Goal: Information Seeking & Learning: Check status

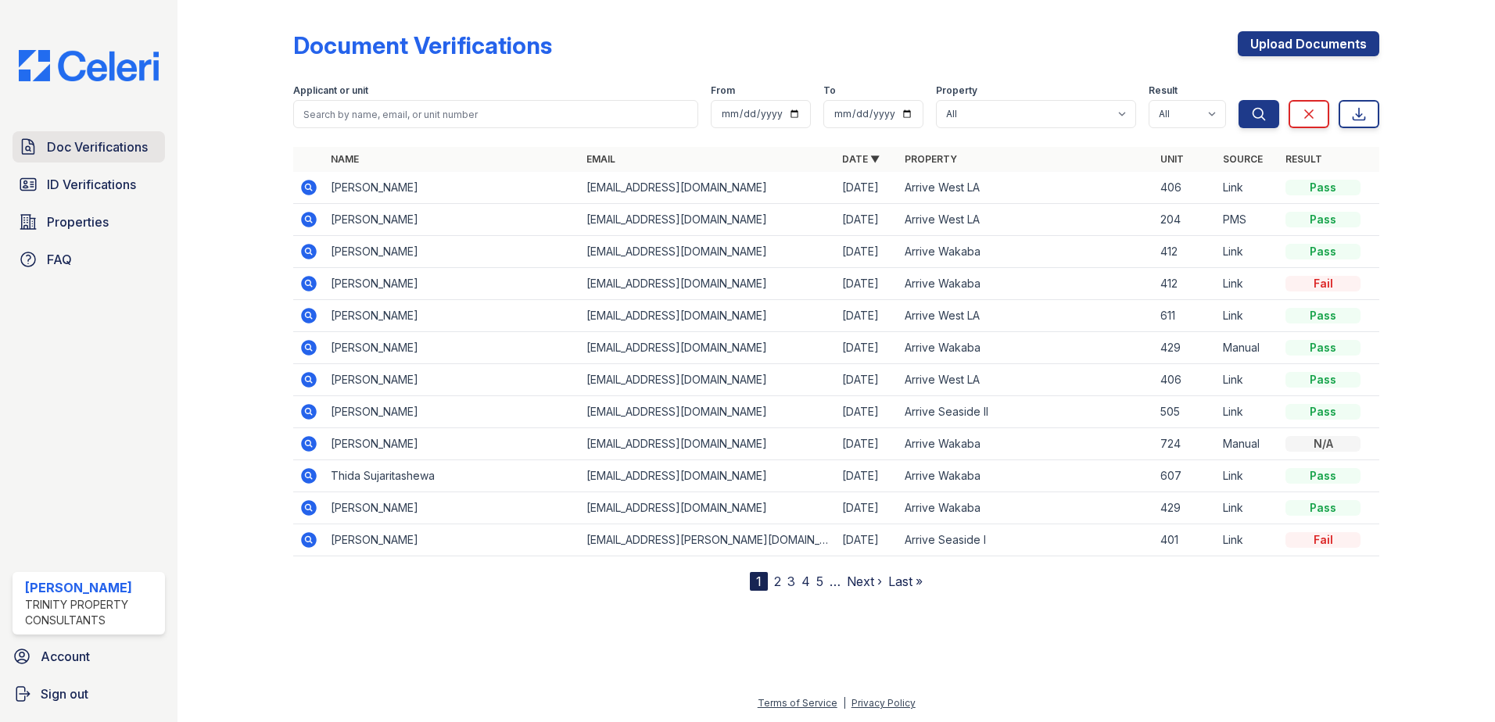
click at [86, 143] on span "Doc Verifications" at bounding box center [97, 147] width 101 height 19
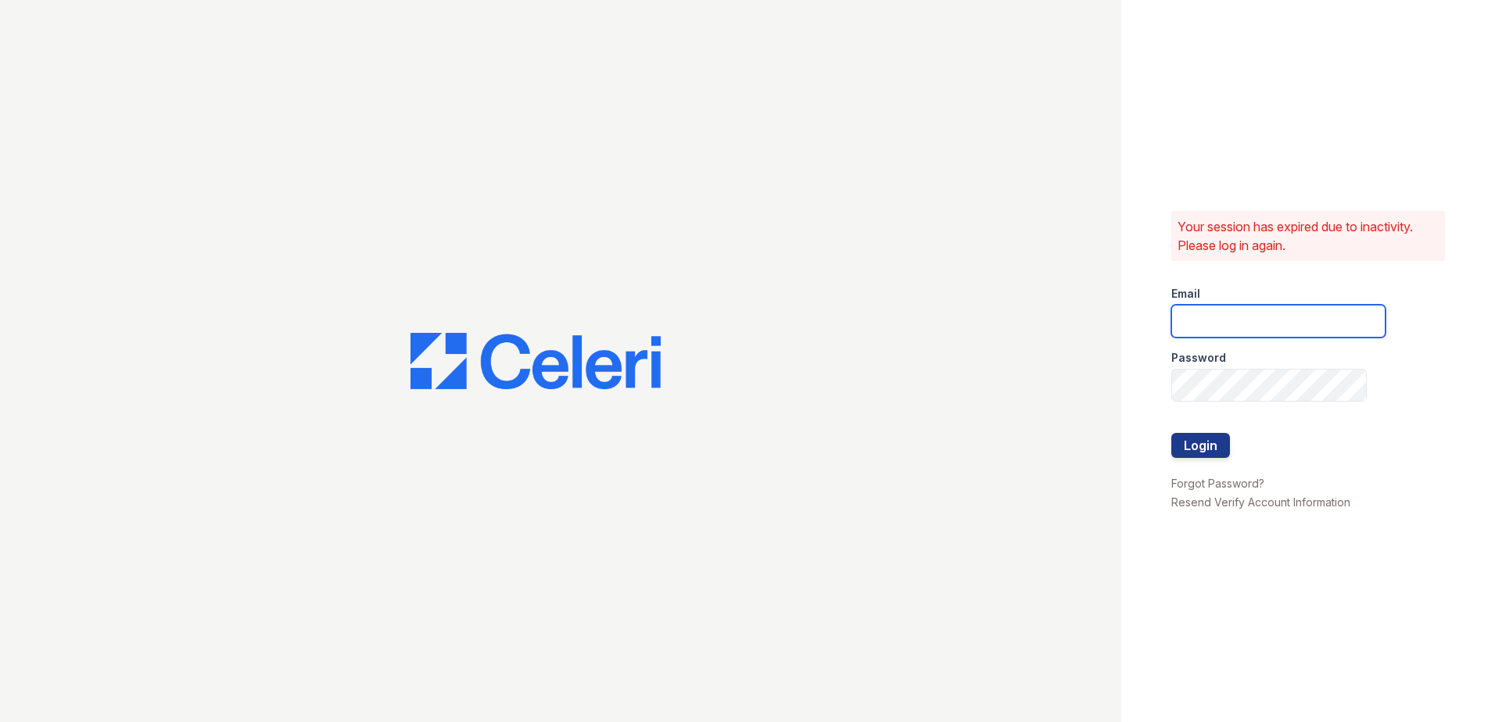
type input "nramirez@trinity-pm.com"
click at [1208, 442] on button "Login" at bounding box center [1200, 445] width 59 height 25
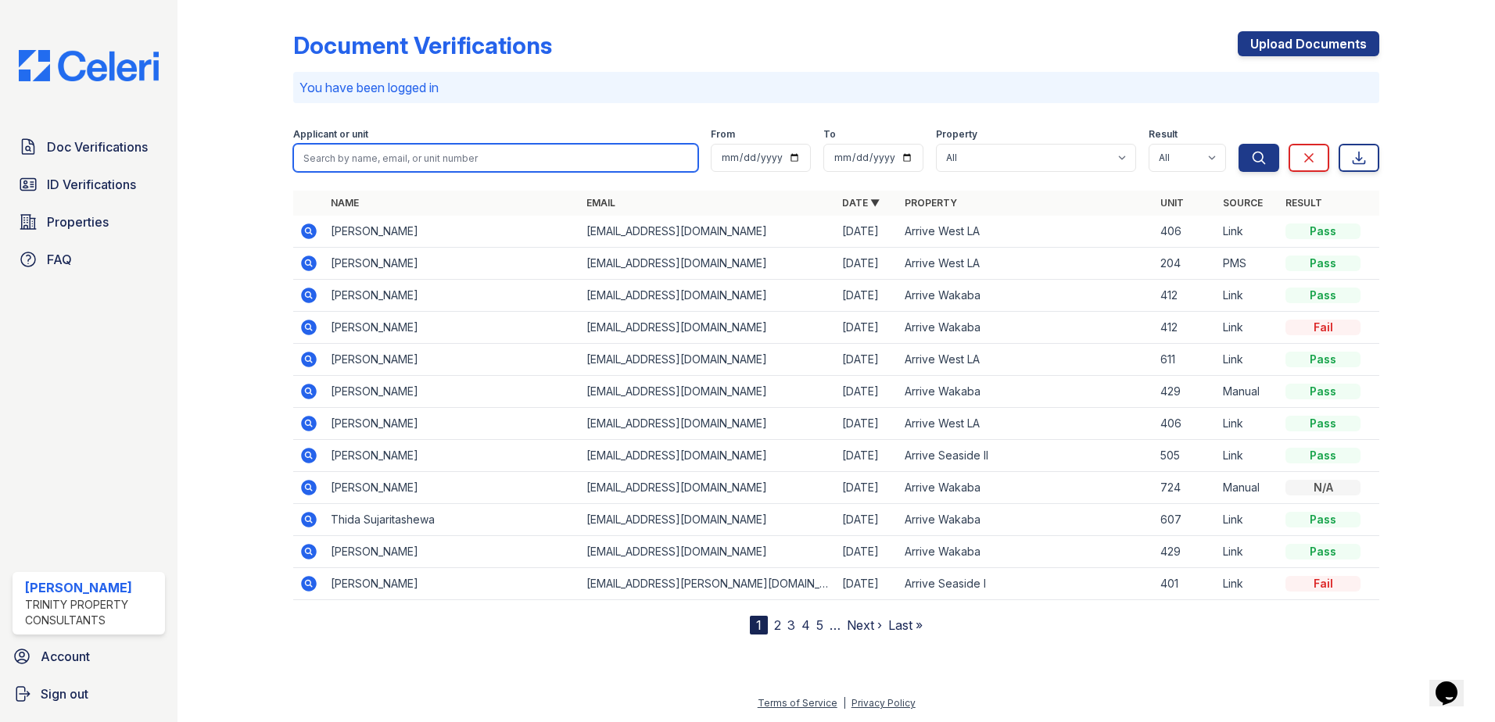
click at [367, 154] on input "search" at bounding box center [495, 158] width 405 height 28
type input "jannis"
click at [1238, 144] on button "Search" at bounding box center [1258, 158] width 41 height 28
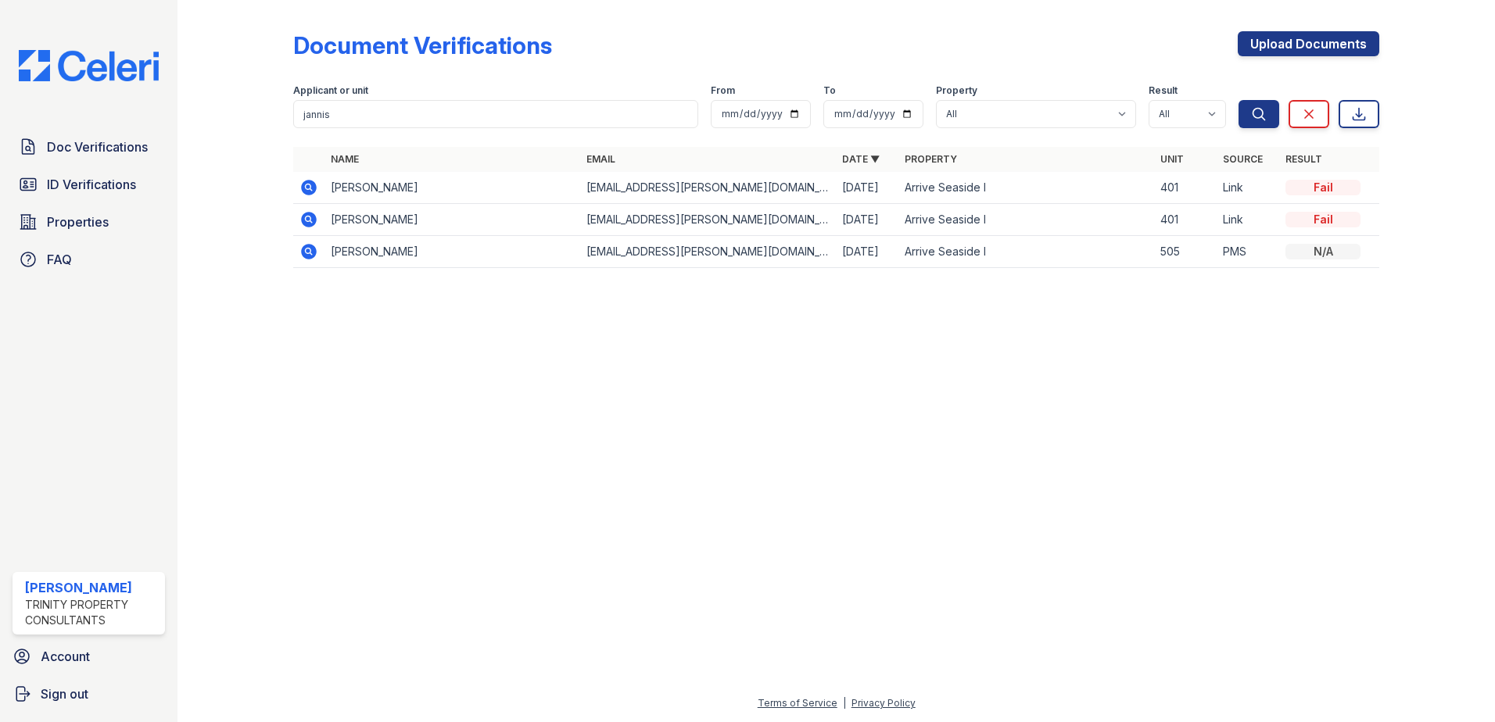
click at [317, 187] on icon at bounding box center [308, 187] width 19 height 19
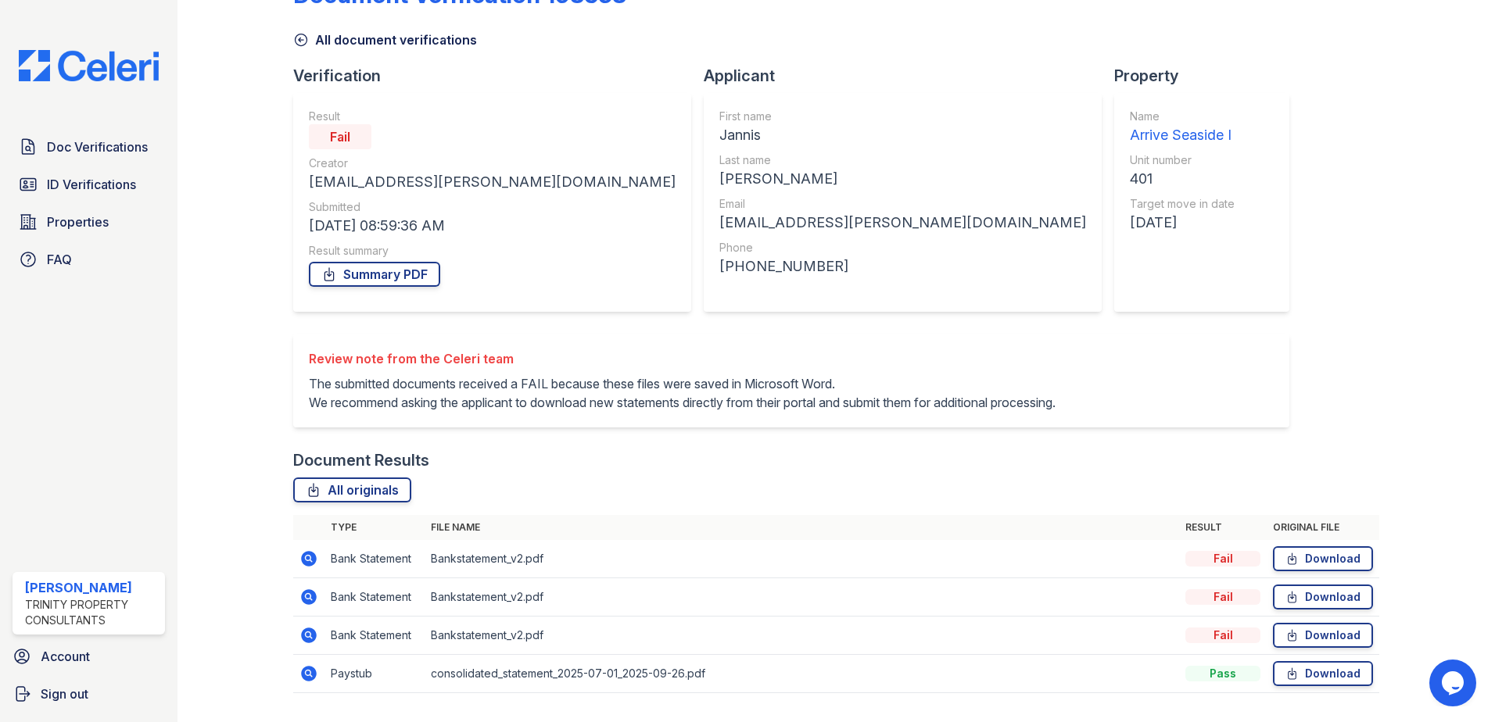
scroll to position [78, 0]
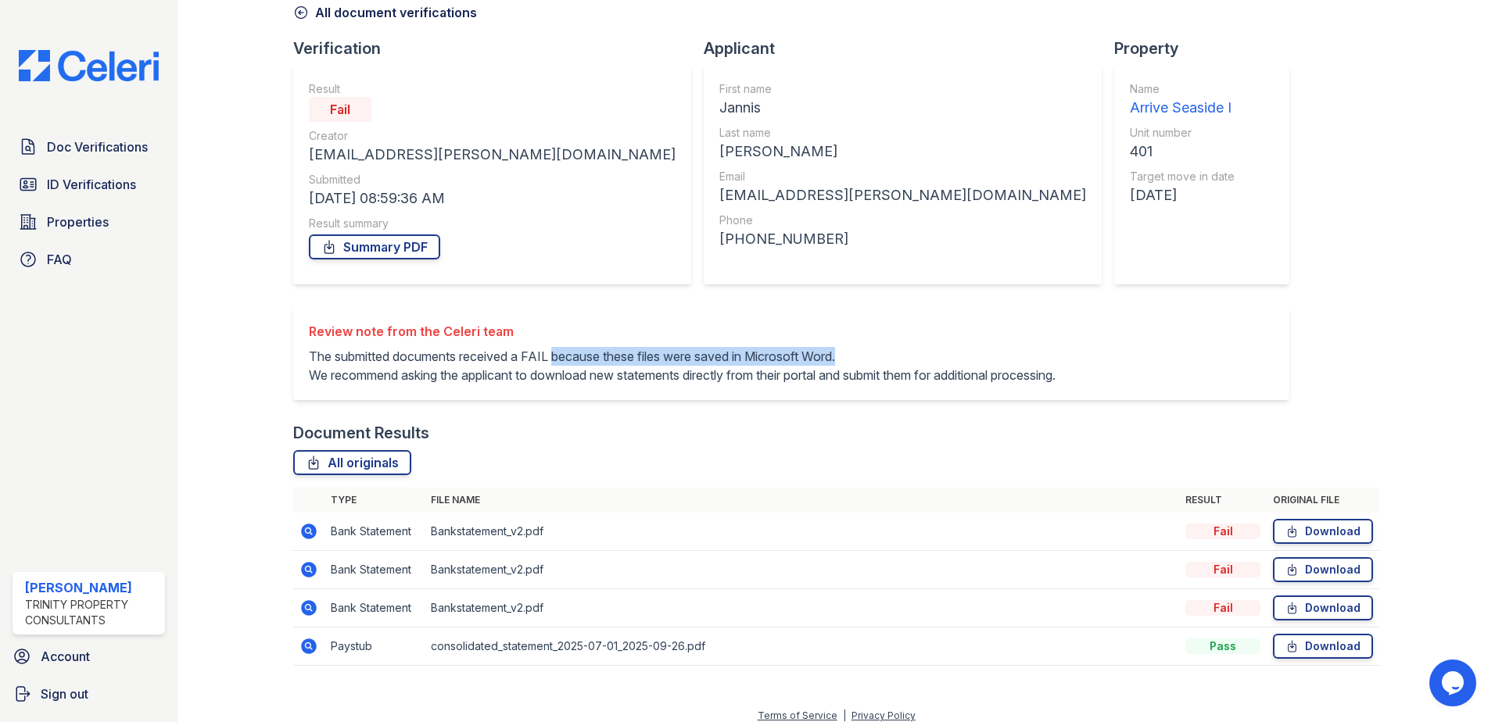
drag, startPoint x: 557, startPoint y: 354, endPoint x: 852, endPoint y: 361, distance: 294.8
click at [852, 361] on p "The submitted documents received a FAIL because these files were saved in Micro…" at bounding box center [682, 366] width 747 height 38
drag, startPoint x: 828, startPoint y: 354, endPoint x: 808, endPoint y: 350, distance: 19.9
copy p "because these files were saved in Microsoft Word."
click at [572, 441] on div "Document Results" at bounding box center [836, 433] width 1086 height 22
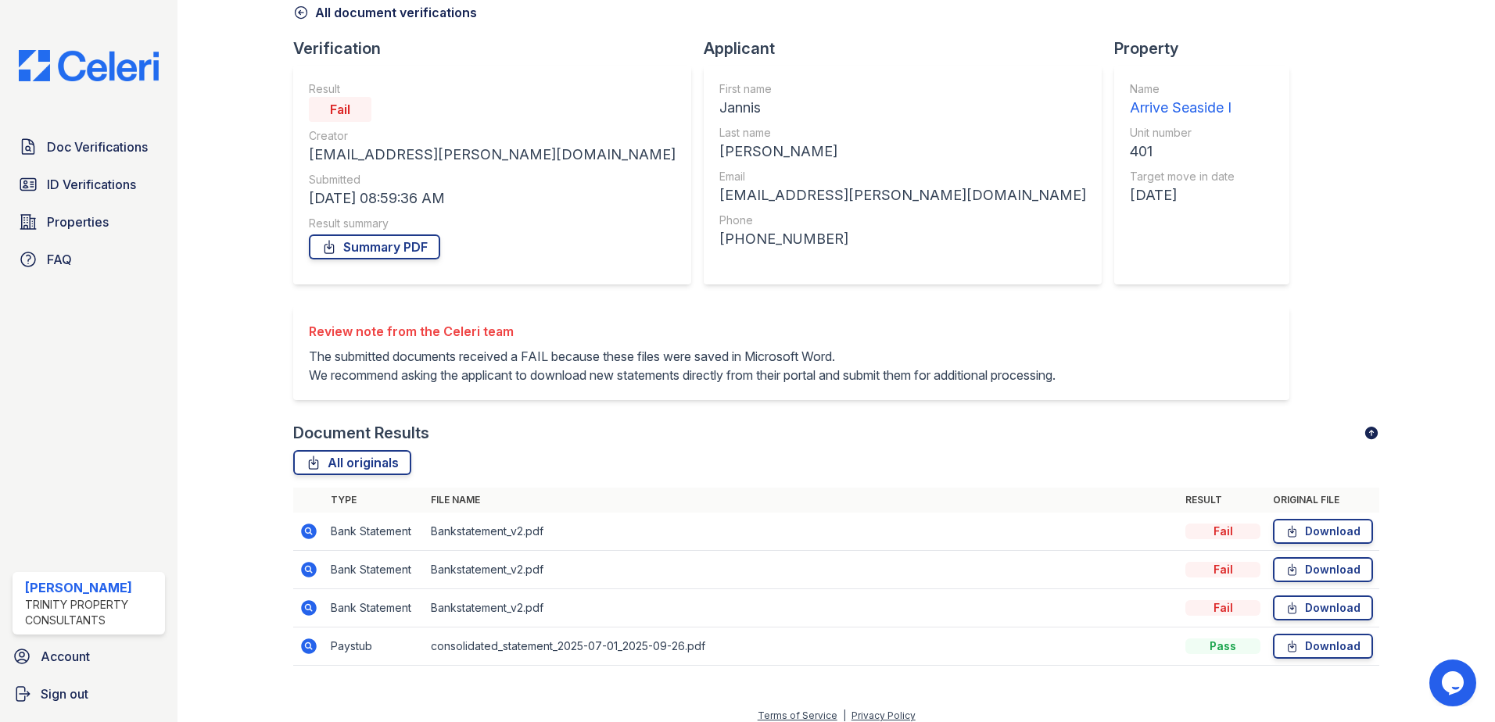
click at [307, 541] on icon at bounding box center [308, 531] width 19 height 19
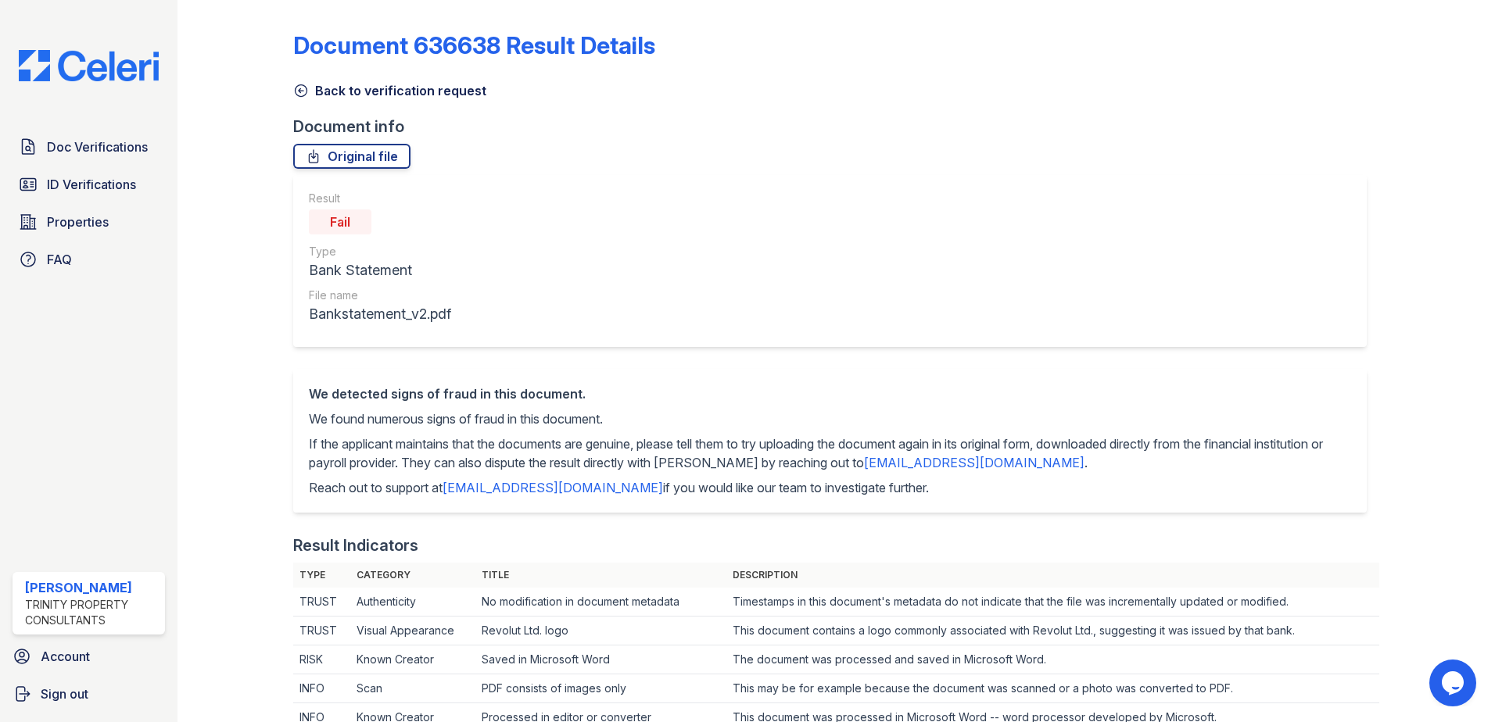
click at [301, 95] on icon at bounding box center [301, 91] width 16 height 16
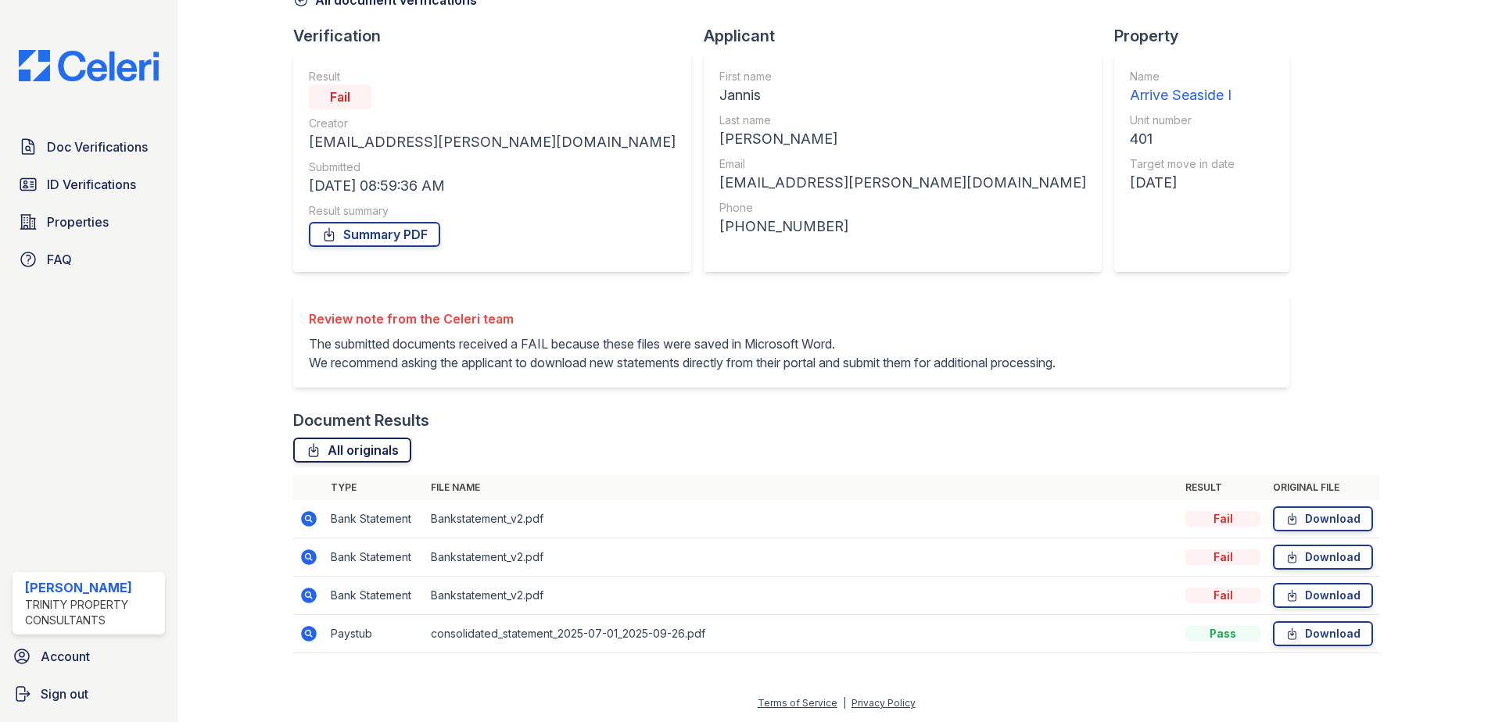
scroll to position [109, 0]
click at [298, 632] on td at bounding box center [308, 634] width 31 height 38
click at [307, 632] on icon at bounding box center [308, 633] width 4 height 4
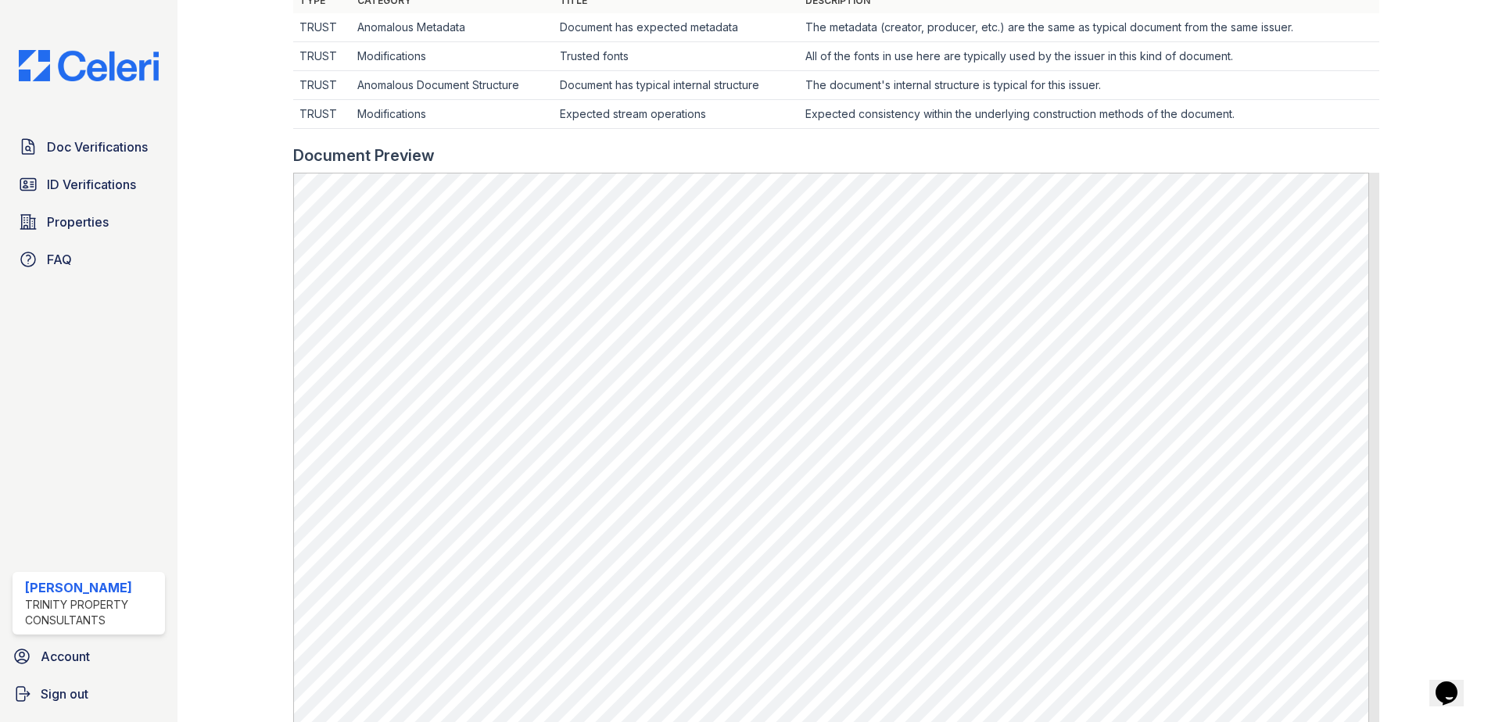
scroll to position [547, 0]
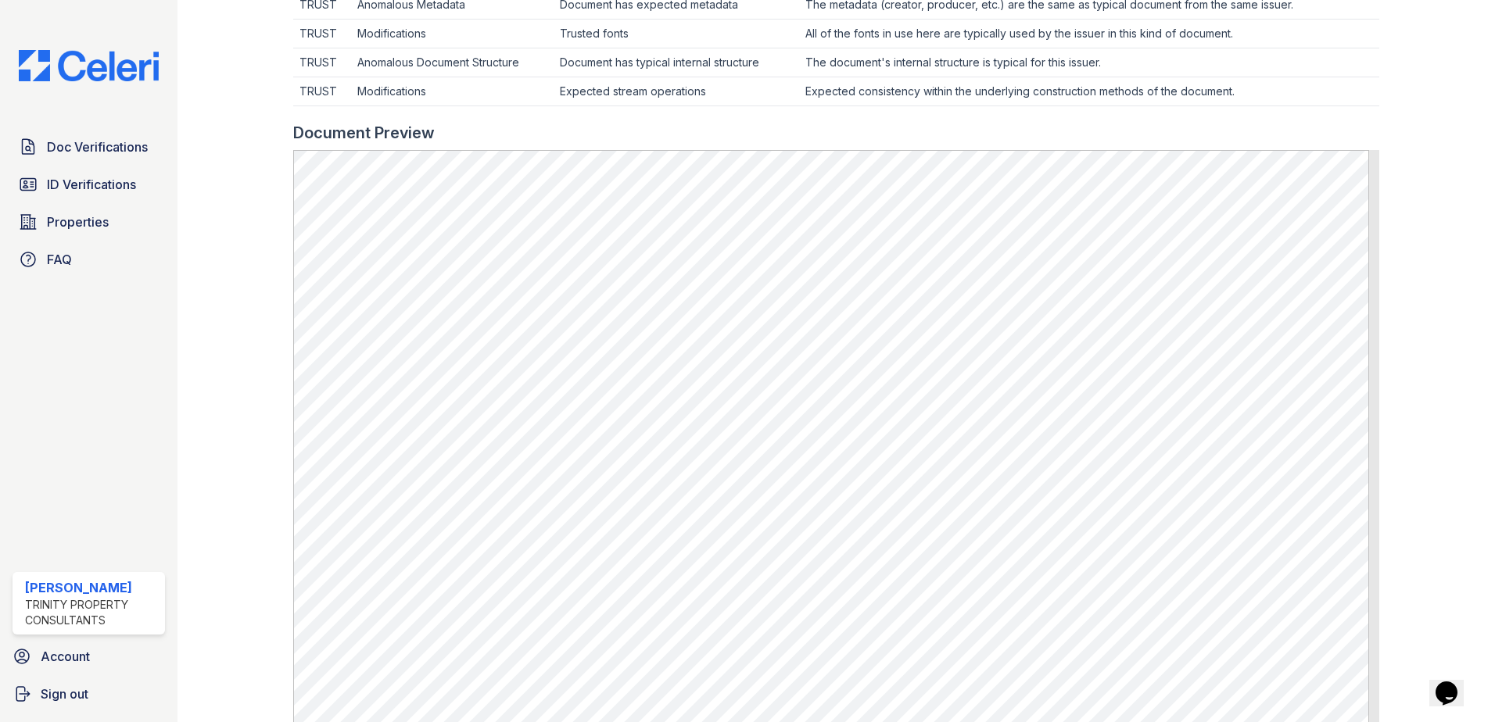
click at [1399, 410] on div at bounding box center [1424, 165] width 91 height 1413
click at [1432, 392] on div at bounding box center [1424, 165] width 91 height 1413
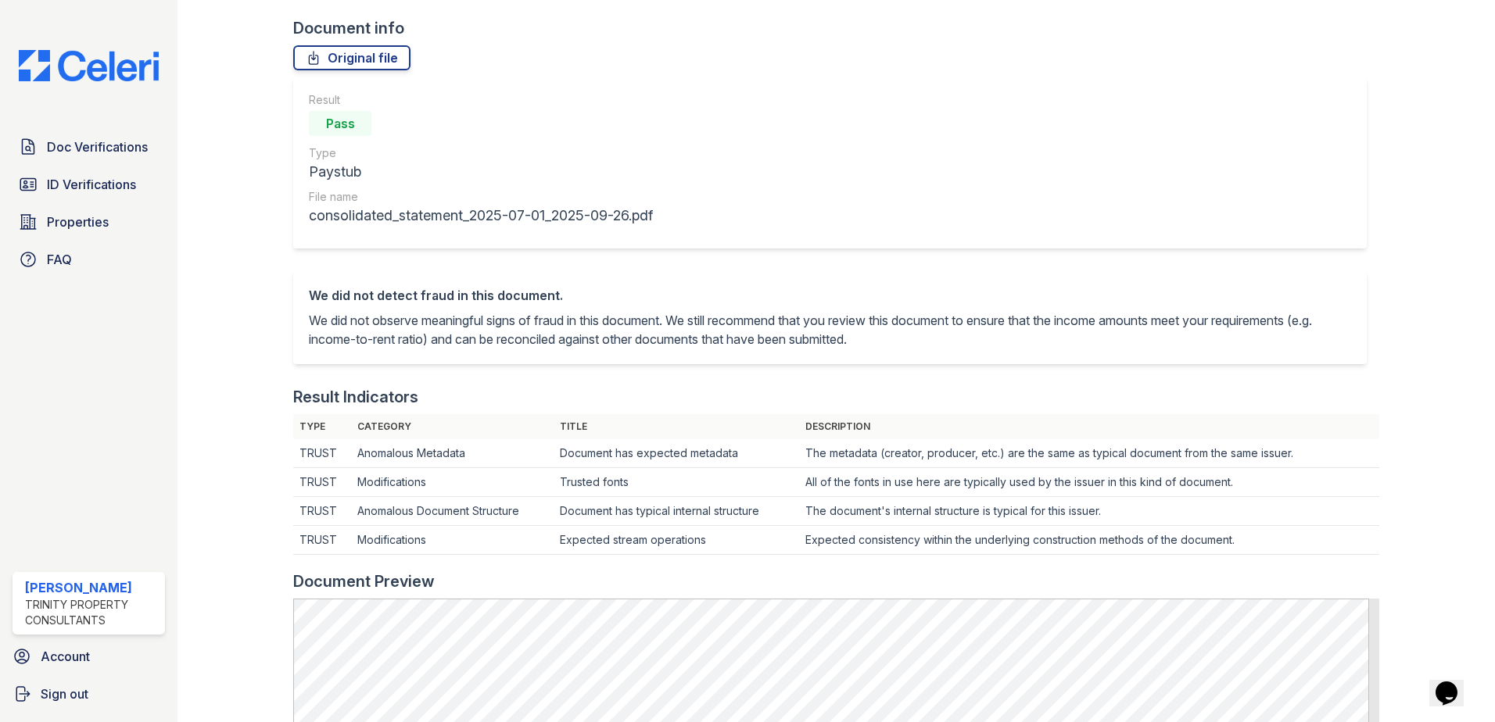
scroll to position [78, 0]
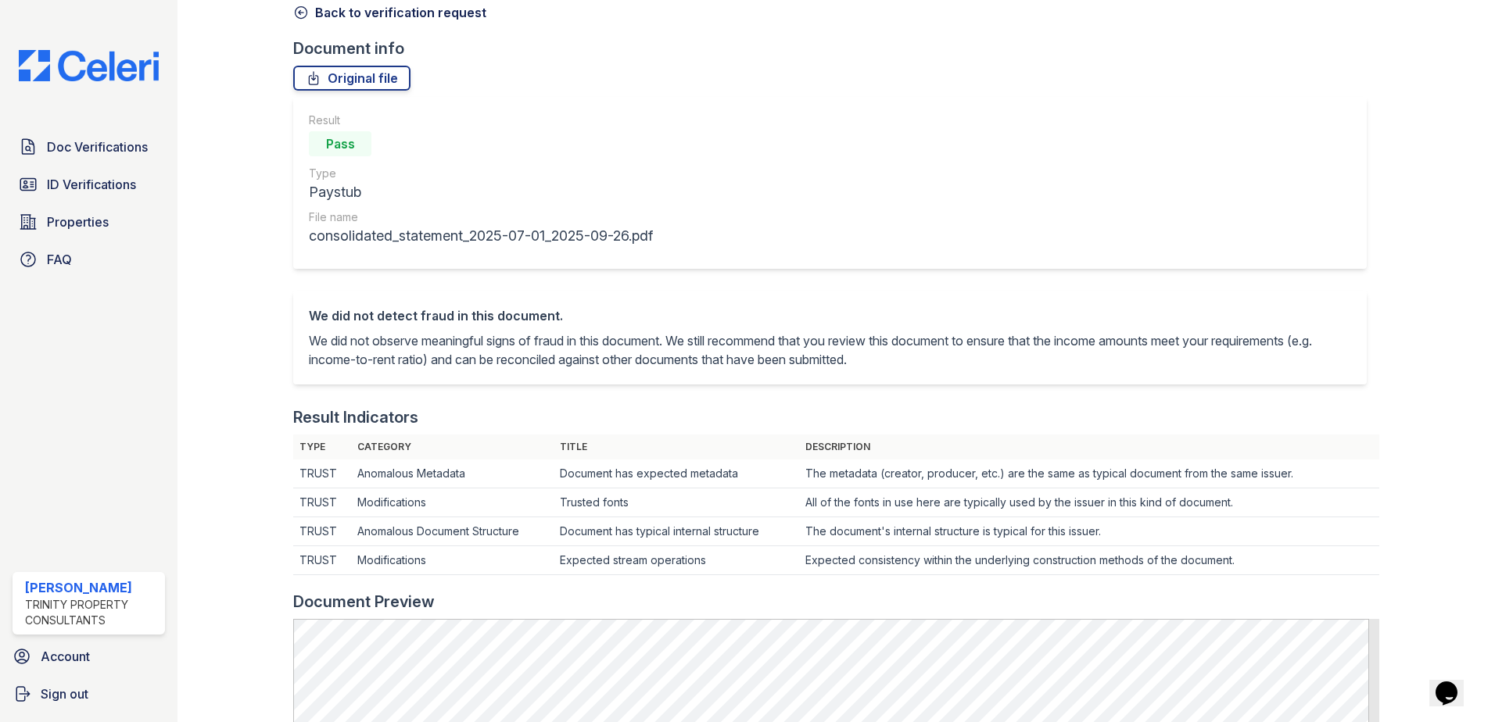
click at [299, 16] on icon at bounding box center [301, 13] width 16 height 16
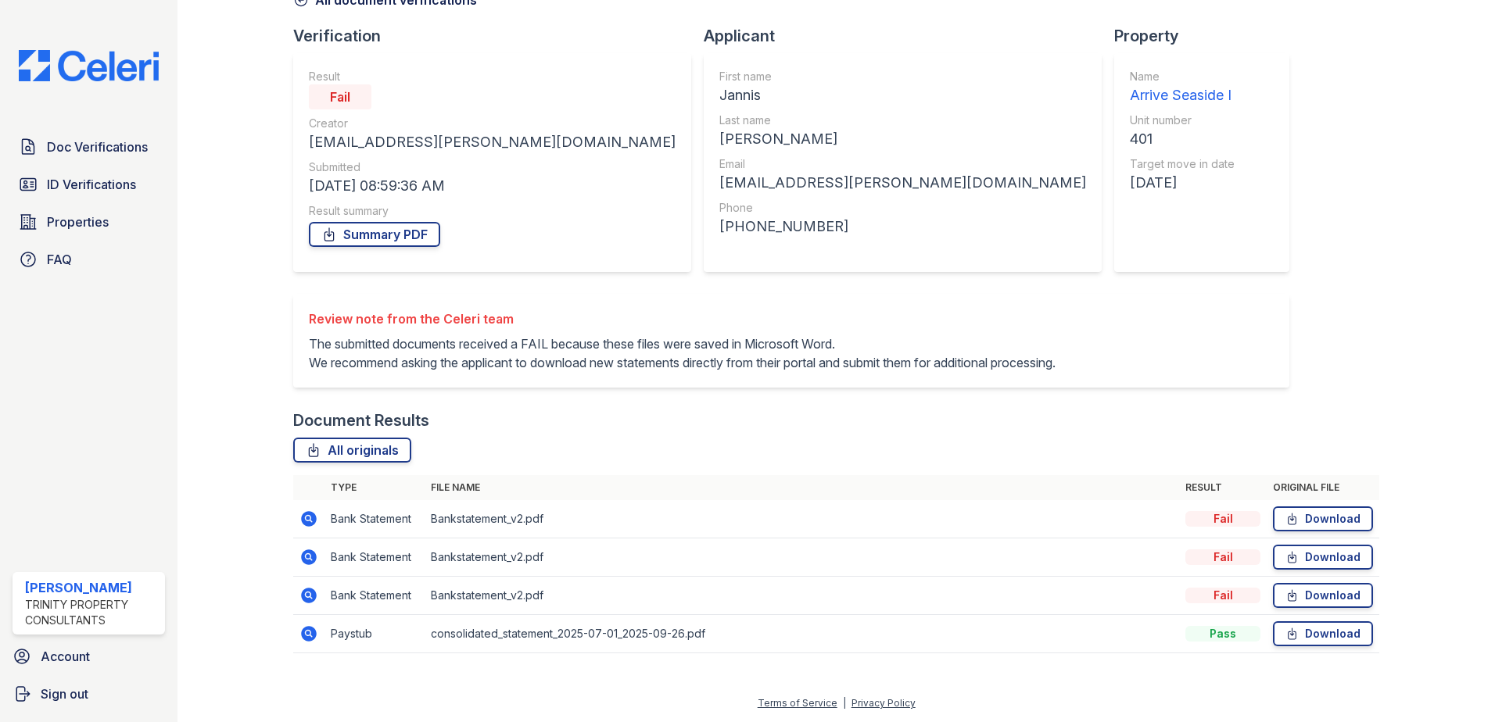
scroll to position [109, 0]
click at [313, 560] on icon at bounding box center [309, 558] width 16 height 16
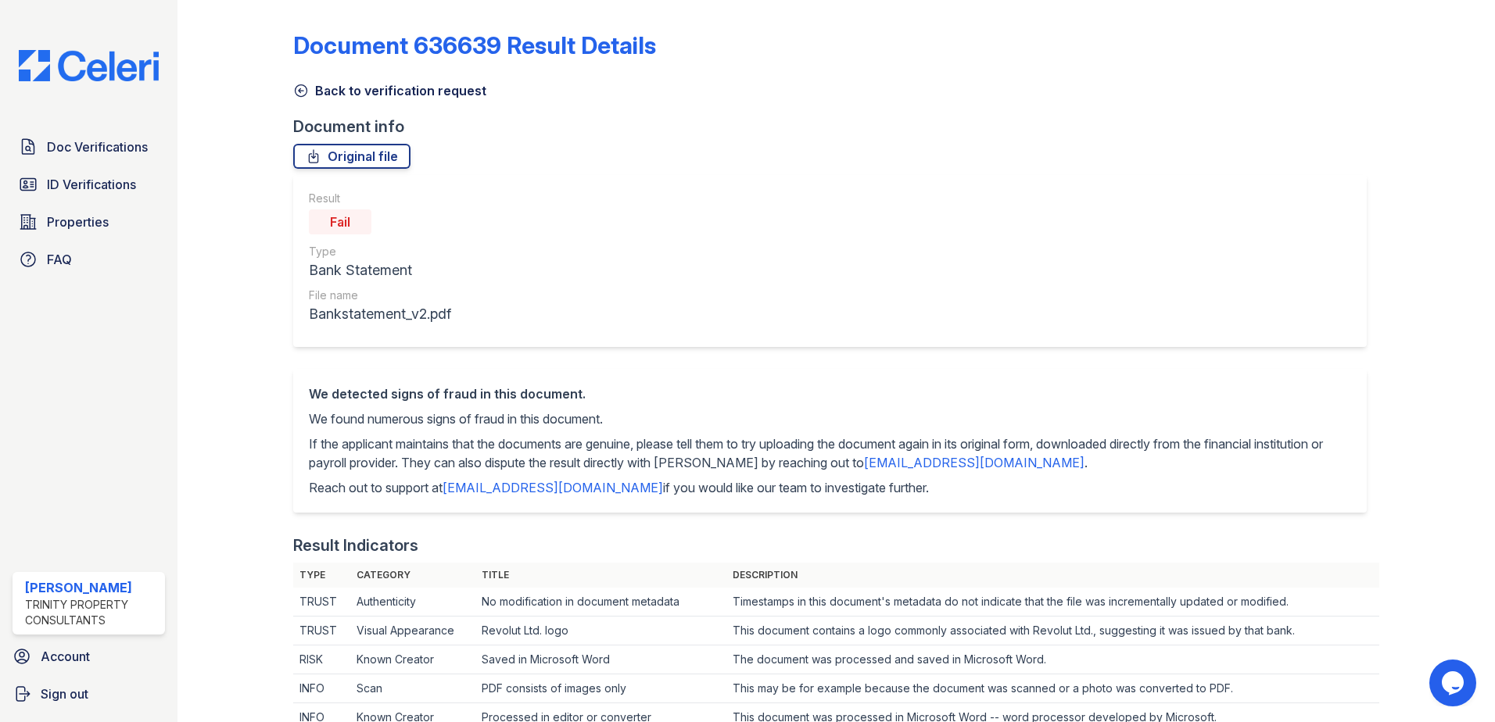
click at [297, 87] on icon at bounding box center [301, 91] width 16 height 16
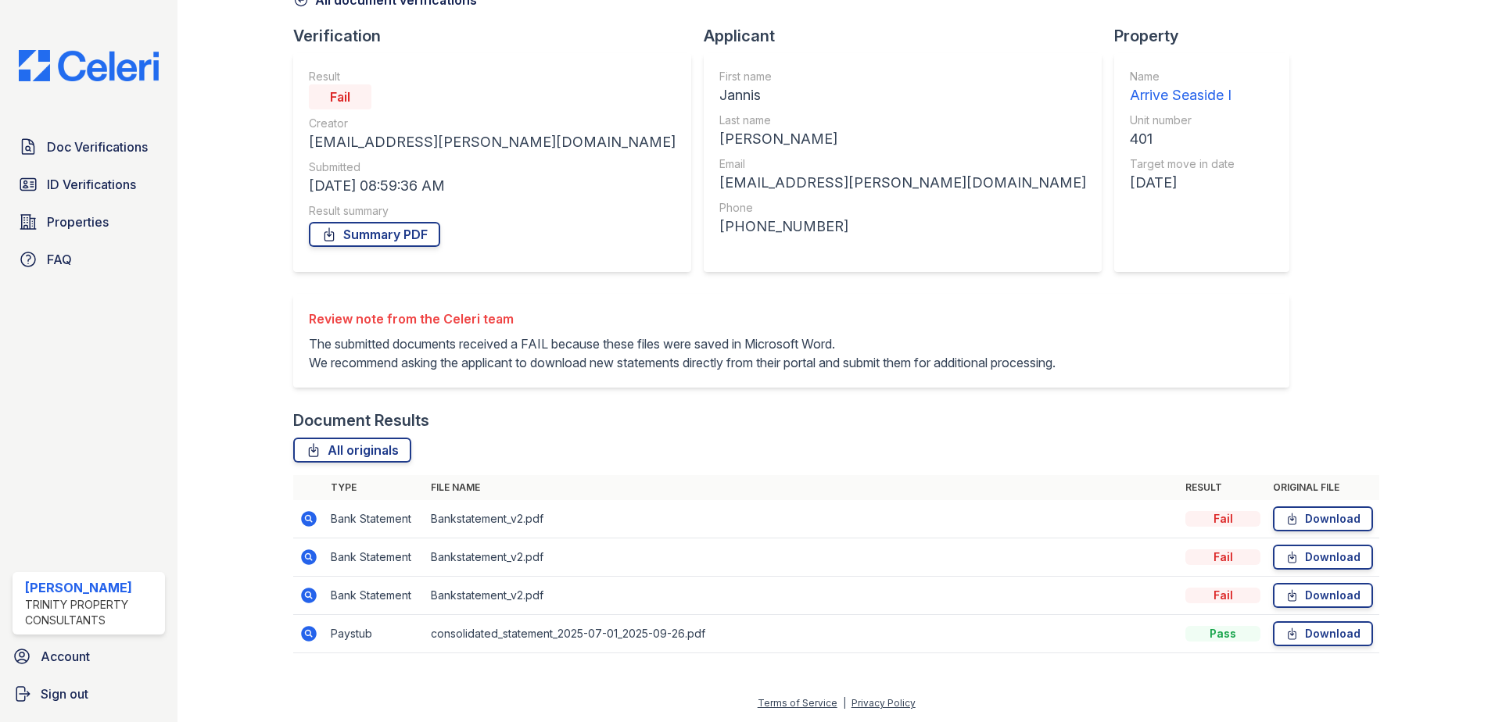
scroll to position [109, 0]
click at [306, 551] on icon at bounding box center [309, 558] width 16 height 16
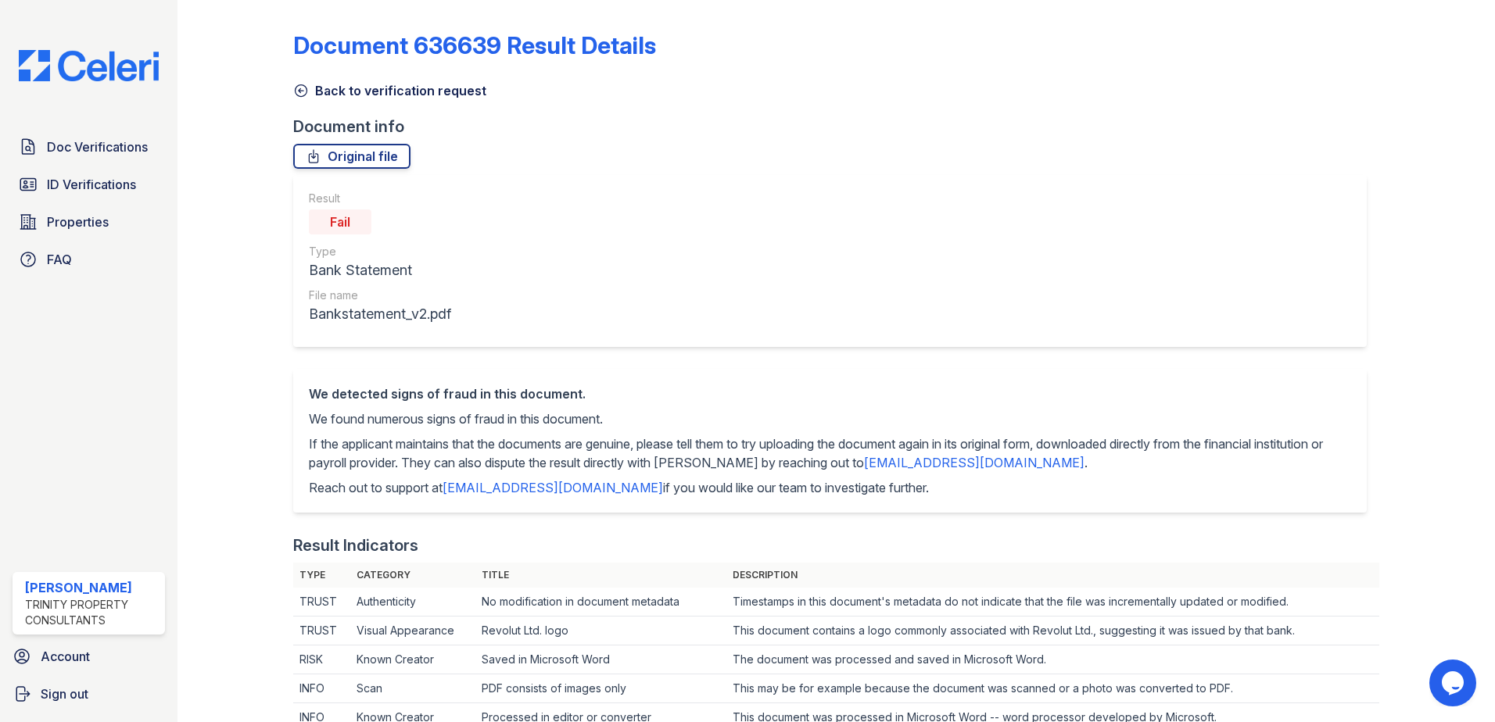
click at [302, 83] on icon at bounding box center [301, 91] width 16 height 16
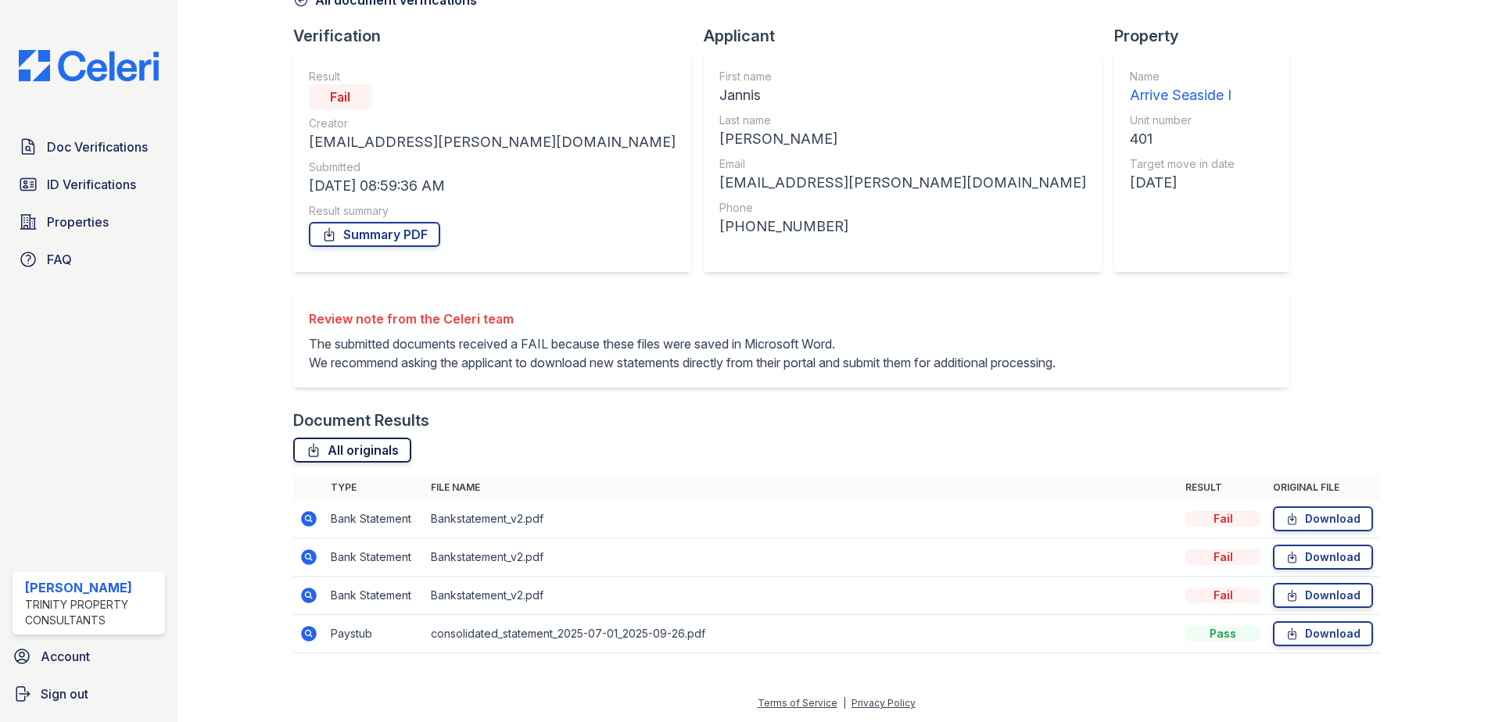
scroll to position [109, 0]
click at [309, 553] on icon at bounding box center [309, 558] width 16 height 16
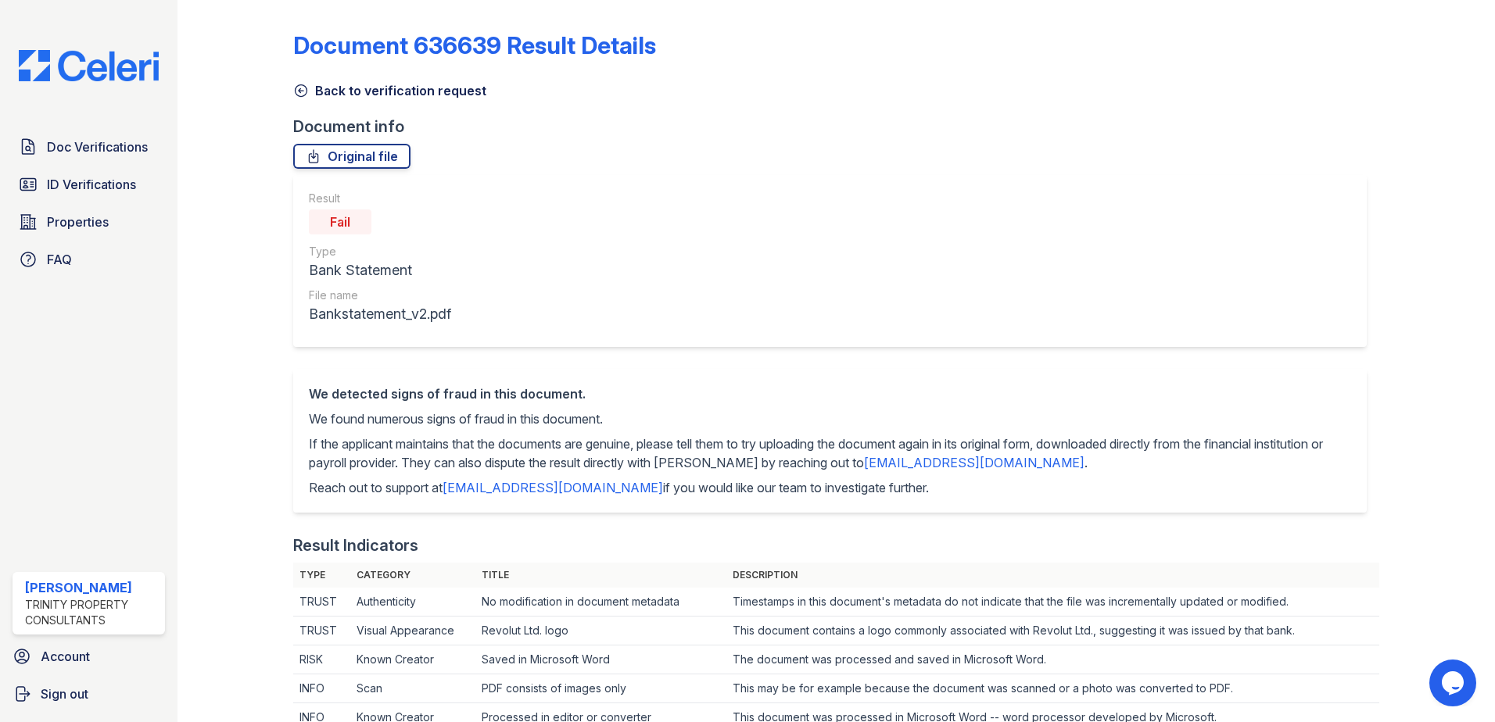
click at [305, 95] on icon at bounding box center [301, 91] width 12 height 12
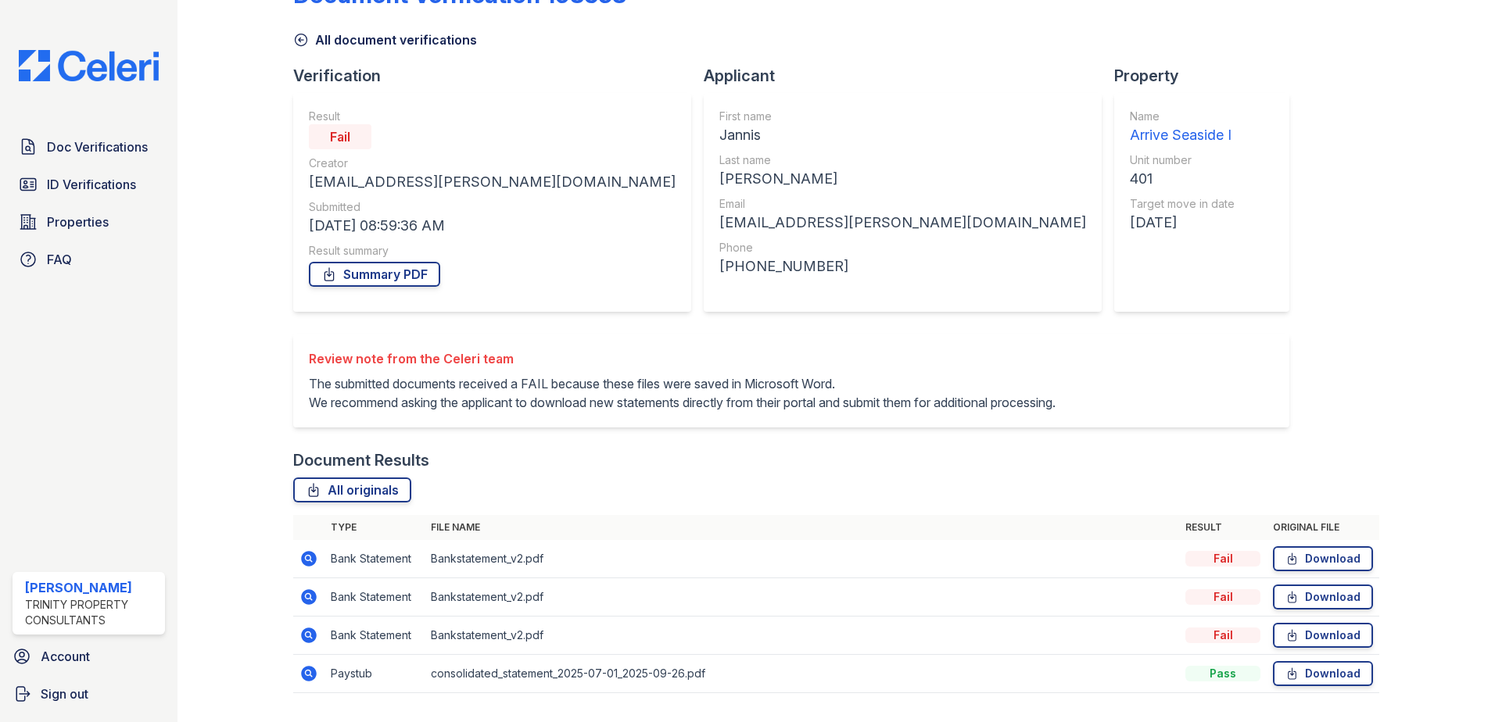
scroll to position [78, 0]
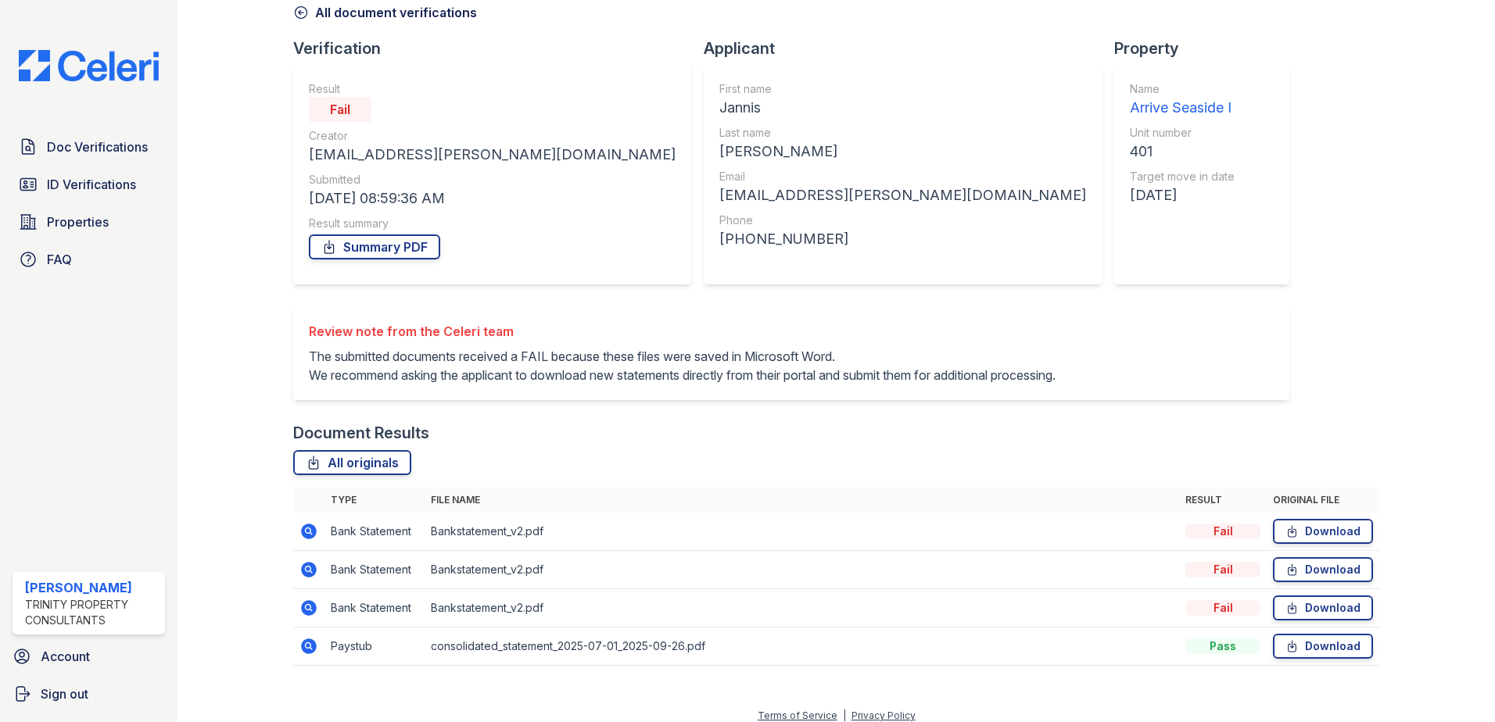
click at [312, 539] on icon at bounding box center [309, 532] width 16 height 16
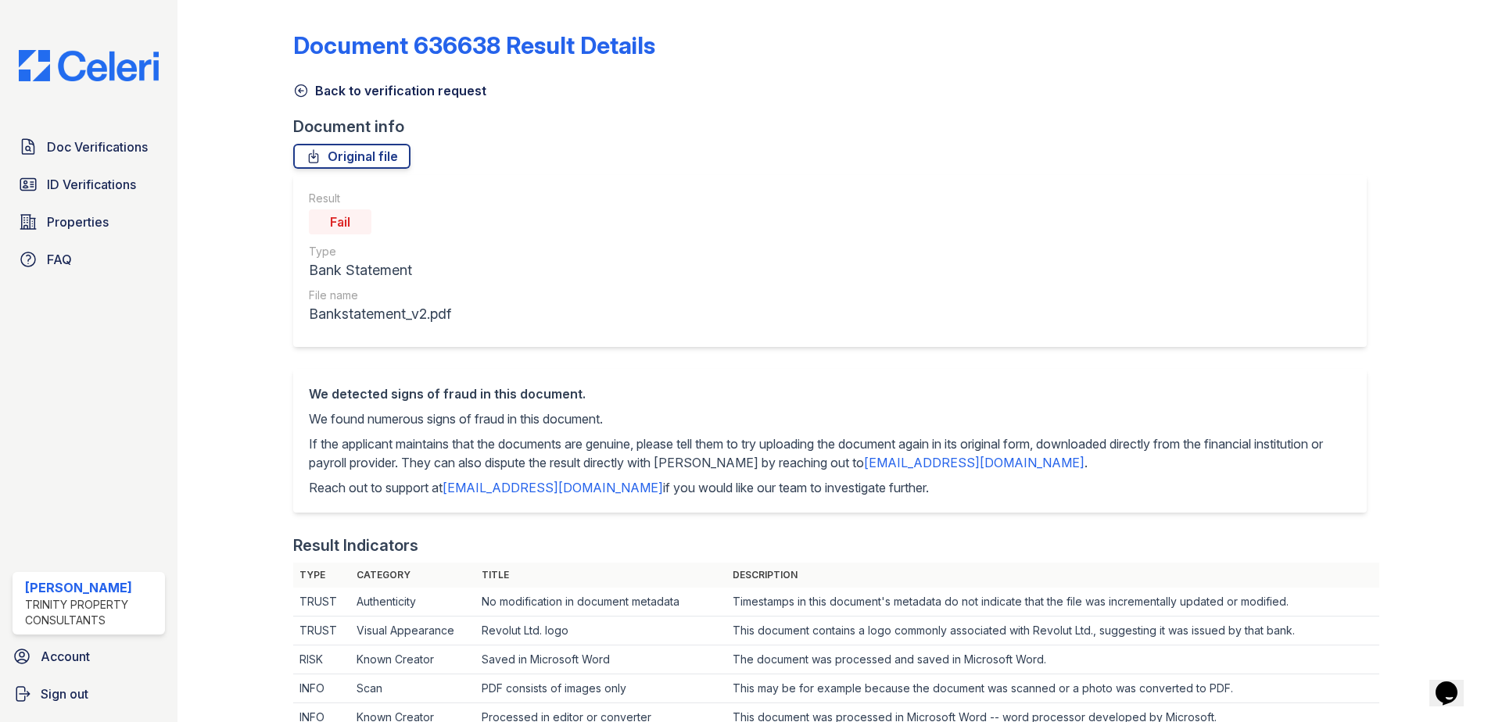
click at [301, 87] on icon at bounding box center [301, 91] width 16 height 16
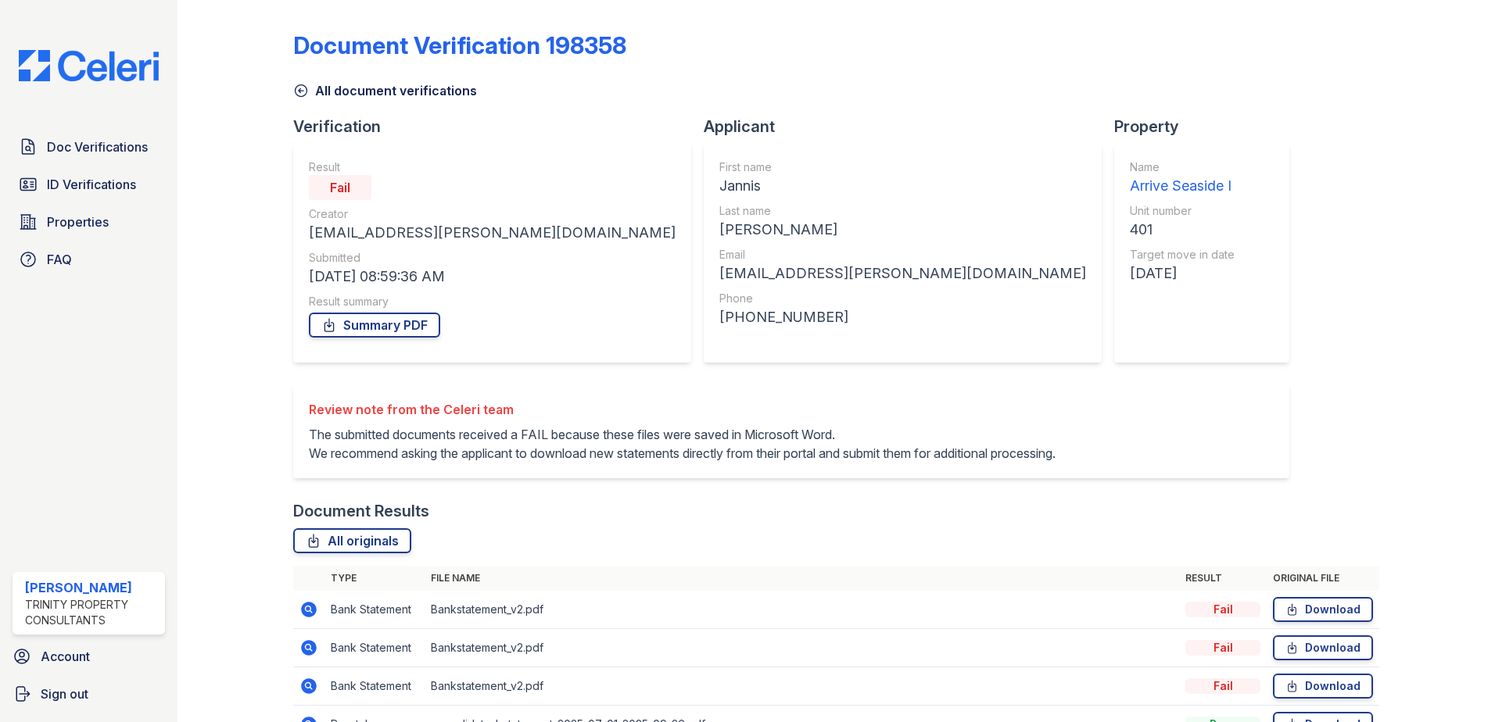
click at [312, 656] on icon at bounding box center [309, 648] width 16 height 16
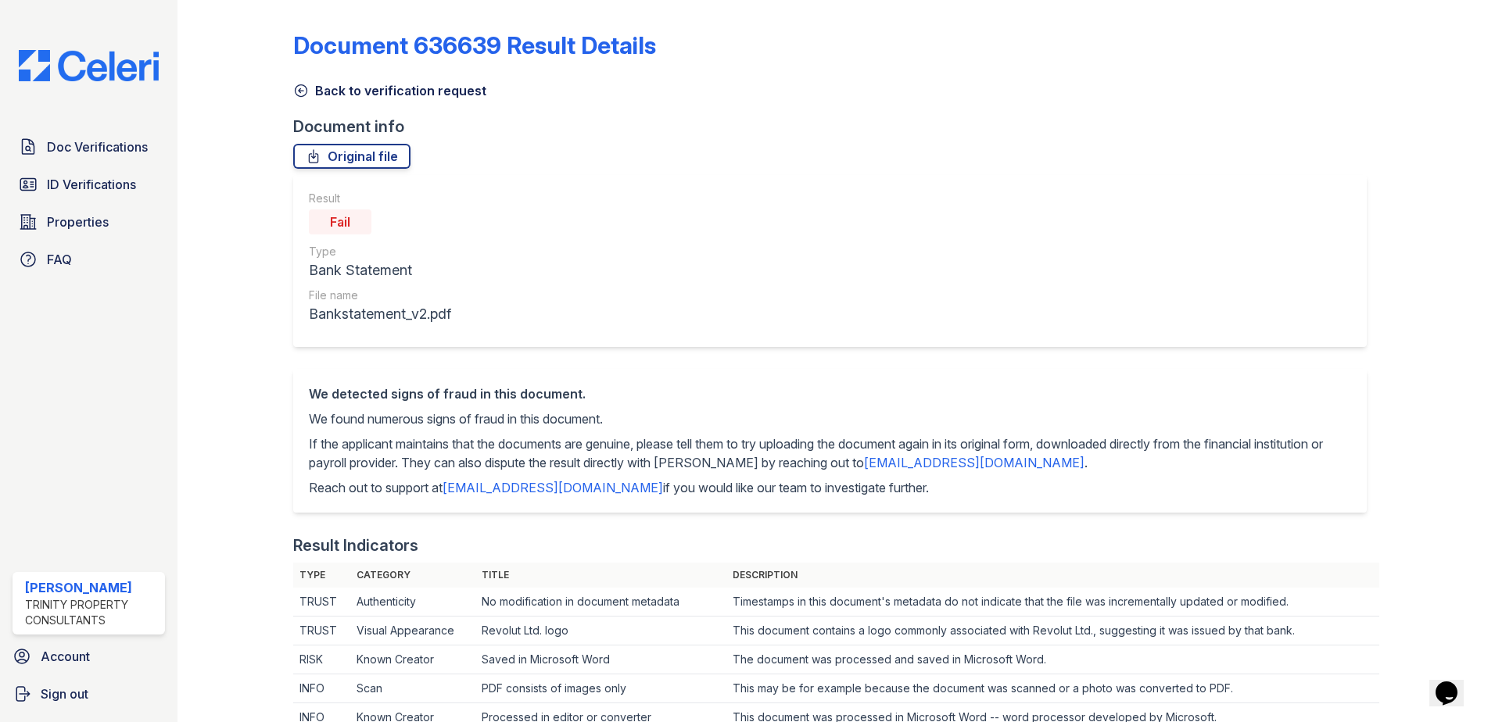
click at [297, 92] on icon at bounding box center [301, 91] width 16 height 16
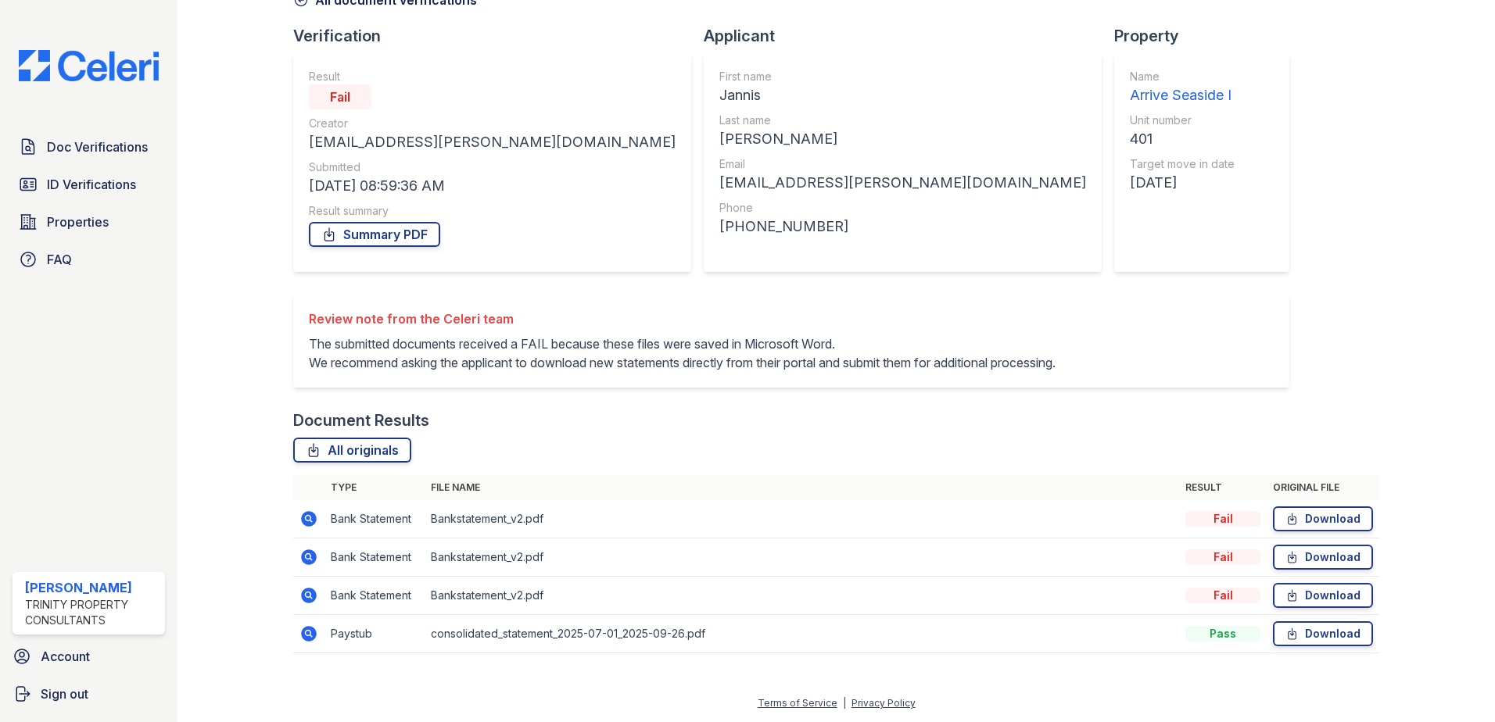
scroll to position [109, 0]
click at [311, 600] on icon at bounding box center [309, 596] width 16 height 16
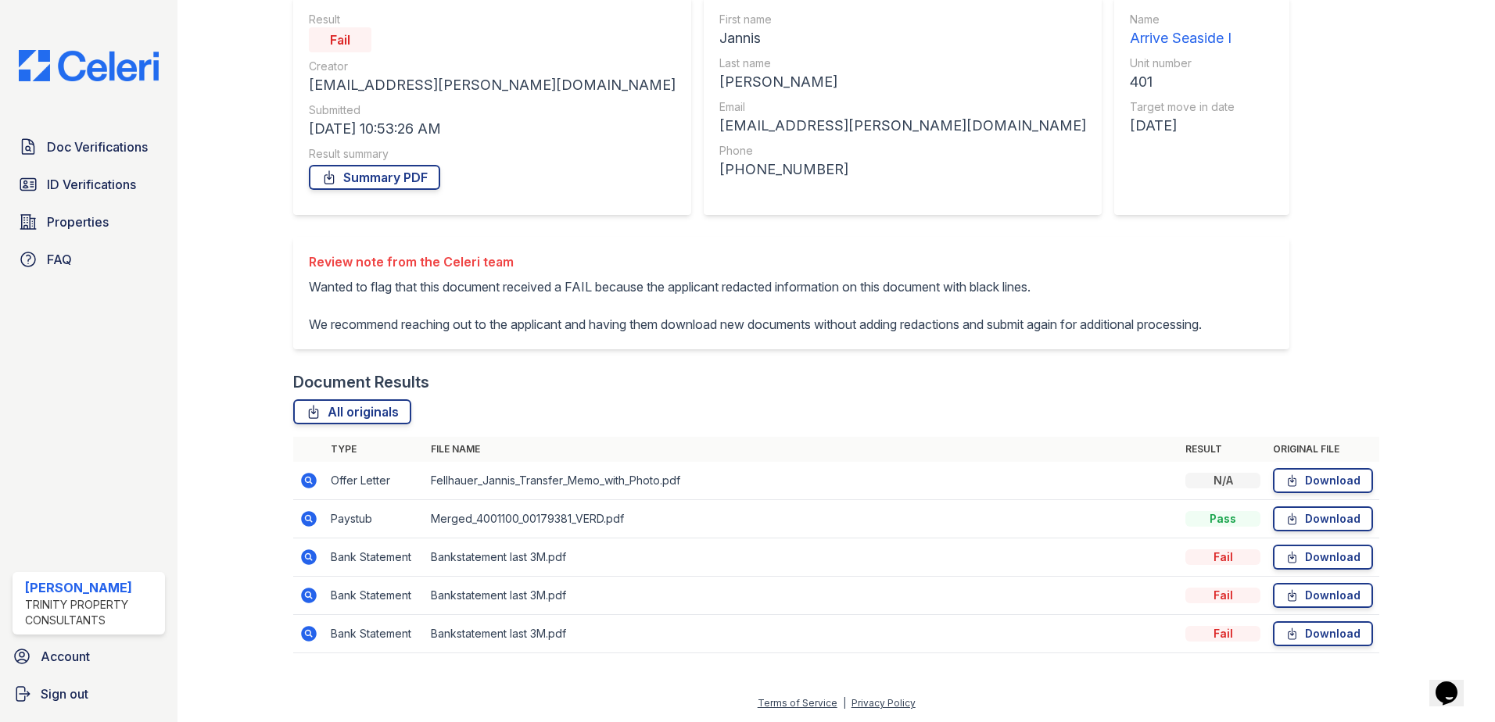
scroll to position [185, 0]
click at [310, 558] on icon at bounding box center [309, 558] width 16 height 16
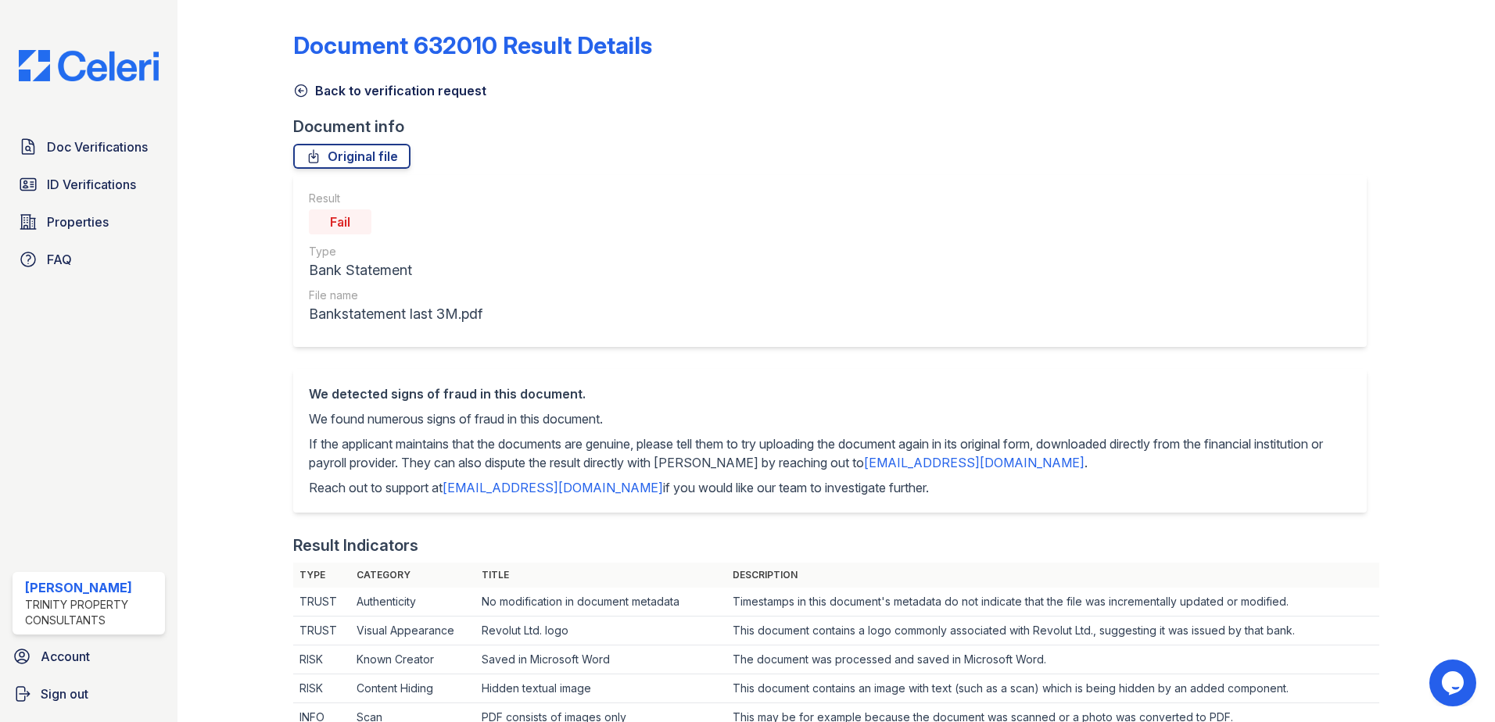
click at [308, 96] on icon at bounding box center [301, 91] width 16 height 16
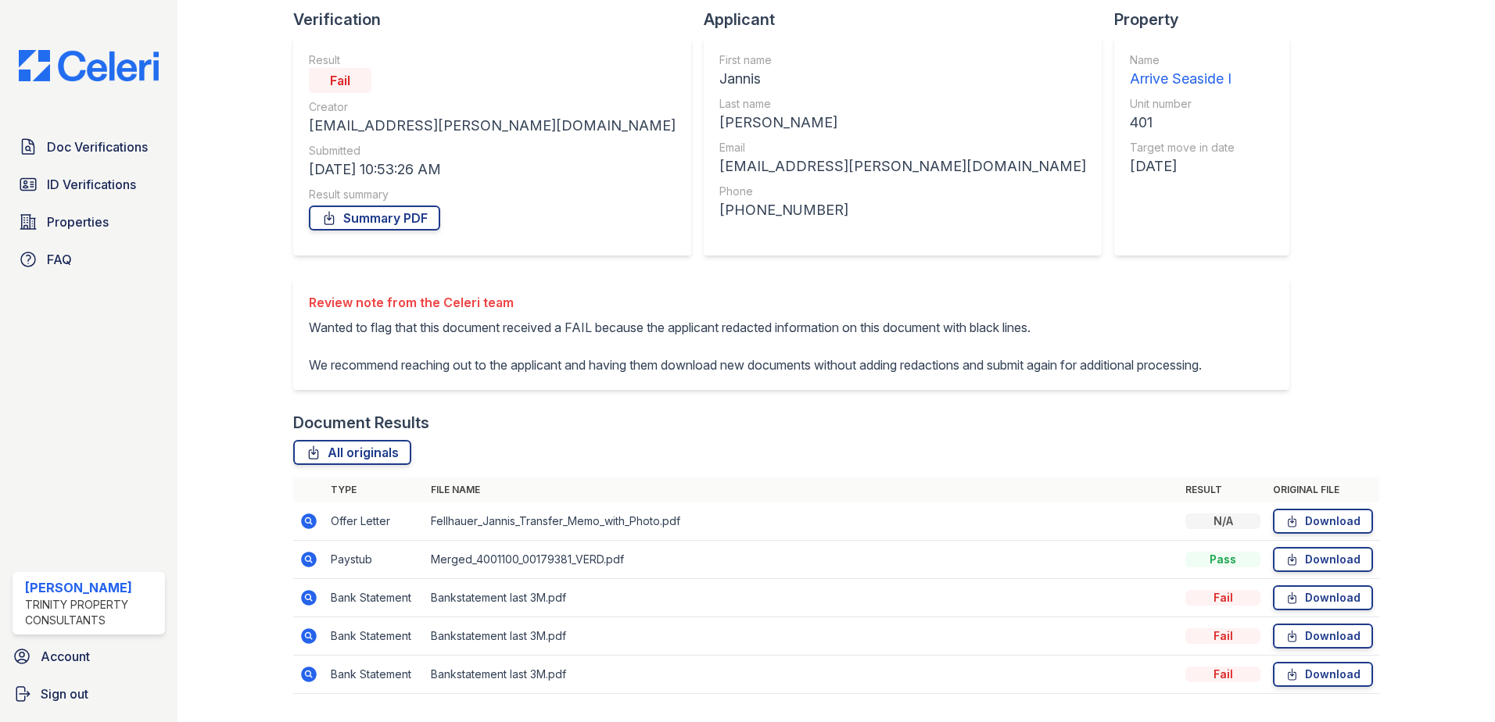
scroll to position [185, 0]
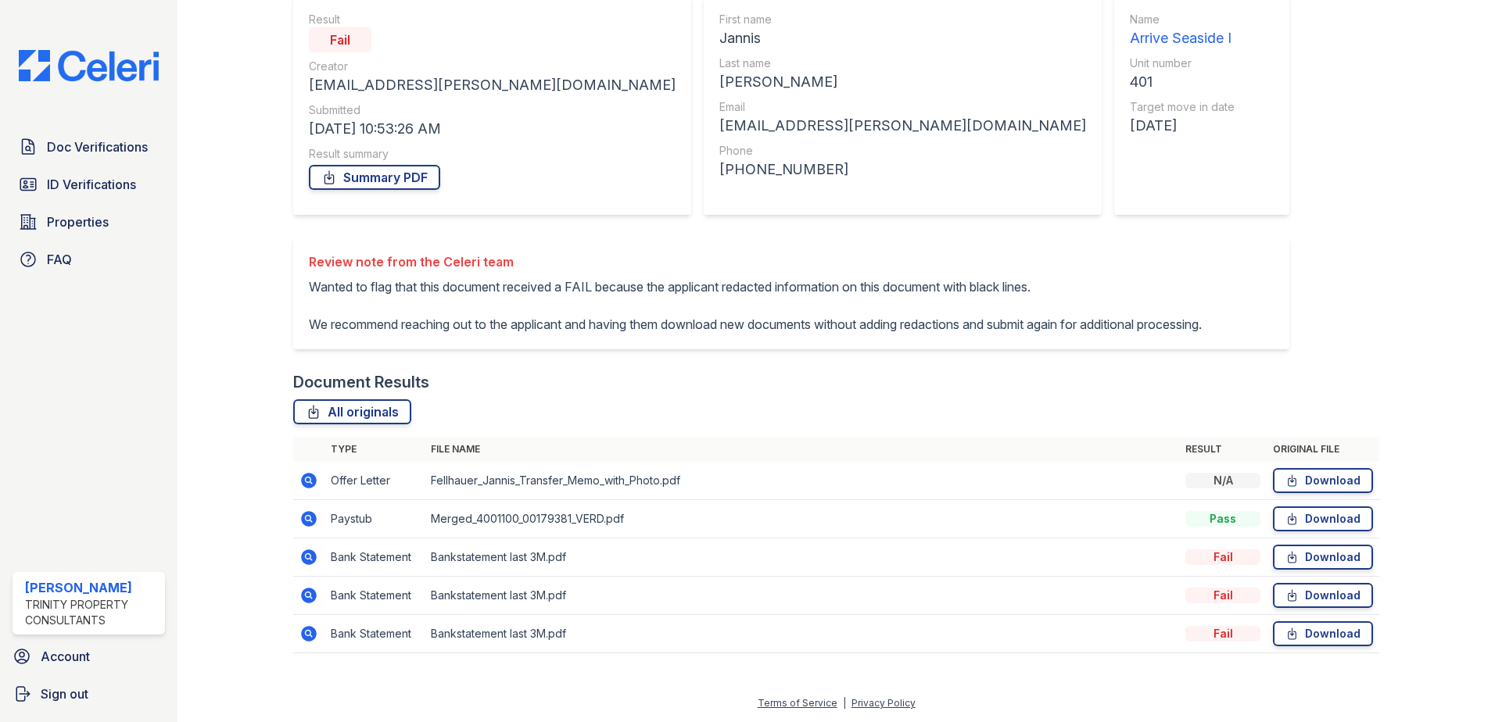
click at [308, 632] on icon at bounding box center [308, 633] width 4 height 4
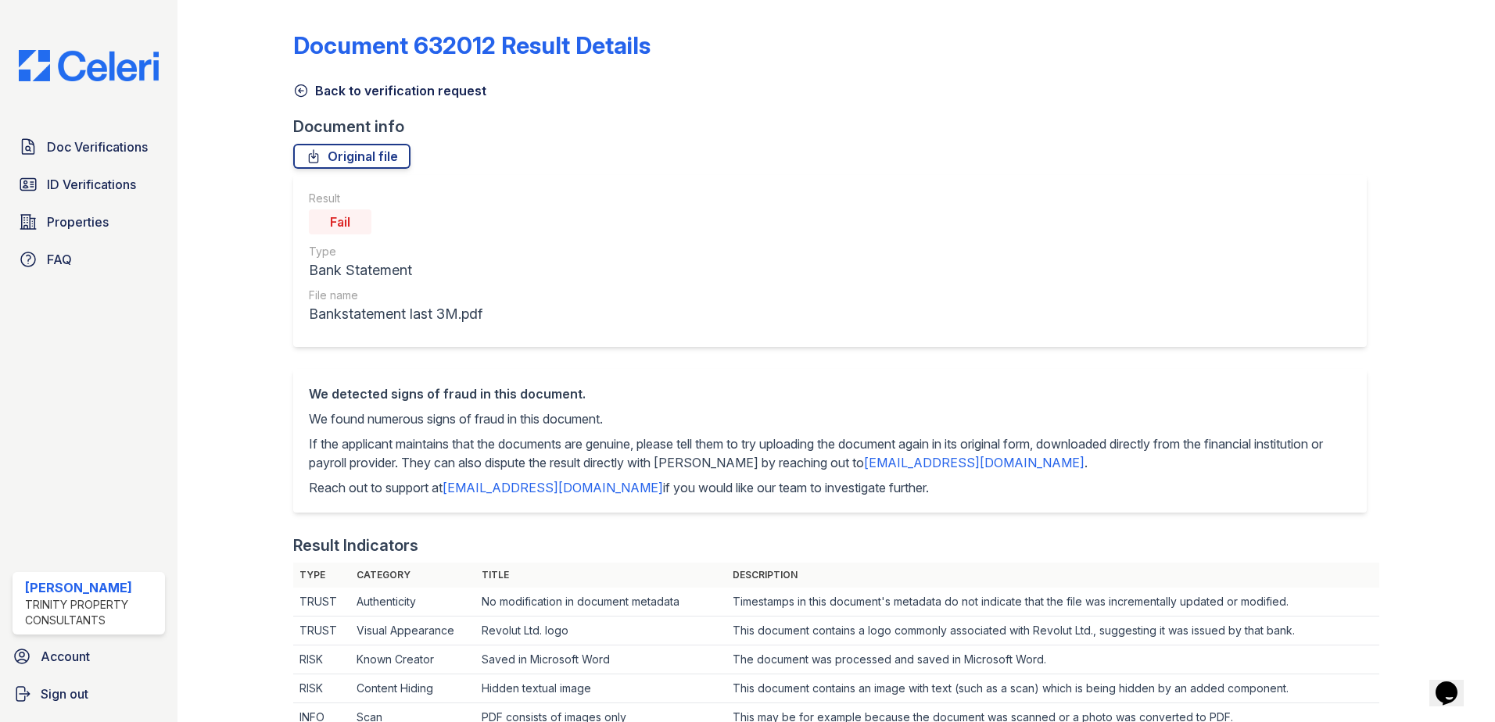
click at [304, 98] on icon at bounding box center [301, 91] width 16 height 16
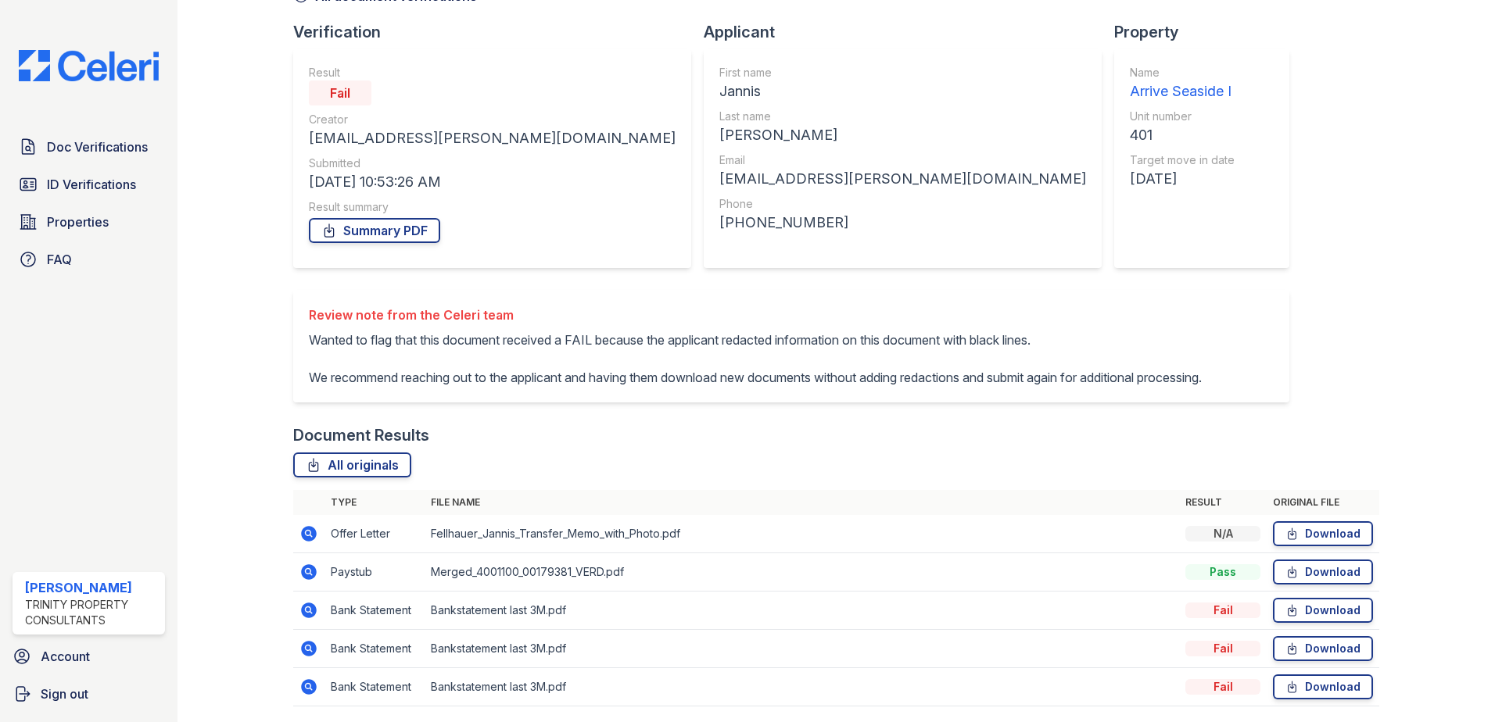
scroll to position [185, 0]
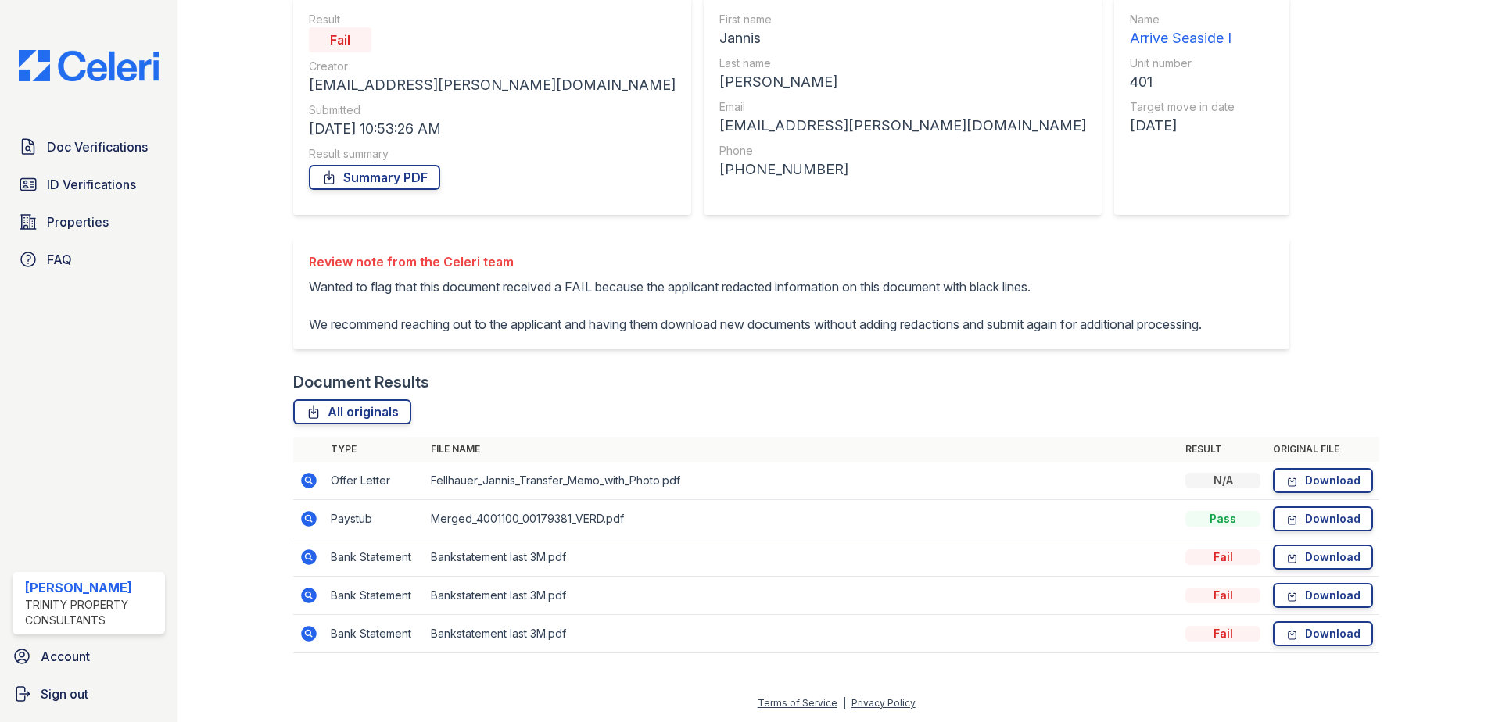
click at [307, 556] on icon at bounding box center [308, 556] width 4 height 4
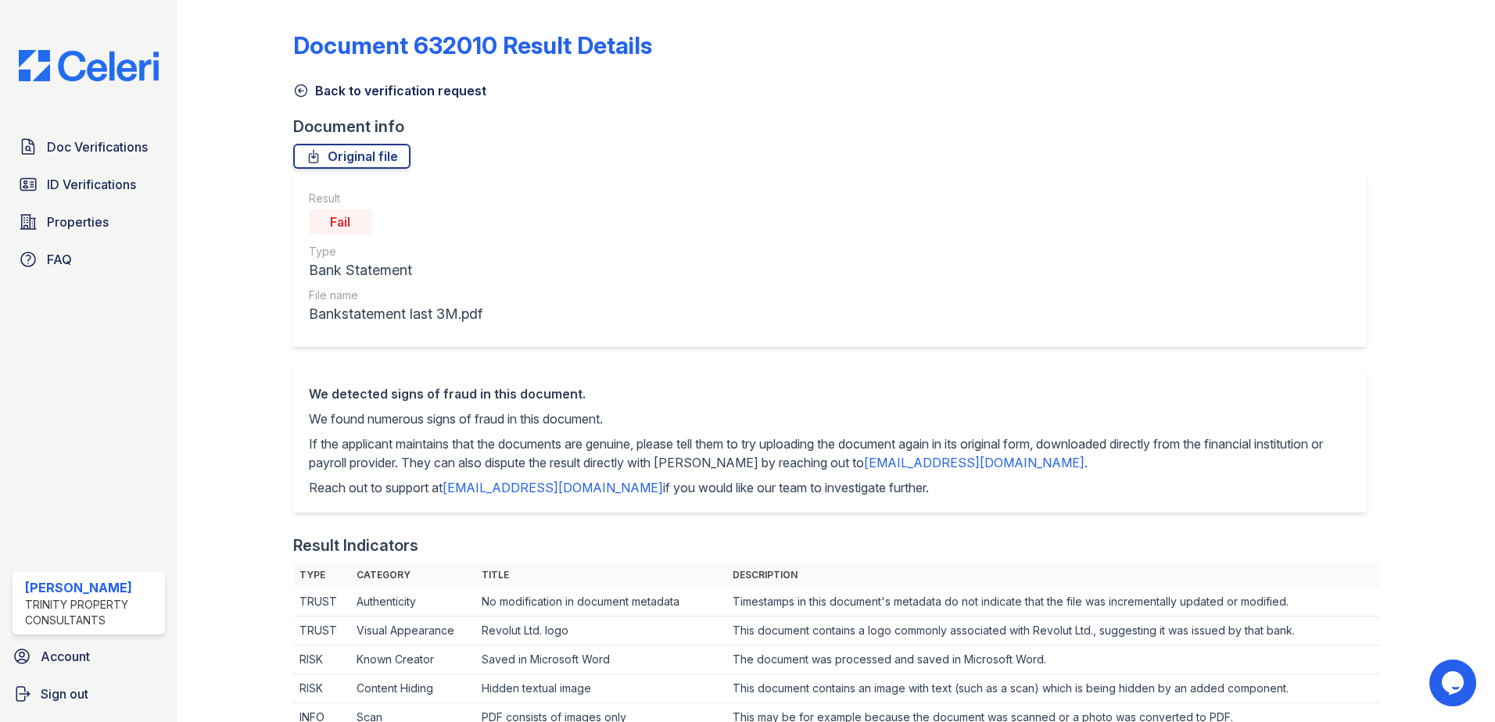
click at [295, 87] on icon at bounding box center [301, 91] width 12 height 12
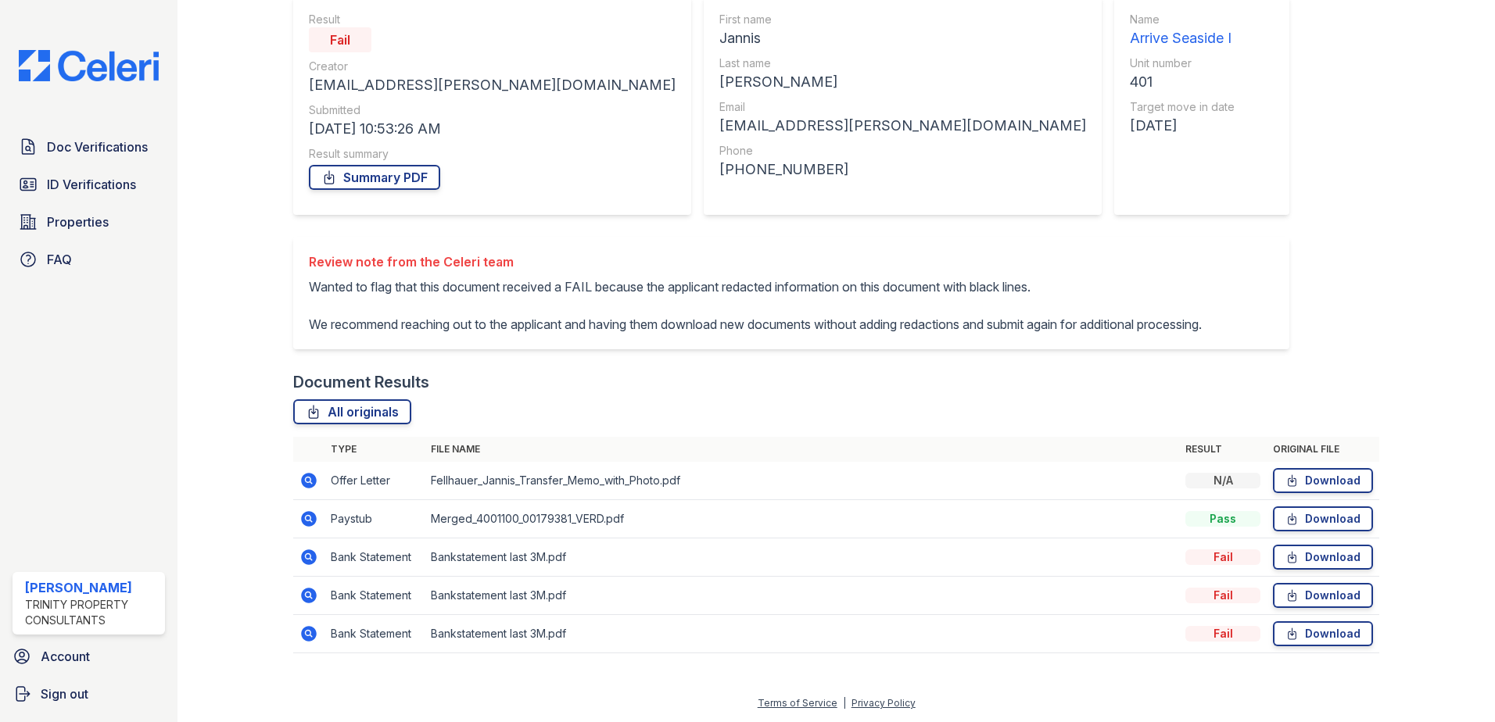
scroll to position [185, 0]
click at [311, 635] on icon at bounding box center [309, 634] width 16 height 16
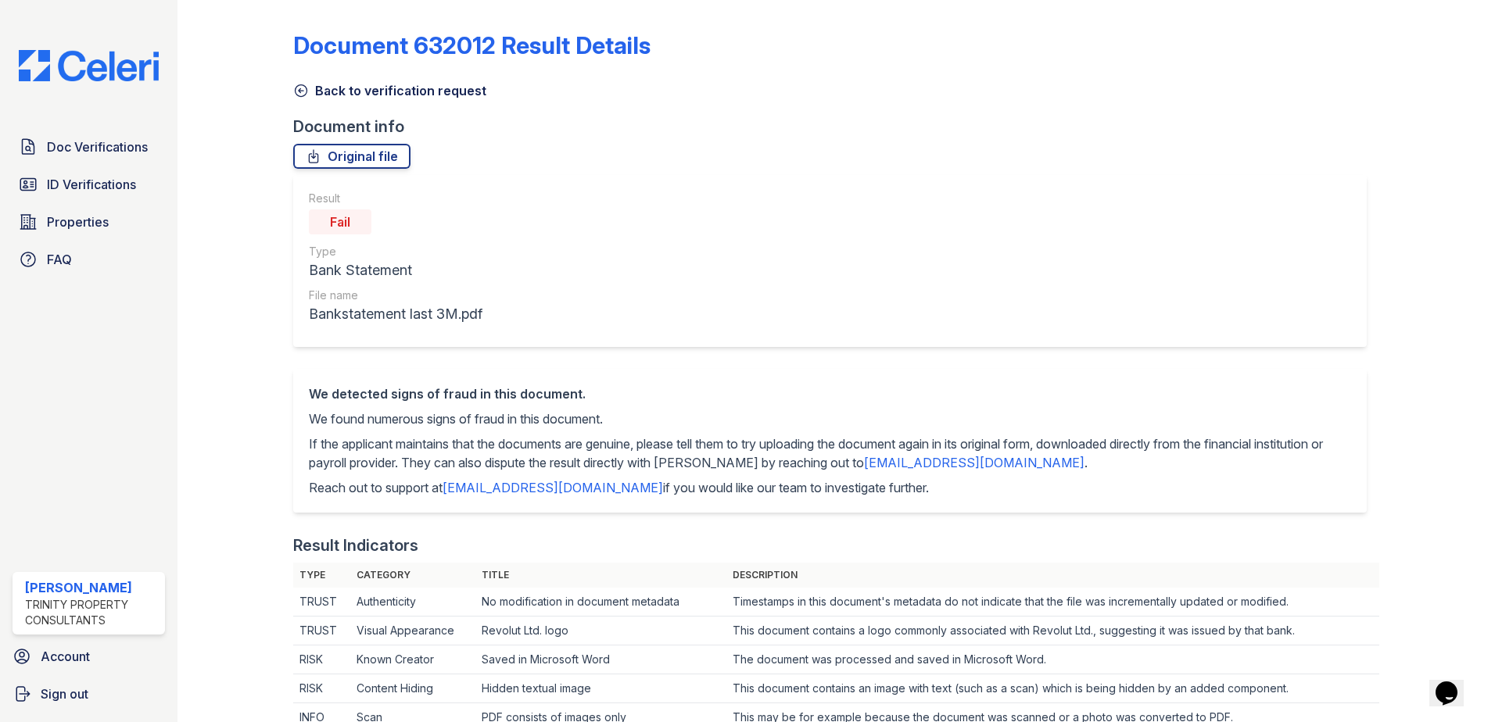
click at [306, 89] on icon at bounding box center [301, 91] width 12 height 12
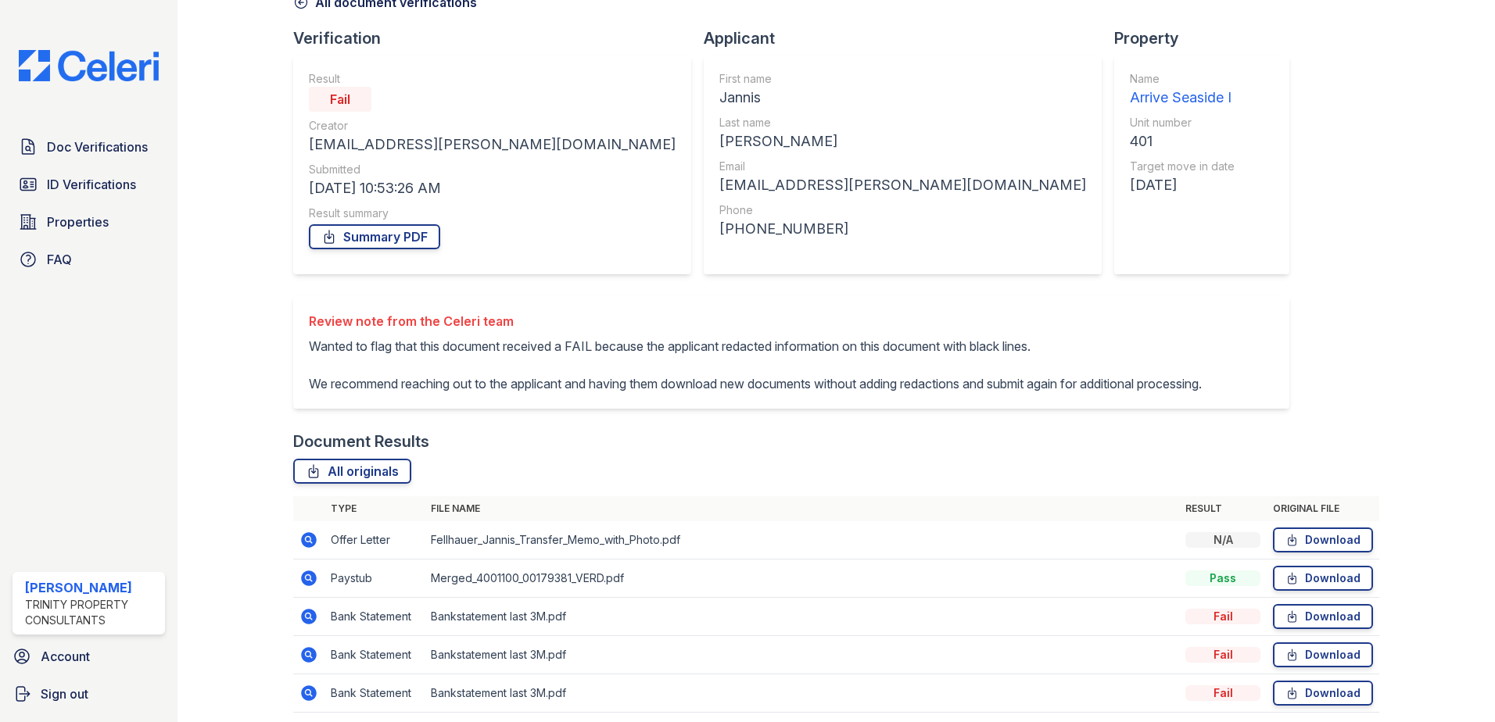
scroll to position [185, 0]
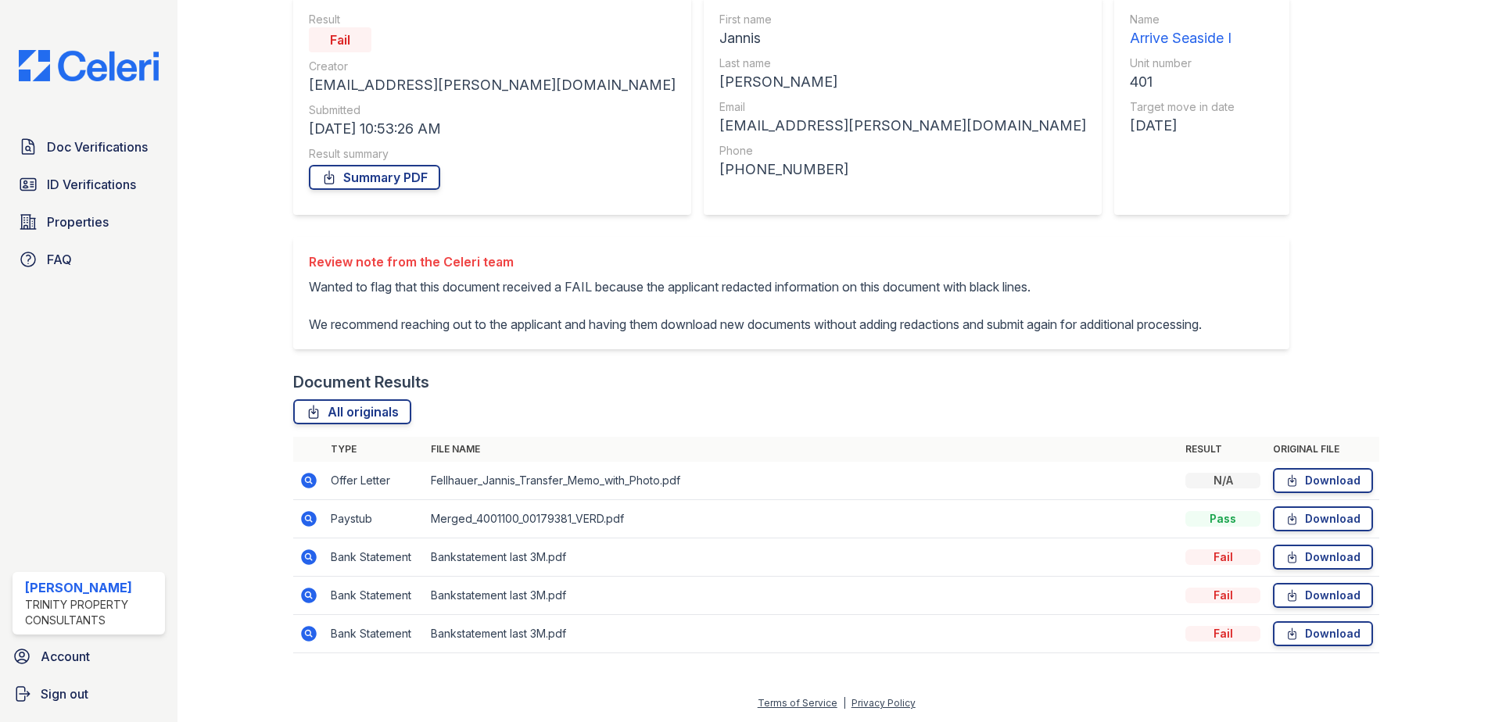
click at [312, 521] on icon at bounding box center [309, 519] width 16 height 16
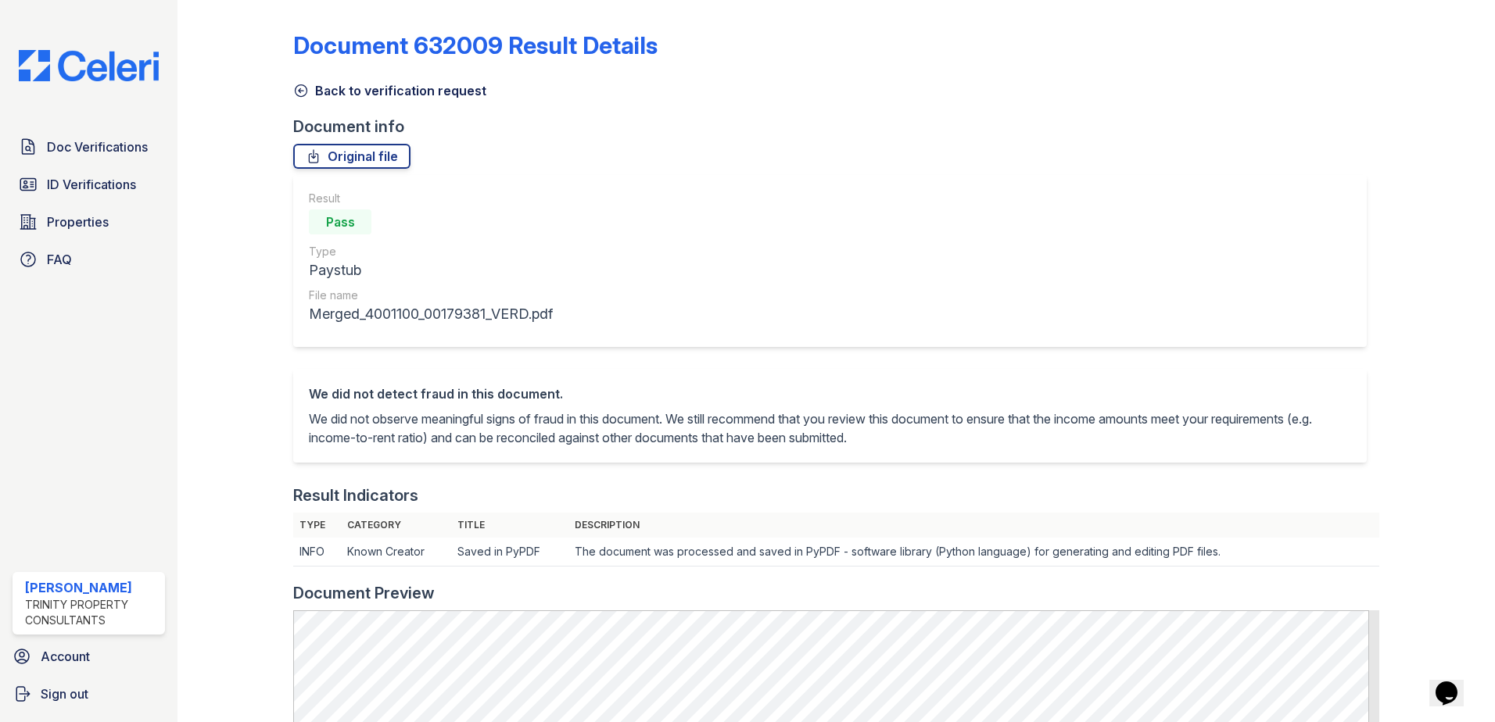
click at [295, 87] on icon at bounding box center [301, 91] width 12 height 12
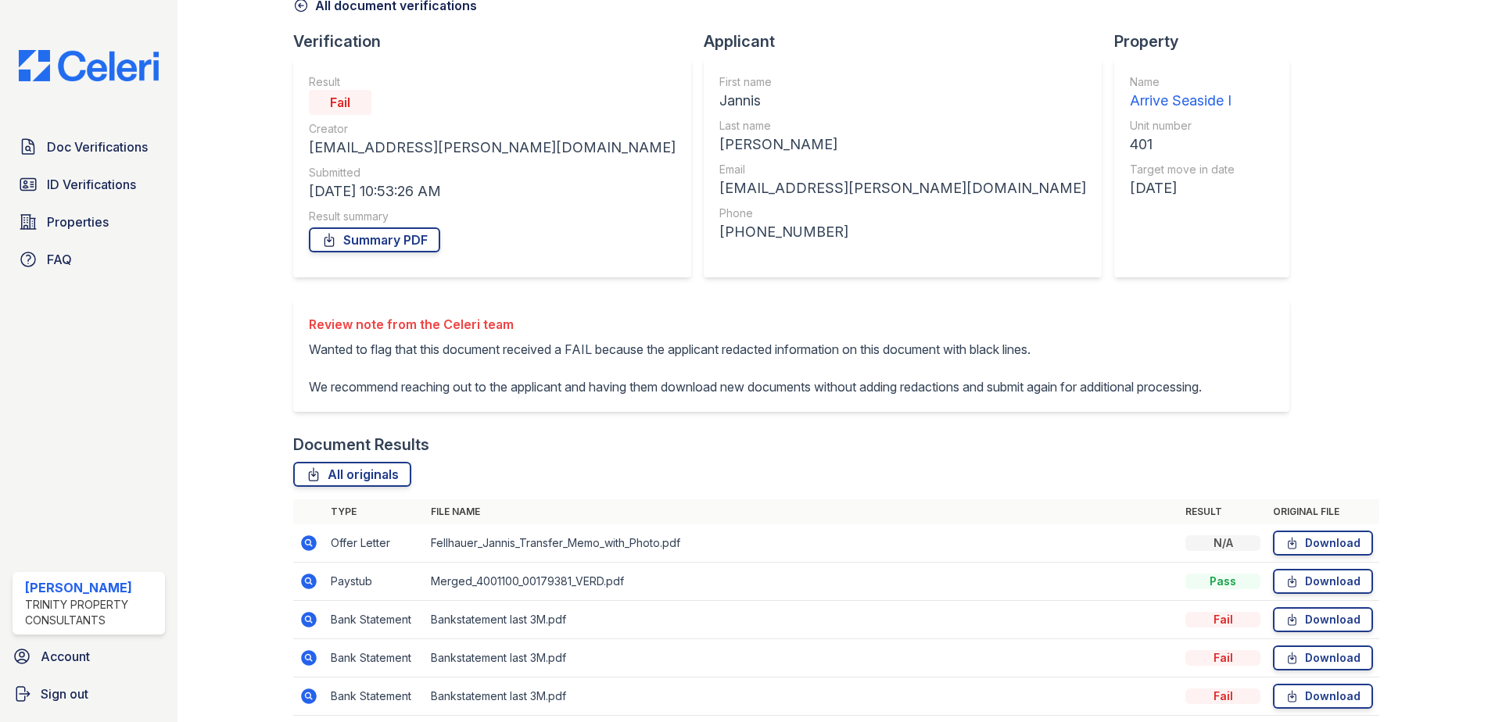
scroll to position [185, 0]
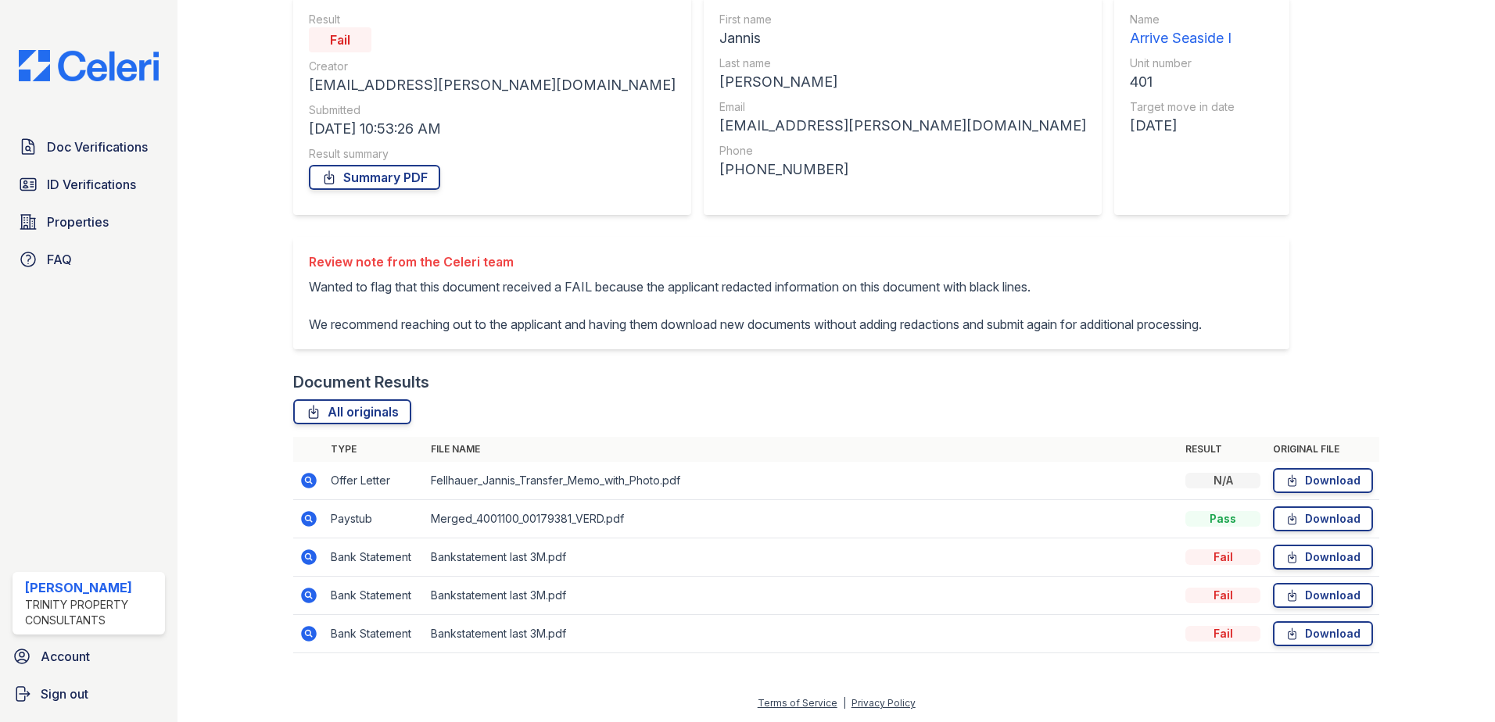
click at [303, 480] on icon at bounding box center [309, 481] width 16 height 16
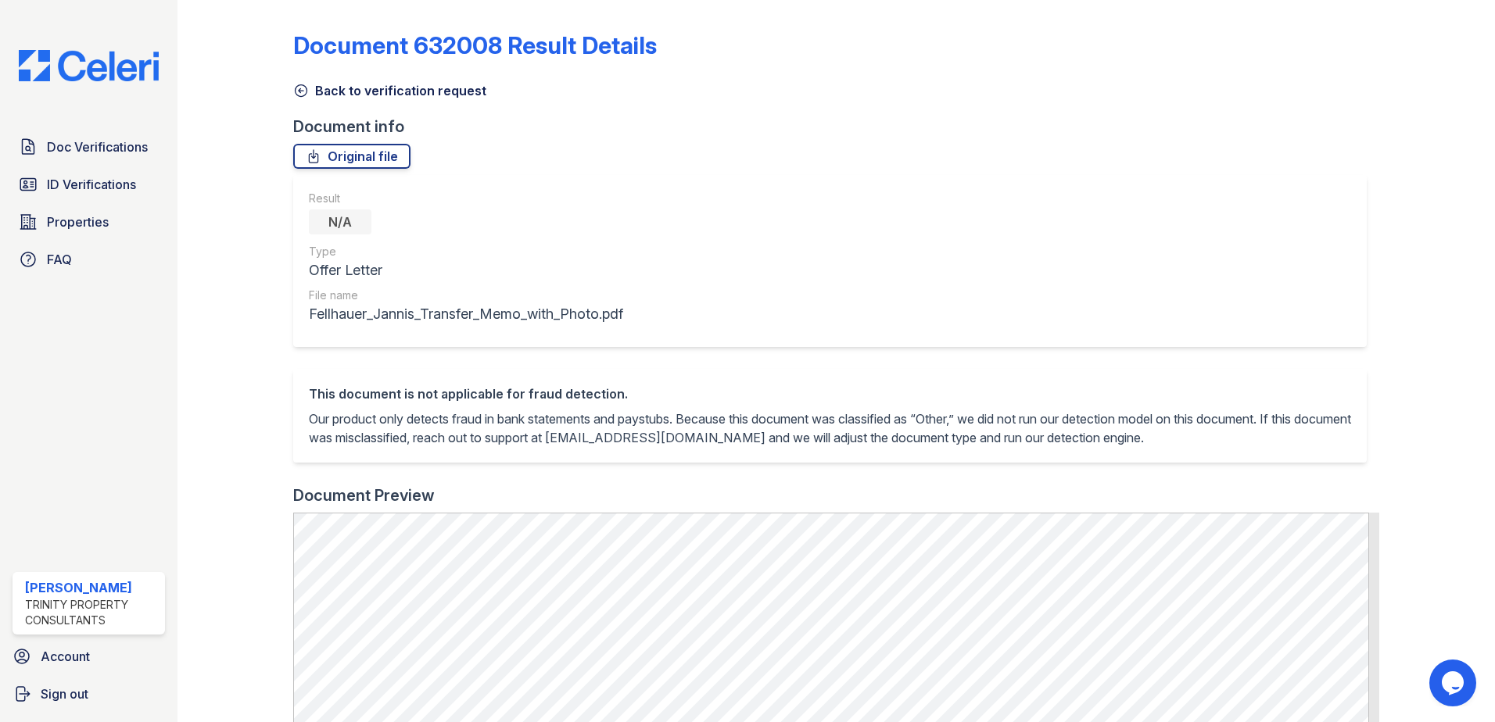
click at [301, 91] on icon at bounding box center [301, 91] width 12 height 12
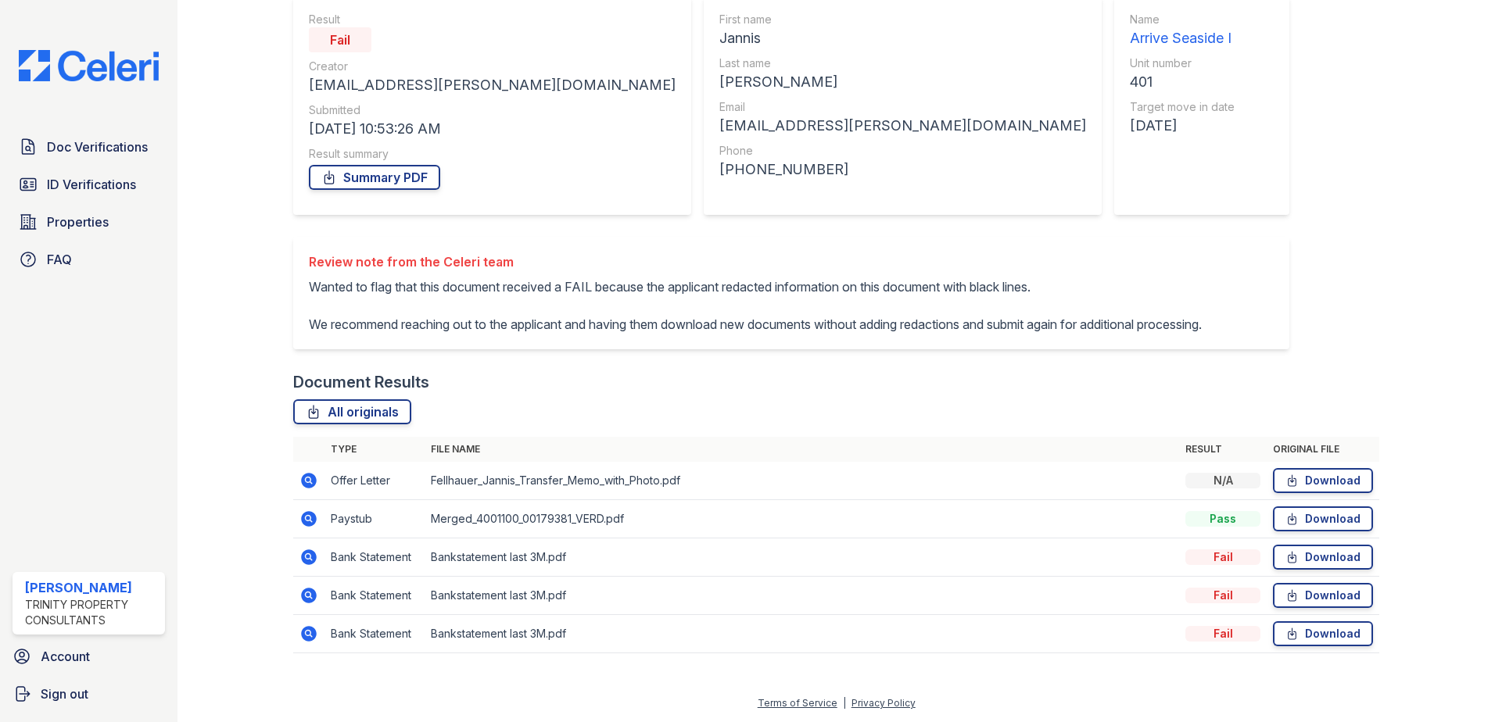
scroll to position [185, 0]
click at [313, 516] on icon at bounding box center [309, 519] width 16 height 16
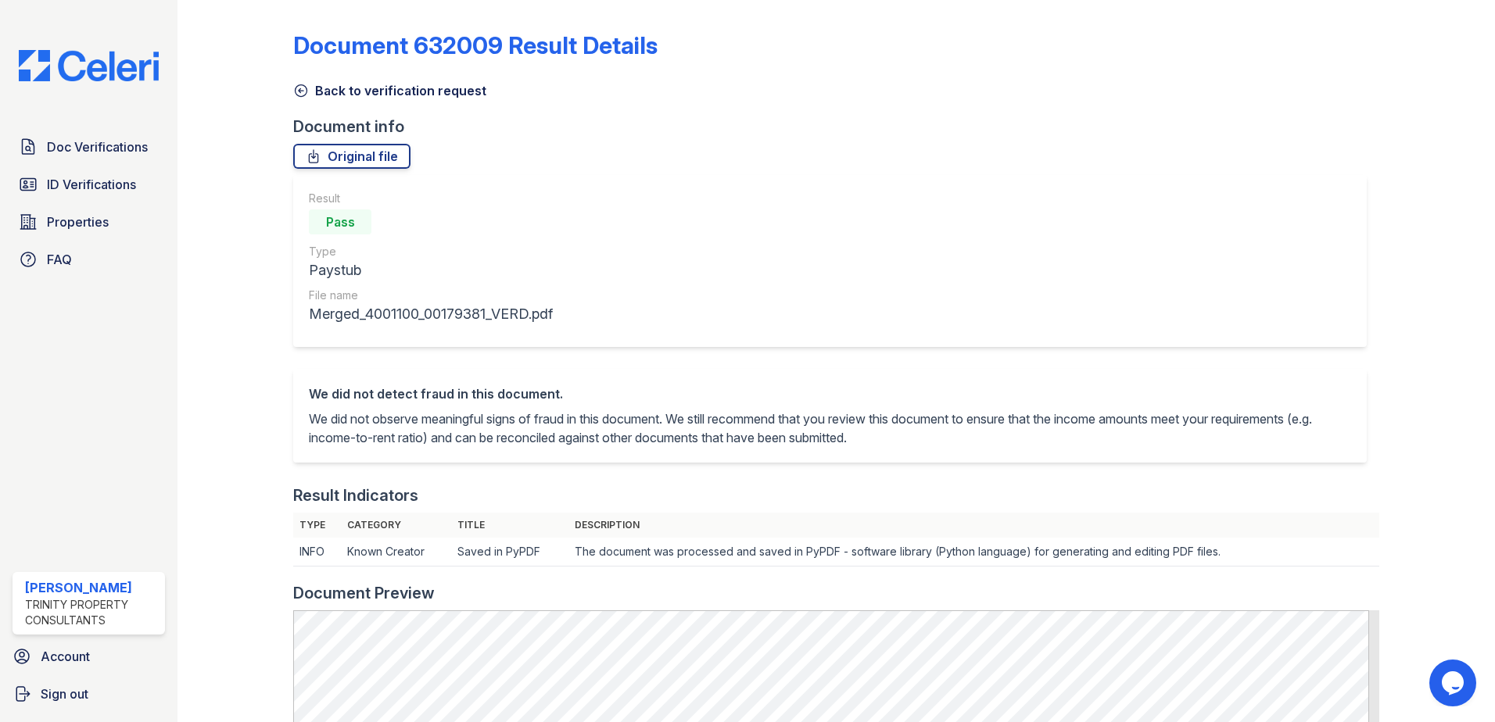
click at [298, 104] on div "Document 632009 Result Details Back to verification request Document info Origi…" at bounding box center [836, 669] width 1086 height 1327
drag, startPoint x: 299, startPoint y: 93, endPoint x: 312, endPoint y: 121, distance: 30.8
click at [300, 93] on icon at bounding box center [301, 91] width 16 height 16
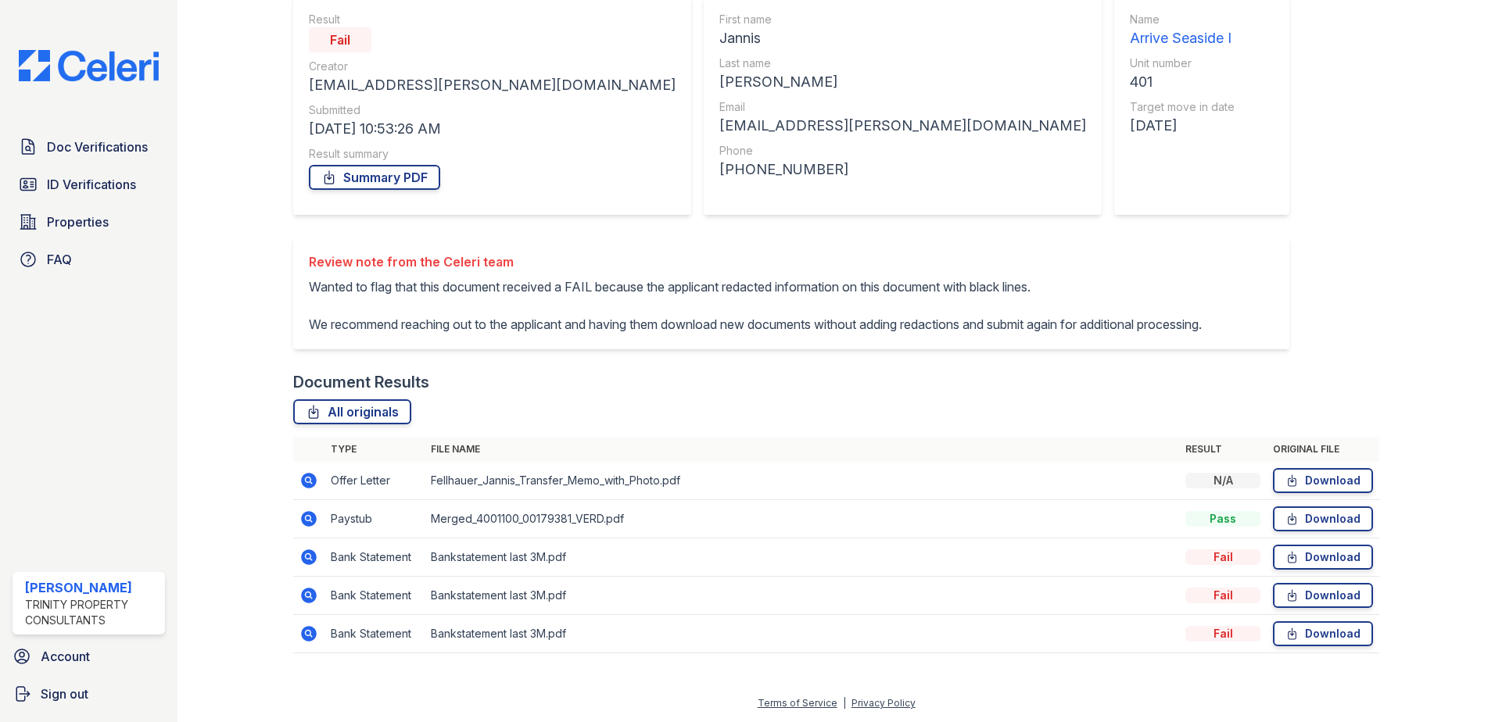
scroll to position [185, 0]
click at [310, 521] on icon at bounding box center [308, 519] width 19 height 19
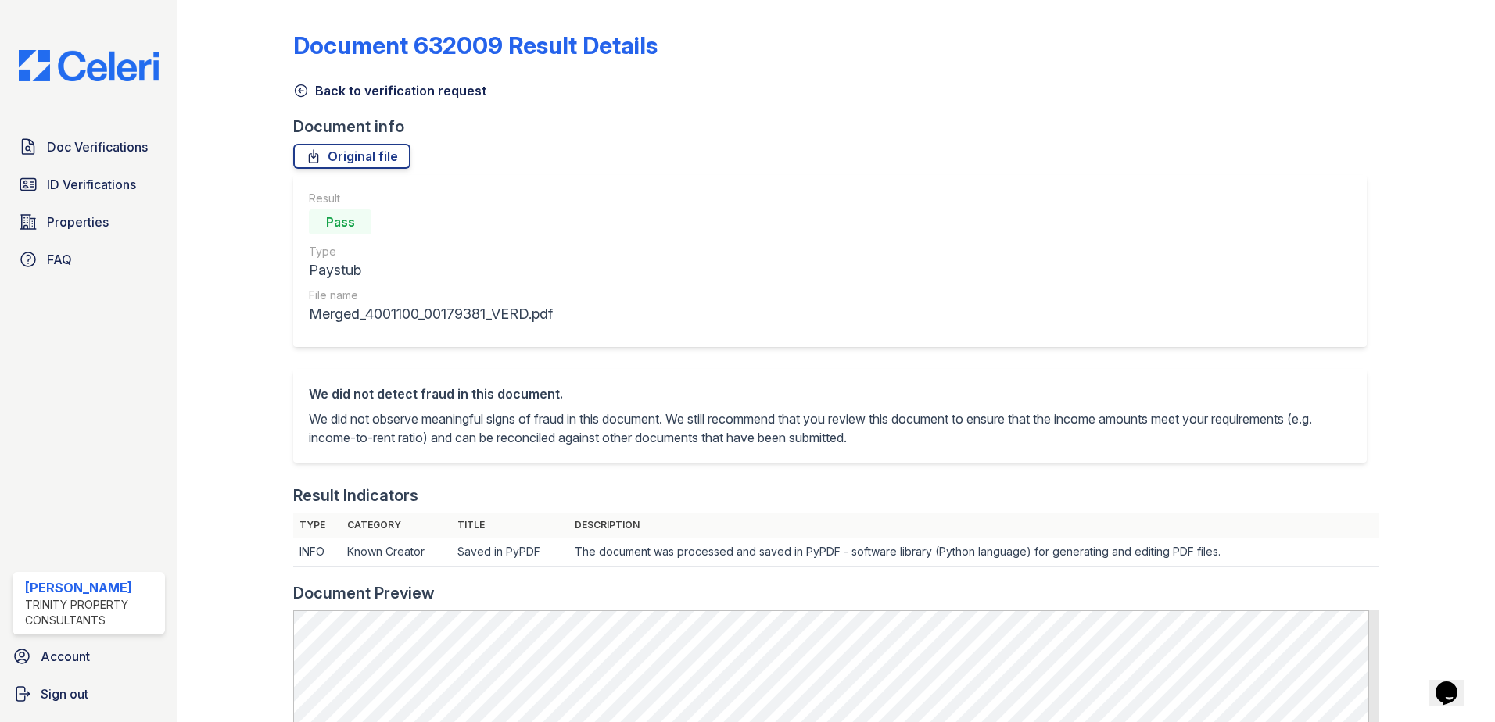
click at [306, 88] on icon at bounding box center [301, 91] width 12 height 12
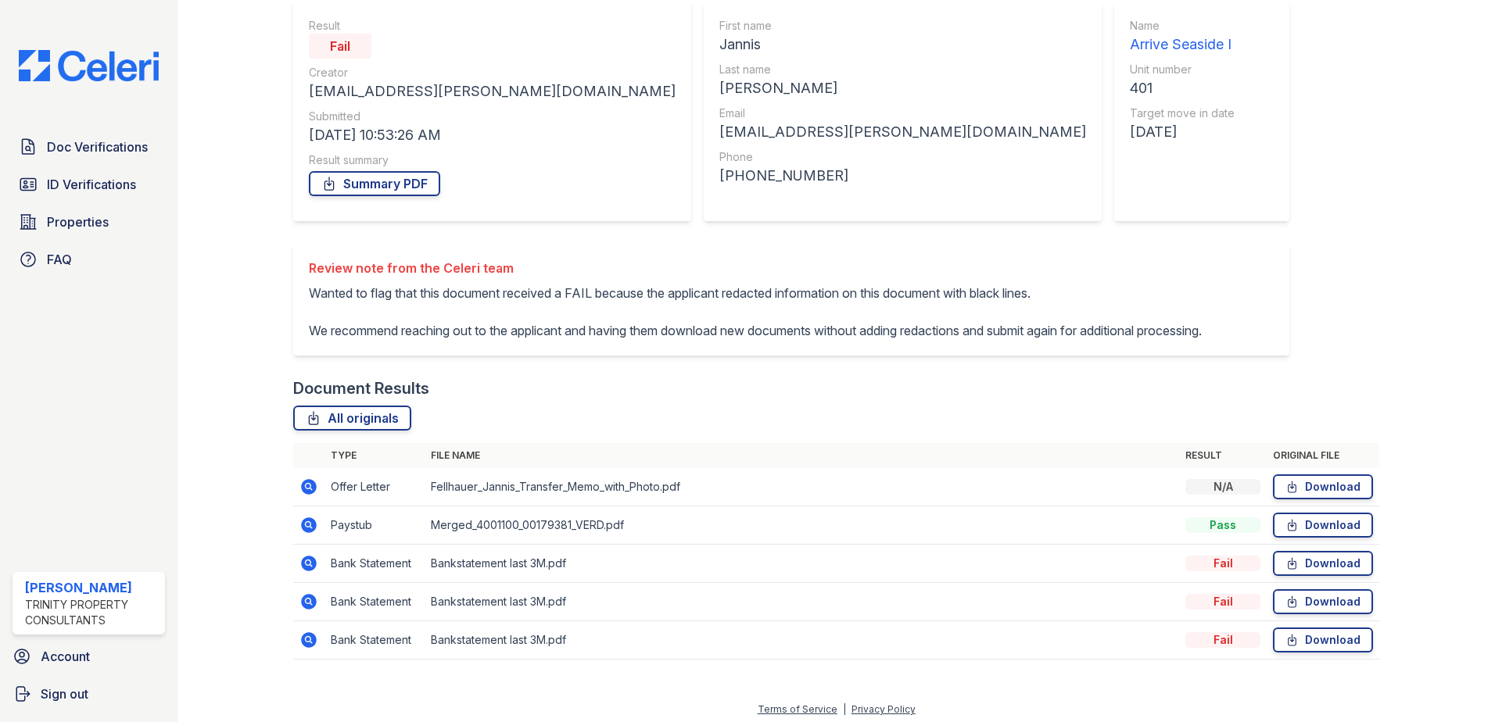
scroll to position [156, 0]
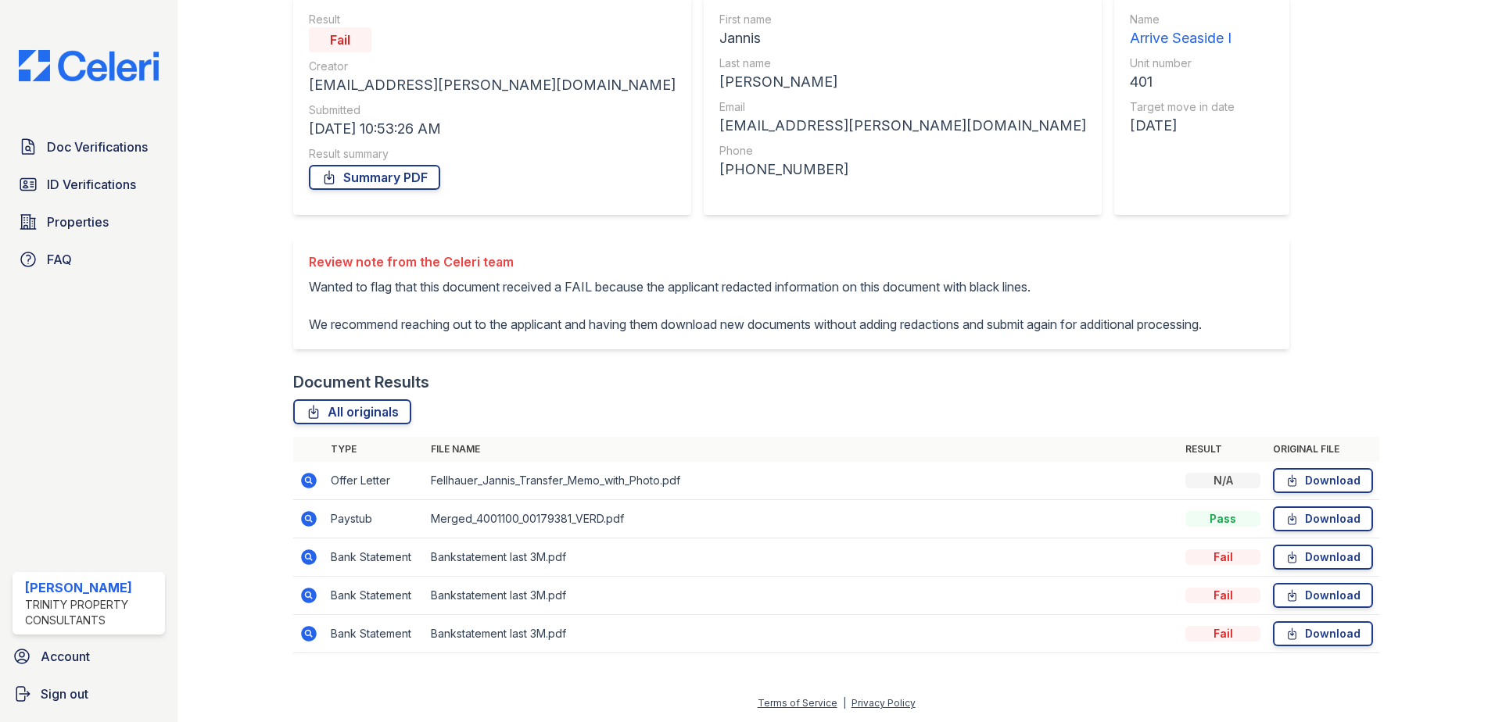
click at [302, 527] on icon at bounding box center [309, 519] width 16 height 16
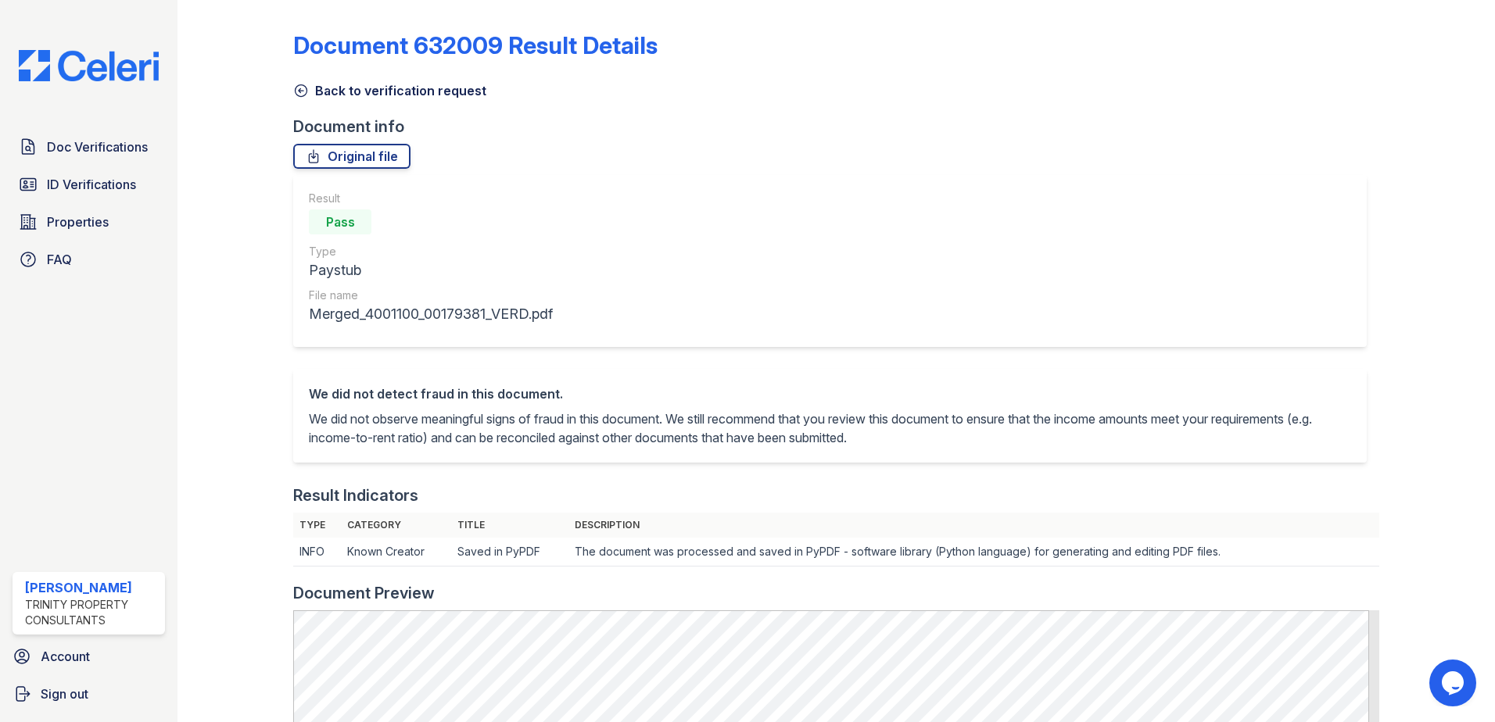
click at [296, 91] on icon at bounding box center [301, 91] width 16 height 16
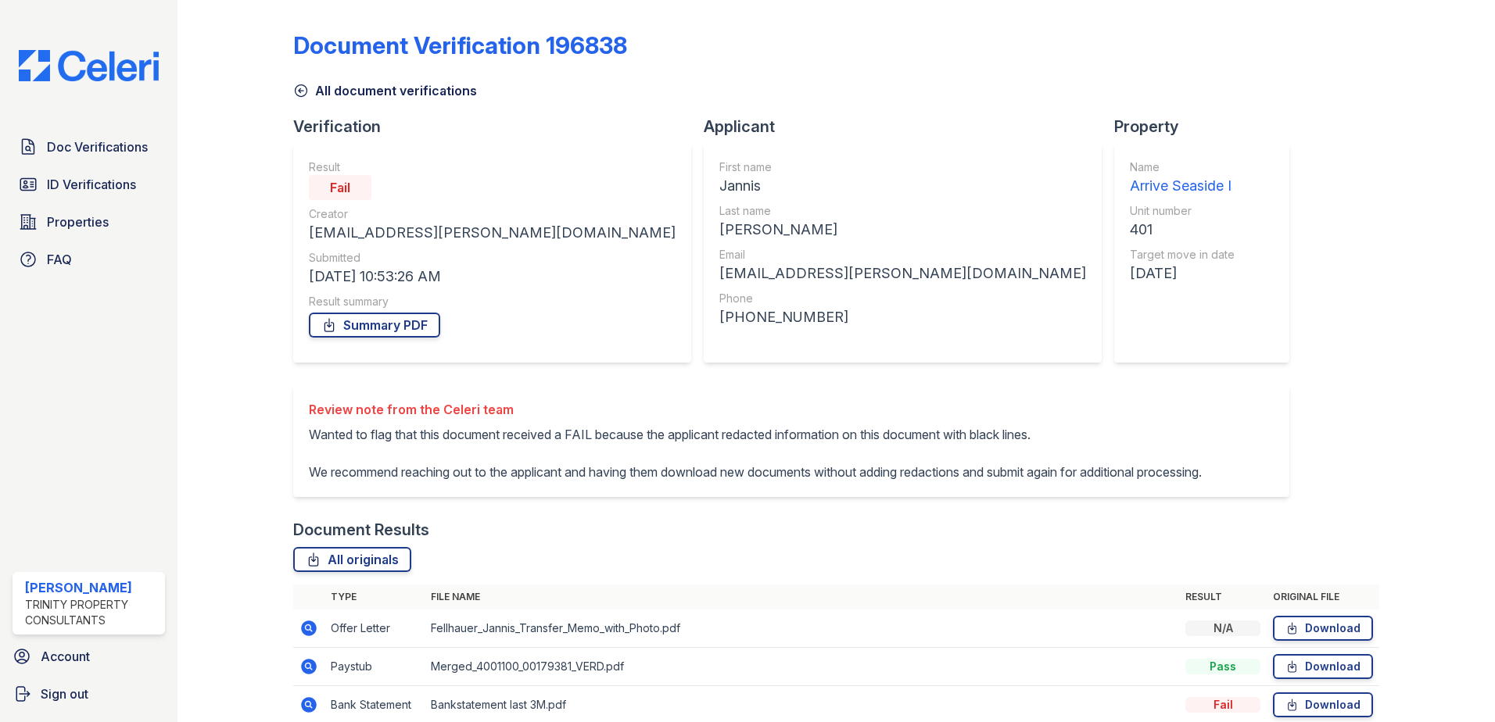
scroll to position [185, 0]
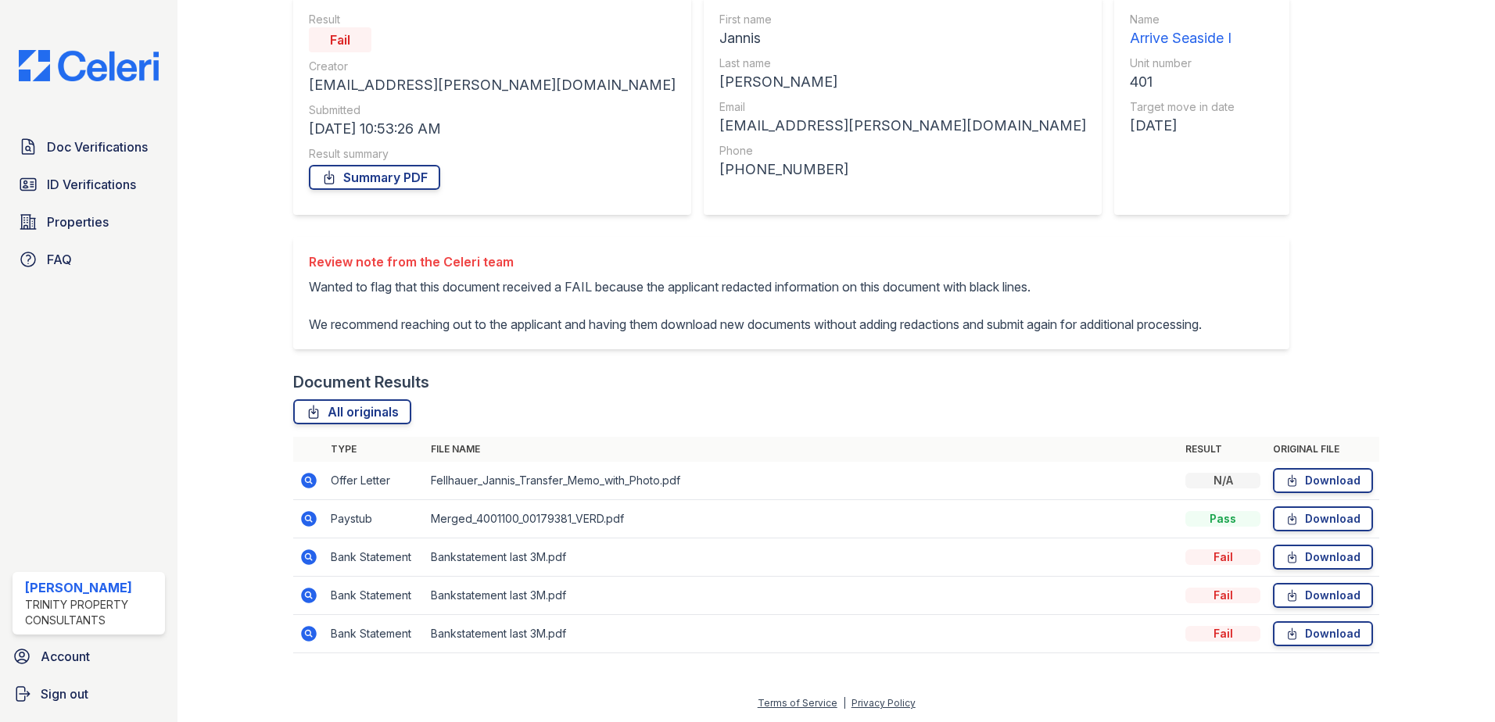
click at [309, 474] on icon at bounding box center [309, 481] width 16 height 16
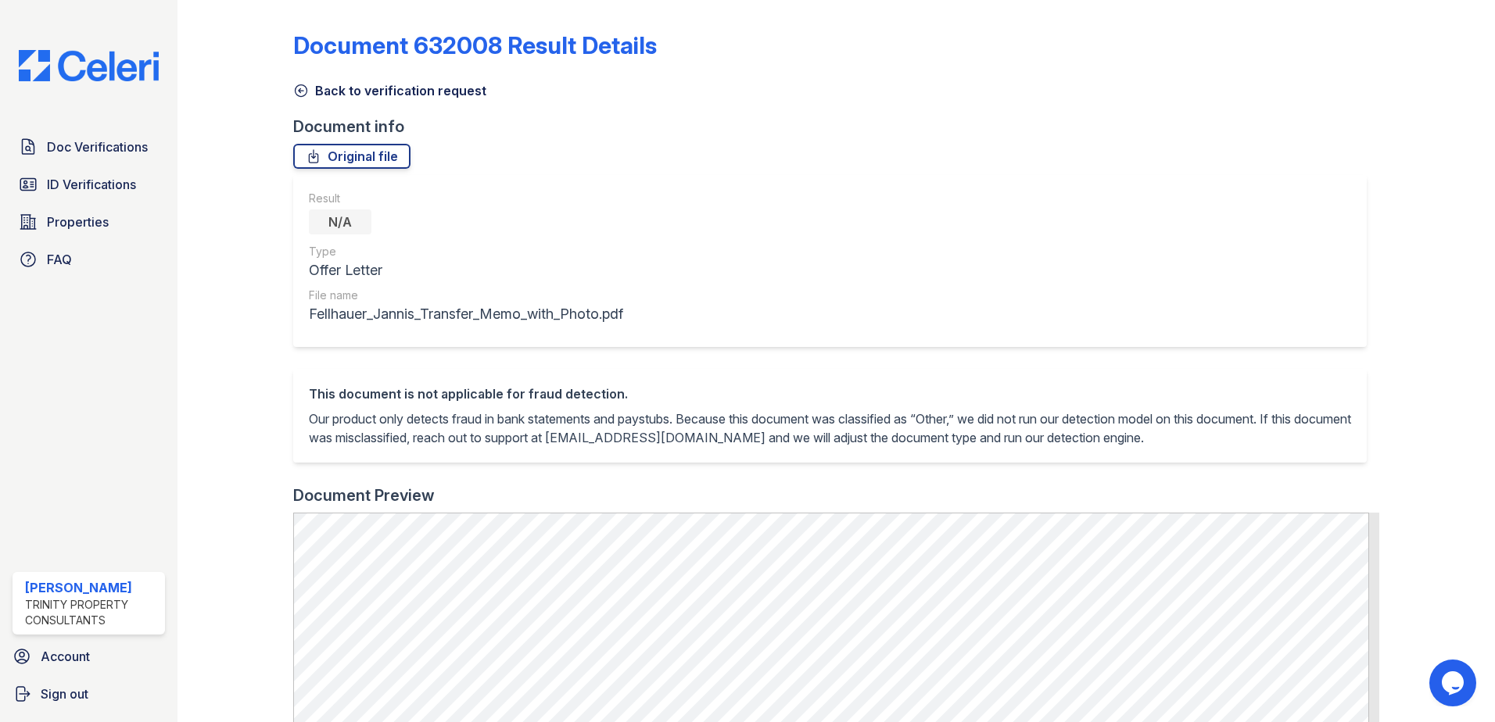
drag, startPoint x: 303, startPoint y: 92, endPoint x: 314, endPoint y: 103, distance: 16.0
click at [303, 92] on icon at bounding box center [301, 91] width 16 height 16
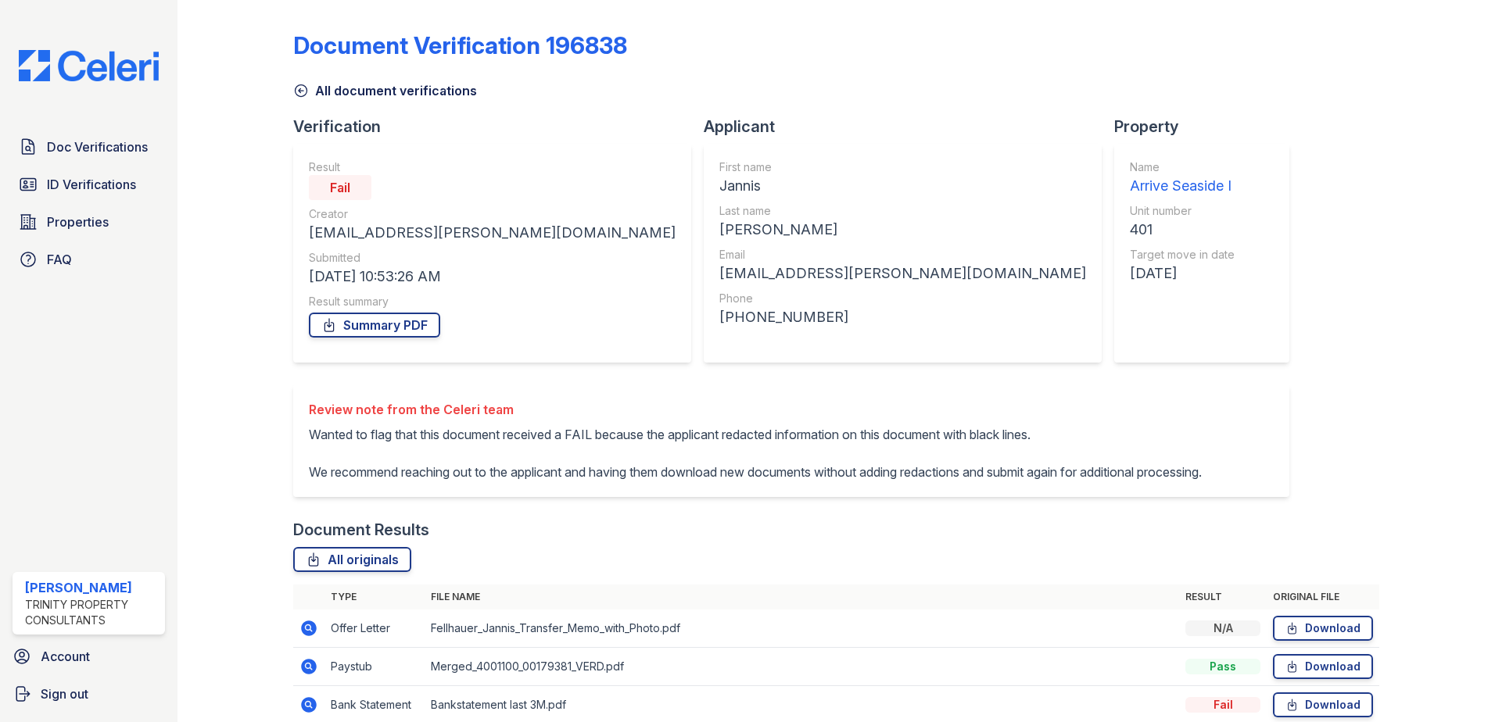
click at [303, 91] on icon at bounding box center [301, 91] width 12 height 12
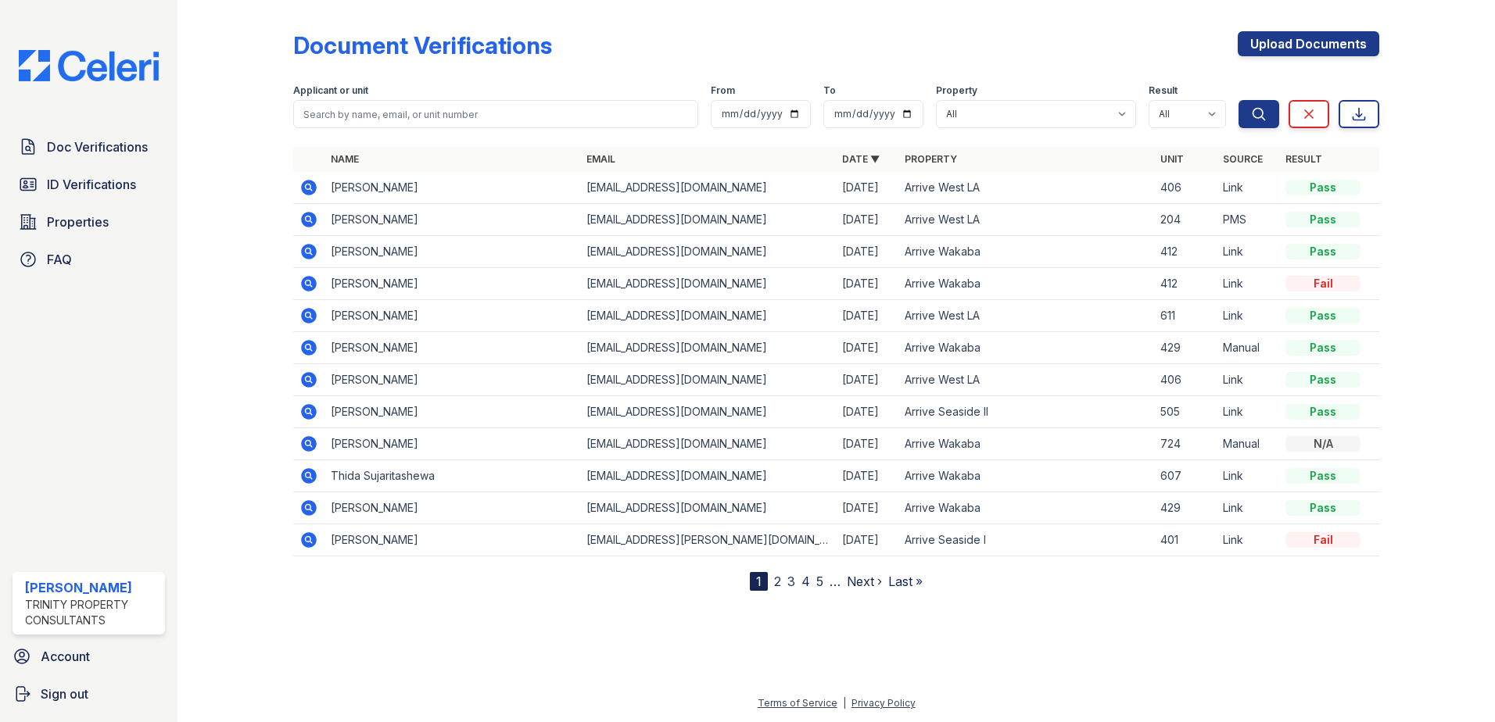
click at [317, 408] on icon at bounding box center [308, 412] width 19 height 19
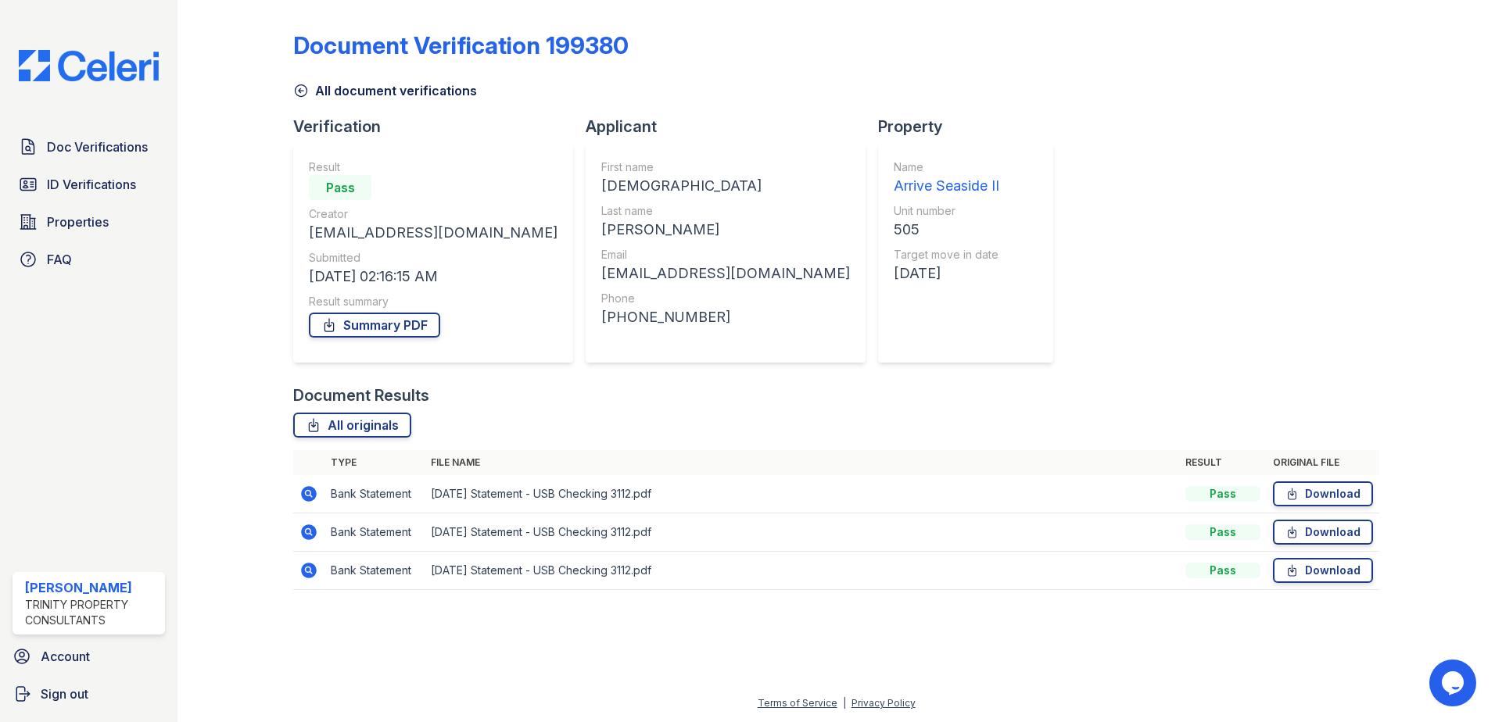
drag, startPoint x: 303, startPoint y: 91, endPoint x: 315, endPoint y: 102, distance: 16.6
click at [303, 91] on icon at bounding box center [301, 91] width 16 height 16
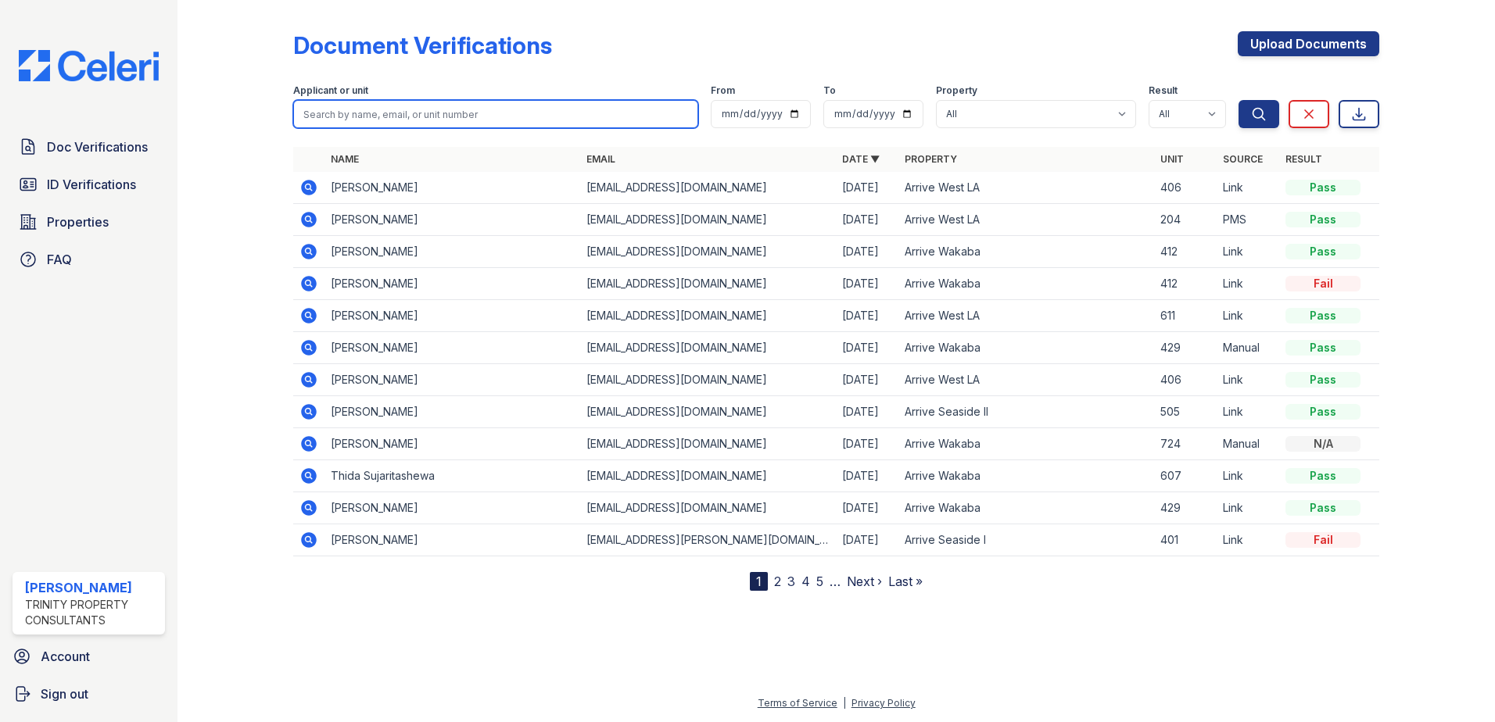
click at [381, 114] on input "search" at bounding box center [495, 114] width 405 height 28
type input "isaiah bolton"
click at [1238, 100] on button "Search" at bounding box center [1258, 114] width 41 height 28
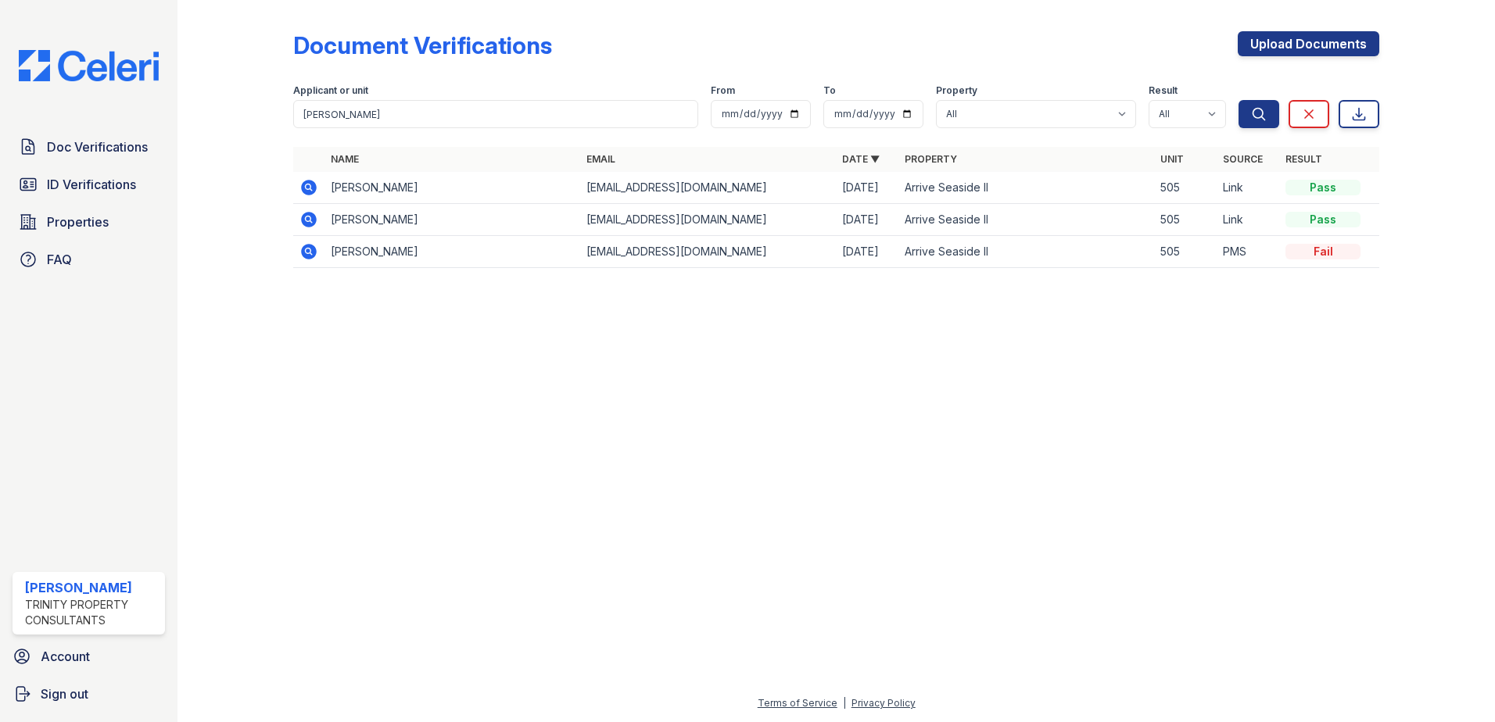
click at [306, 222] on icon at bounding box center [309, 220] width 16 height 16
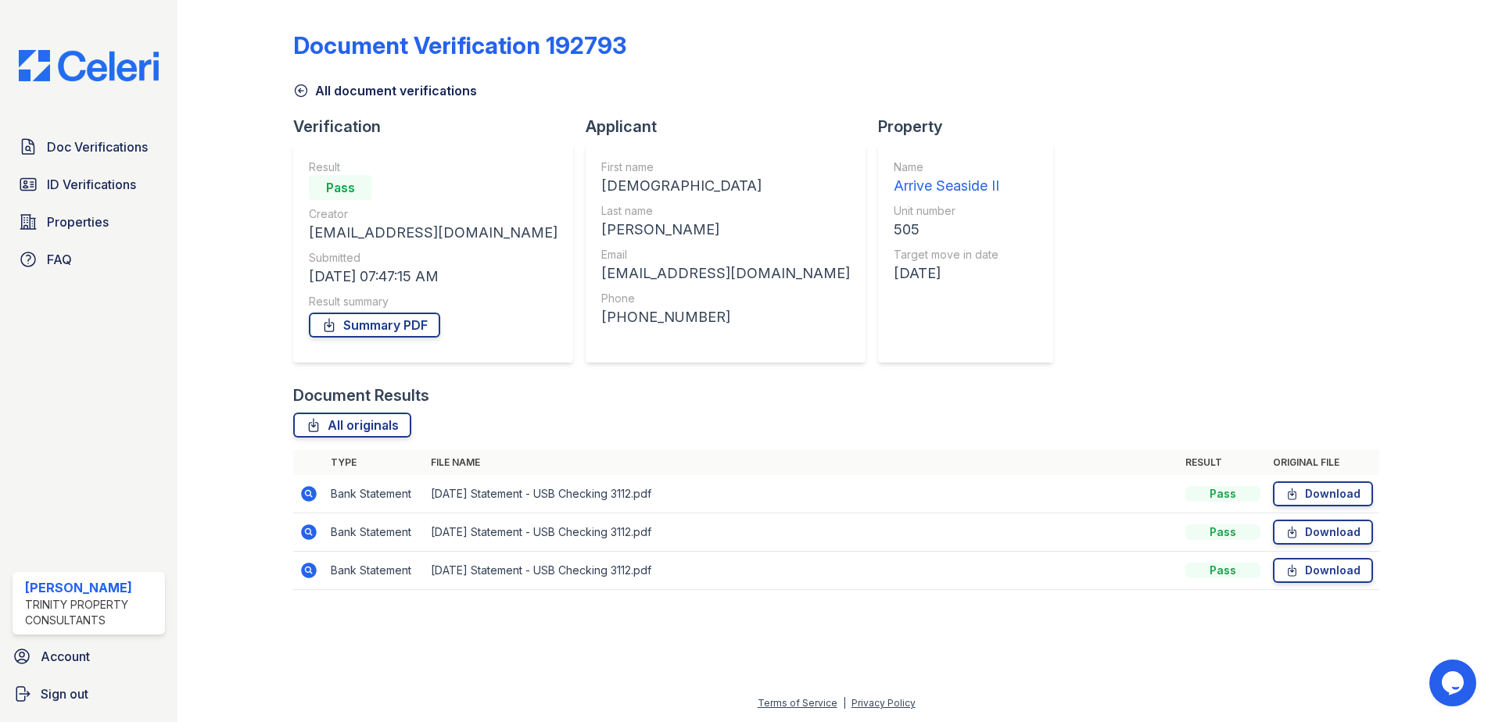
click at [299, 86] on icon at bounding box center [301, 91] width 16 height 16
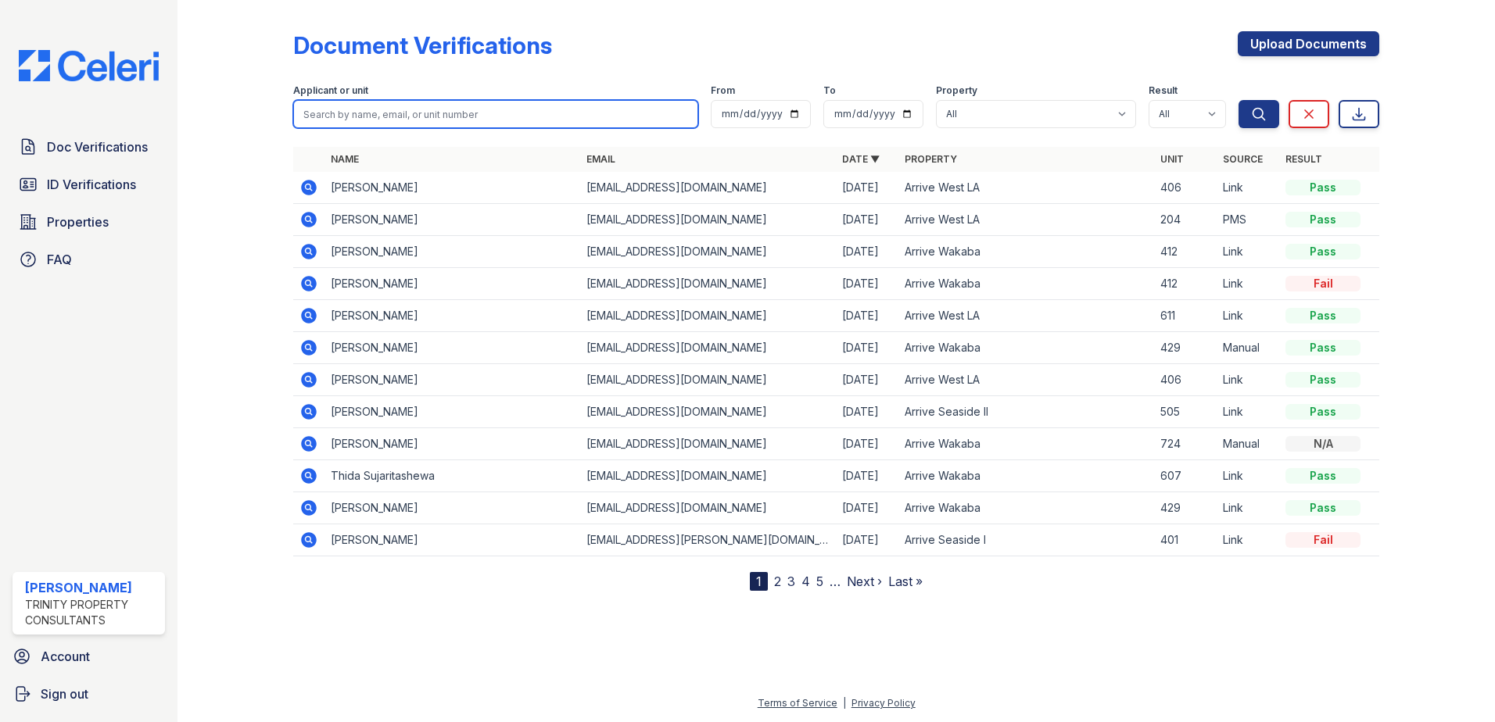
click at [341, 125] on input "search" at bounding box center [495, 114] width 405 height 28
type input "[DEMOGRAPHIC_DATA]"
click at [1238, 100] on button "Search" at bounding box center [1258, 114] width 41 height 28
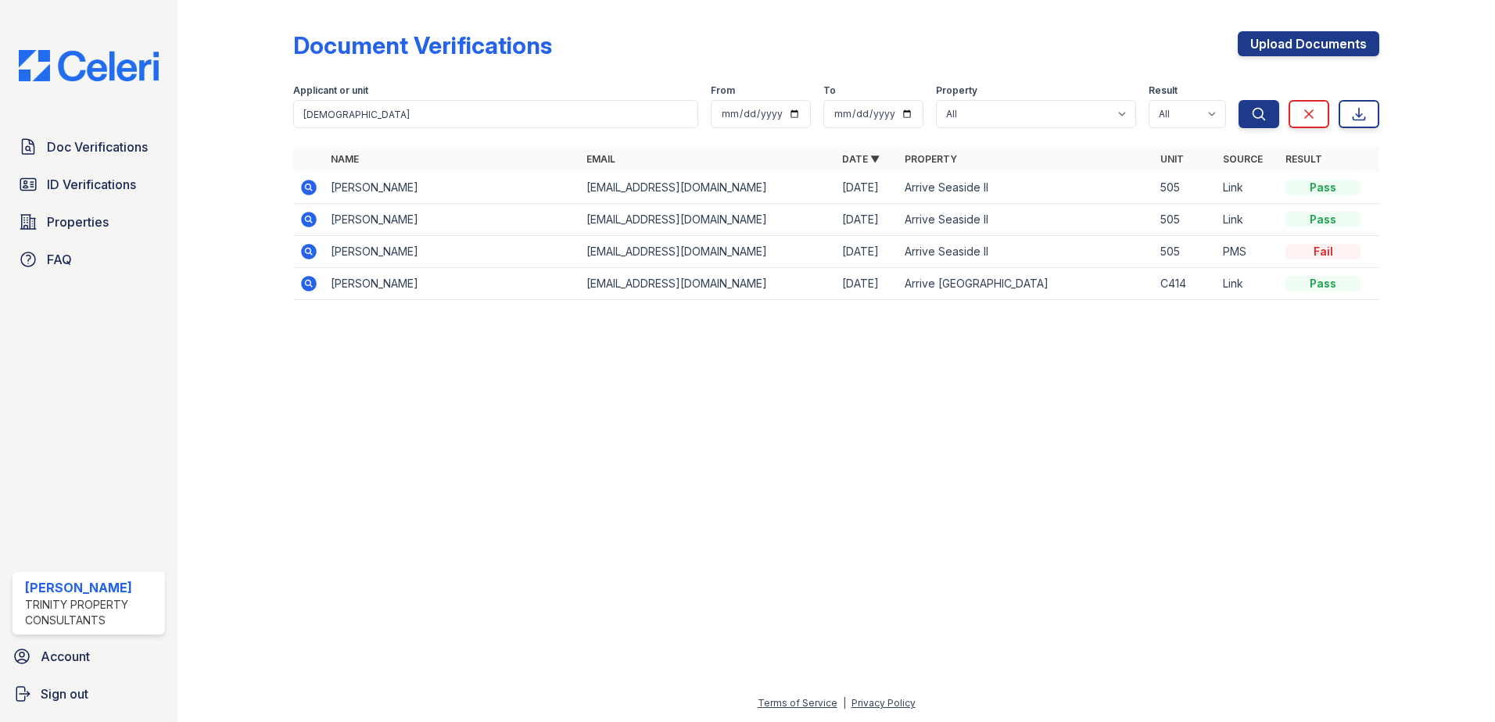
click at [295, 181] on td at bounding box center [308, 188] width 31 height 32
click at [308, 186] on icon at bounding box center [308, 186] width 4 height 4
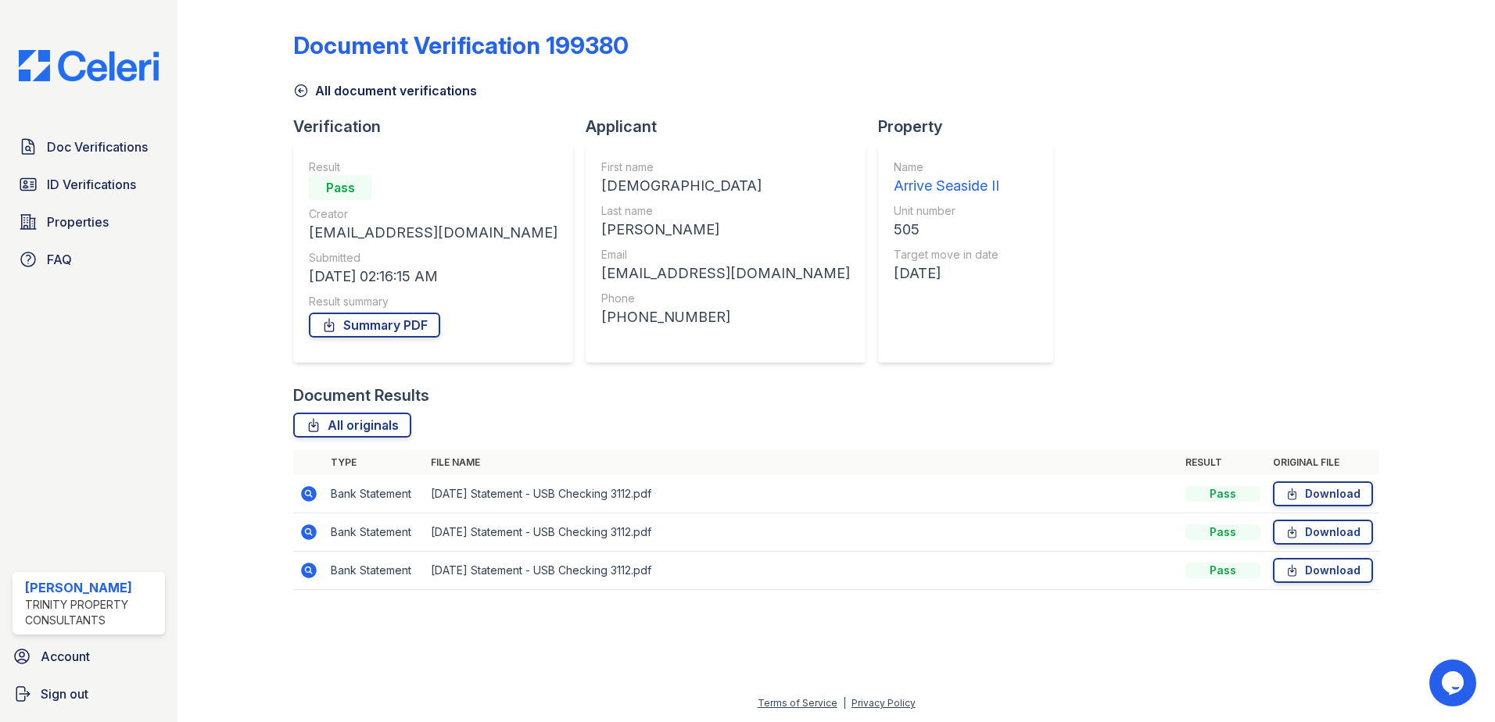
click at [314, 532] on icon at bounding box center [309, 533] width 16 height 16
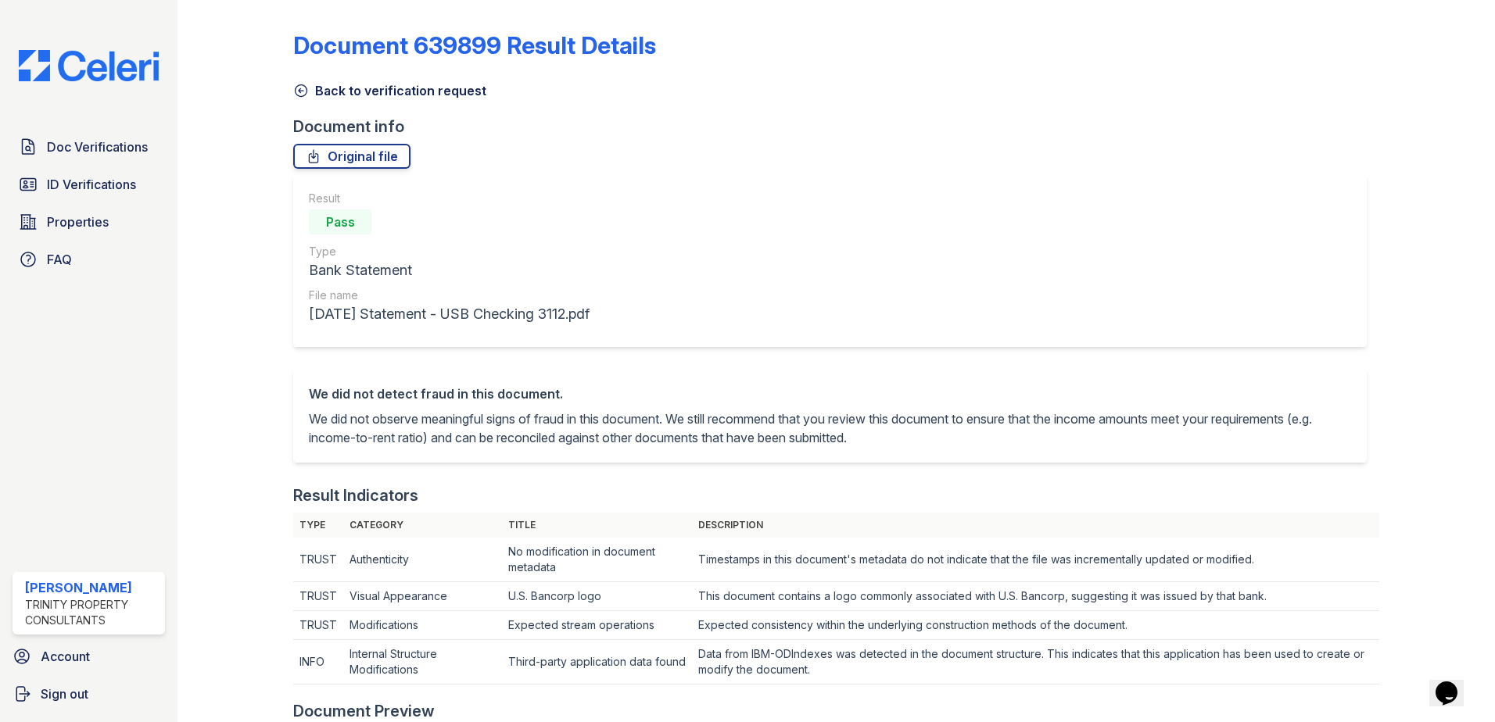
click at [301, 95] on icon at bounding box center [301, 91] width 16 height 16
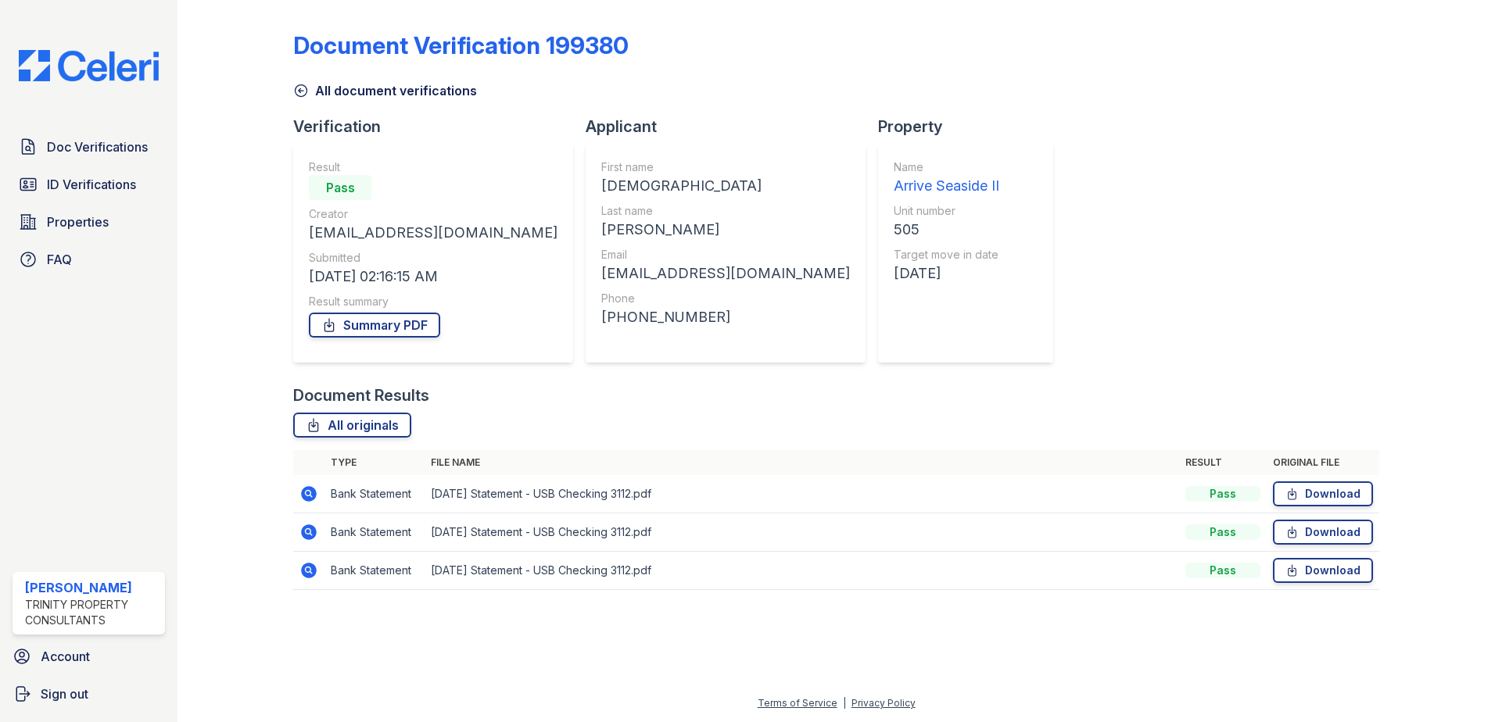
click at [299, 534] on icon at bounding box center [308, 532] width 19 height 19
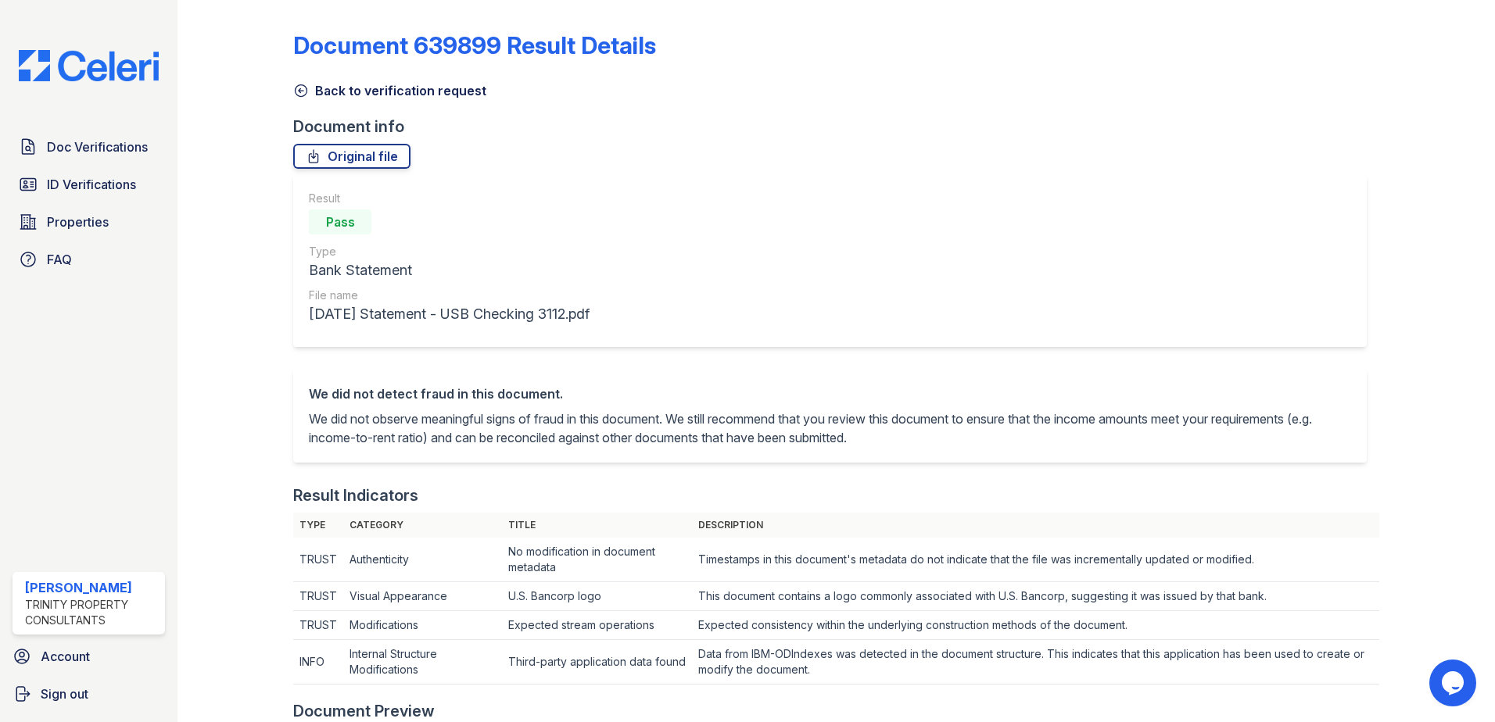
click at [304, 92] on icon at bounding box center [301, 91] width 16 height 16
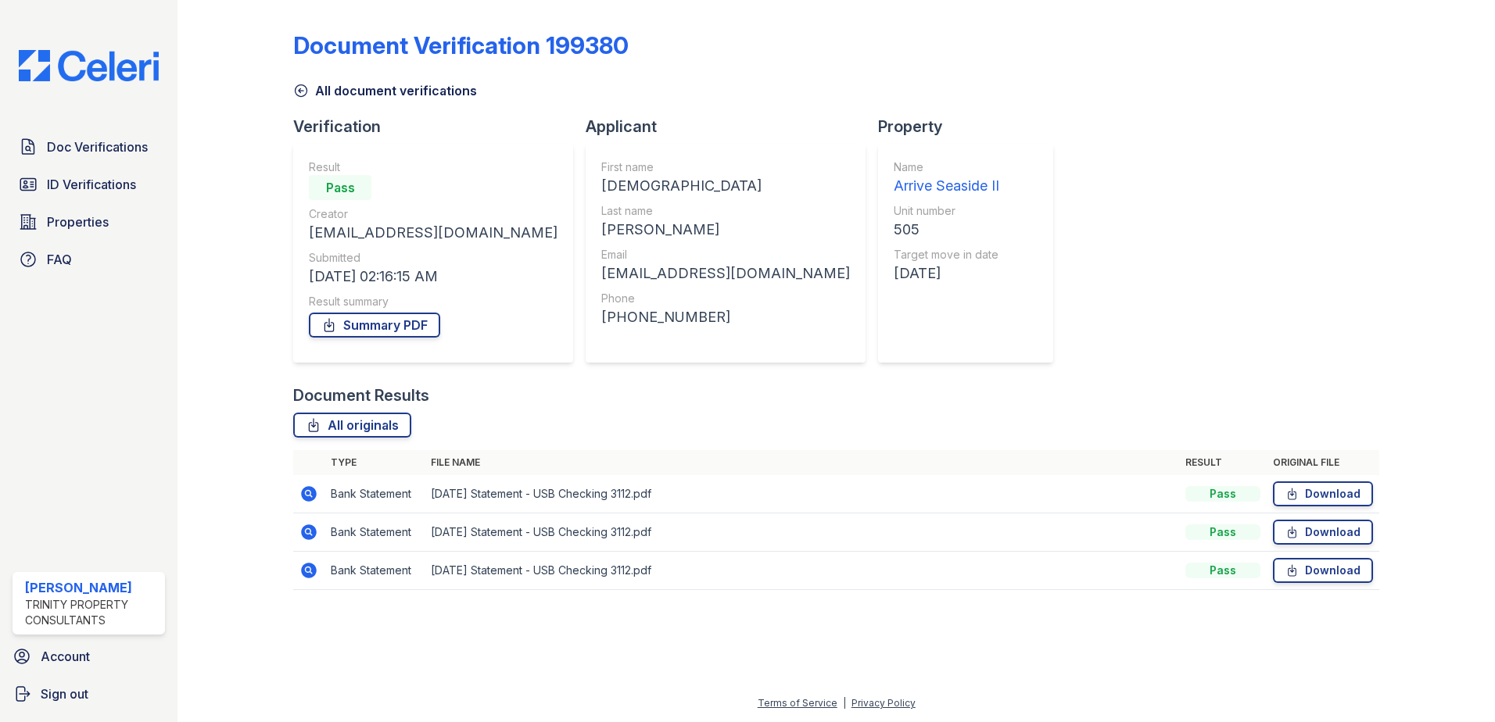
click at [301, 95] on icon at bounding box center [301, 91] width 16 height 16
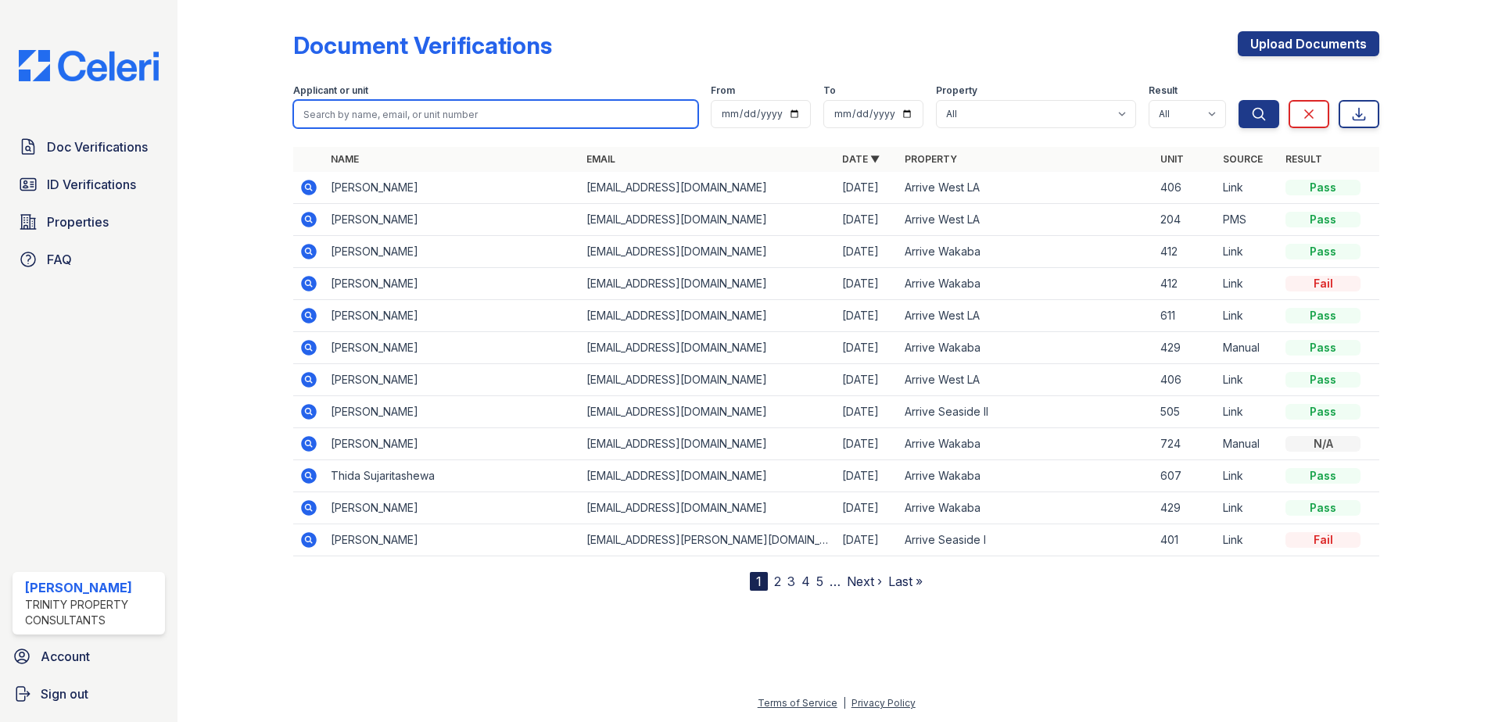
click at [366, 121] on input "search" at bounding box center [495, 114] width 405 height 28
type input "[DEMOGRAPHIC_DATA]"
click at [1238, 100] on button "Search" at bounding box center [1258, 114] width 41 height 28
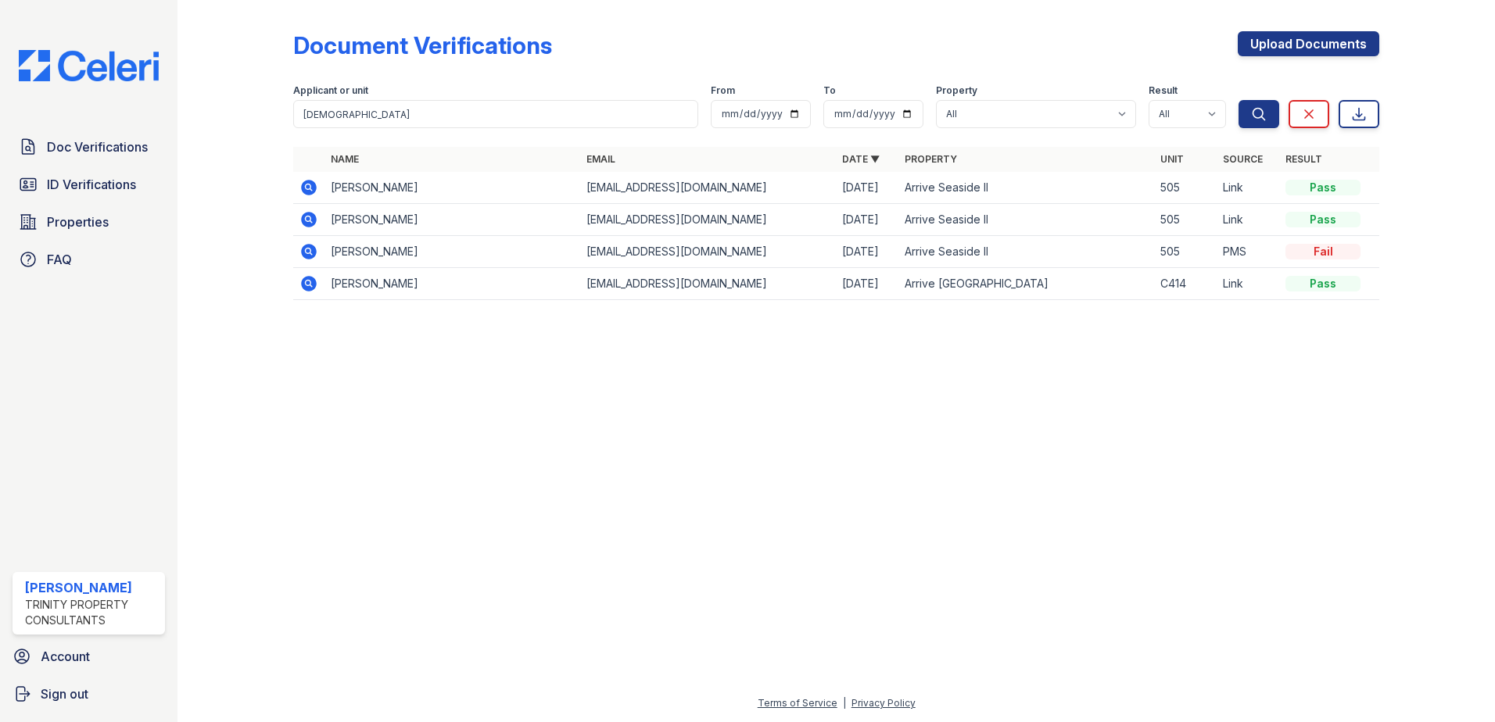
click at [311, 210] on icon at bounding box center [308, 219] width 19 height 19
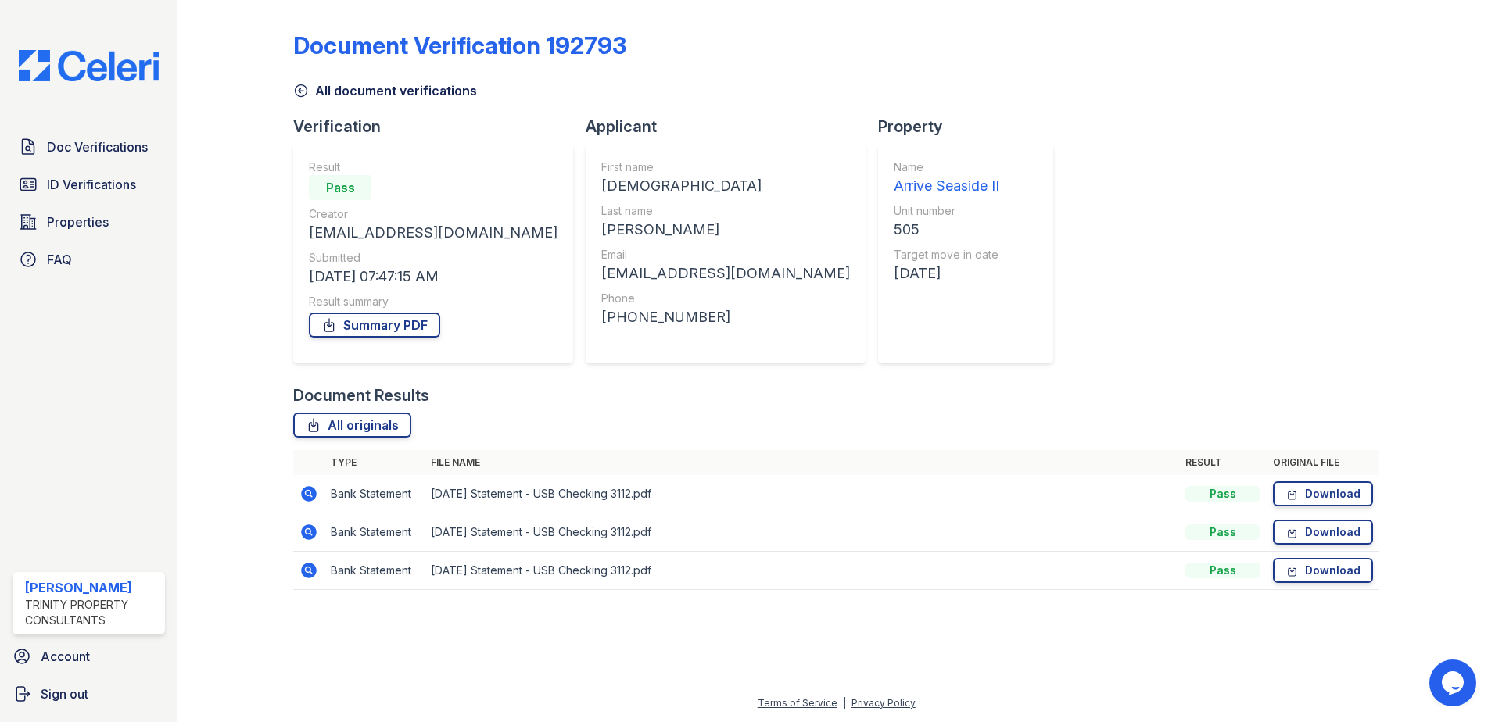
click at [314, 494] on icon at bounding box center [309, 494] width 16 height 16
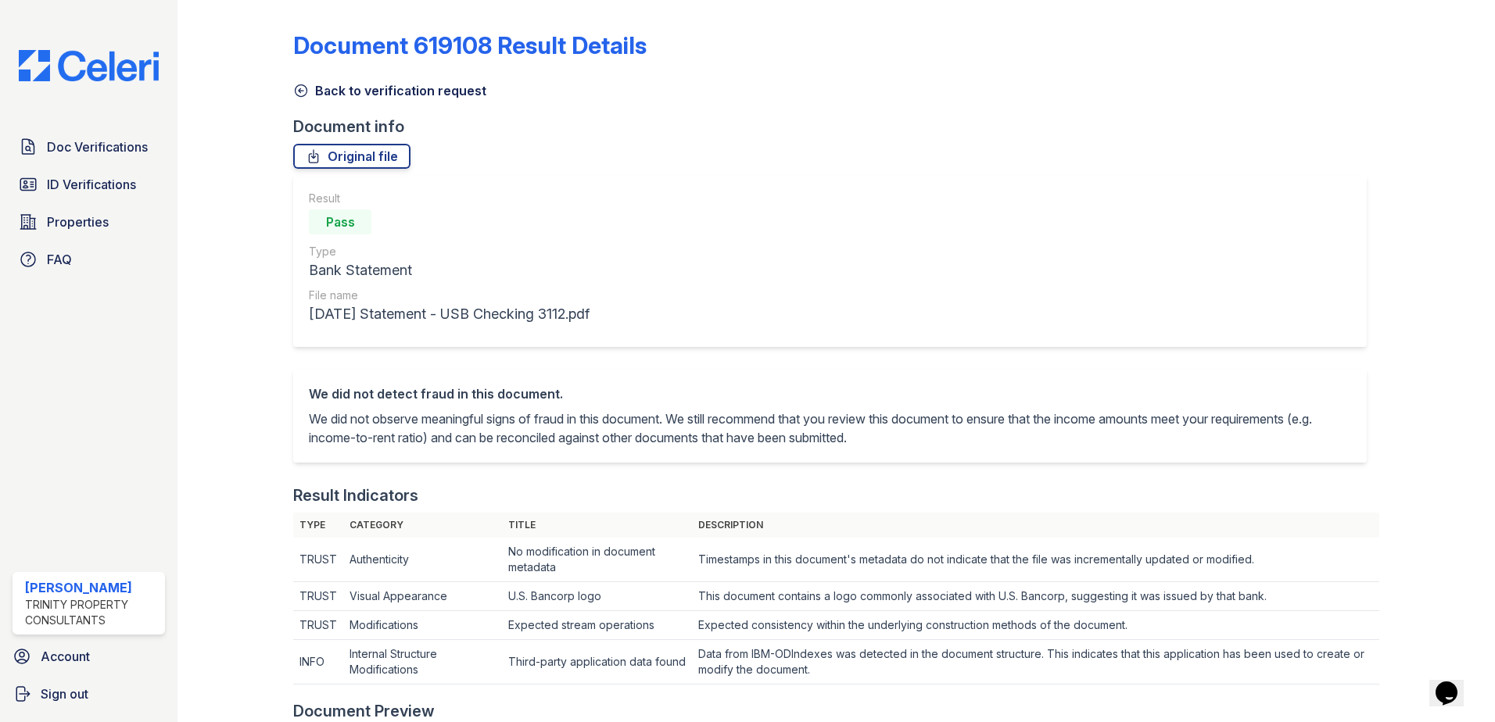
click at [300, 86] on icon at bounding box center [301, 91] width 16 height 16
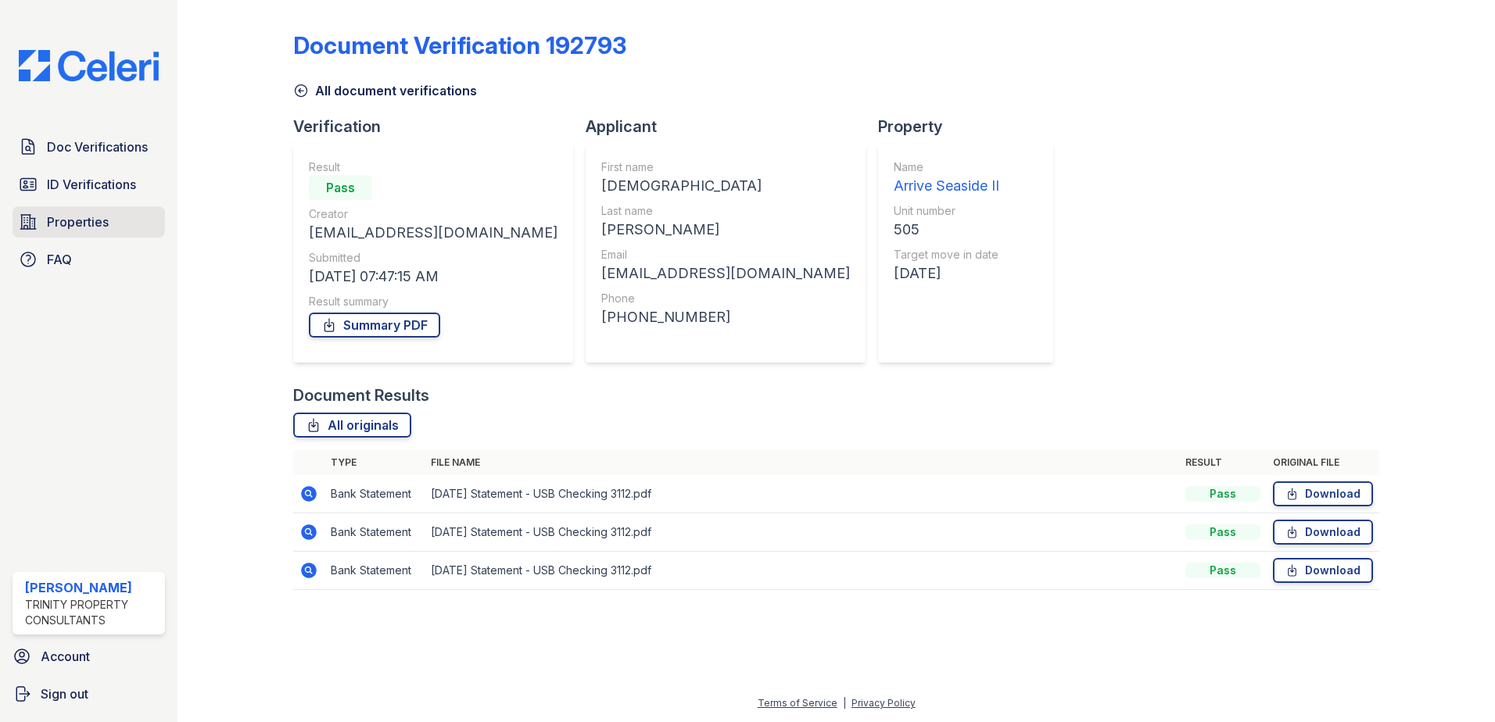
click at [95, 223] on span "Properties" at bounding box center [78, 222] width 62 height 19
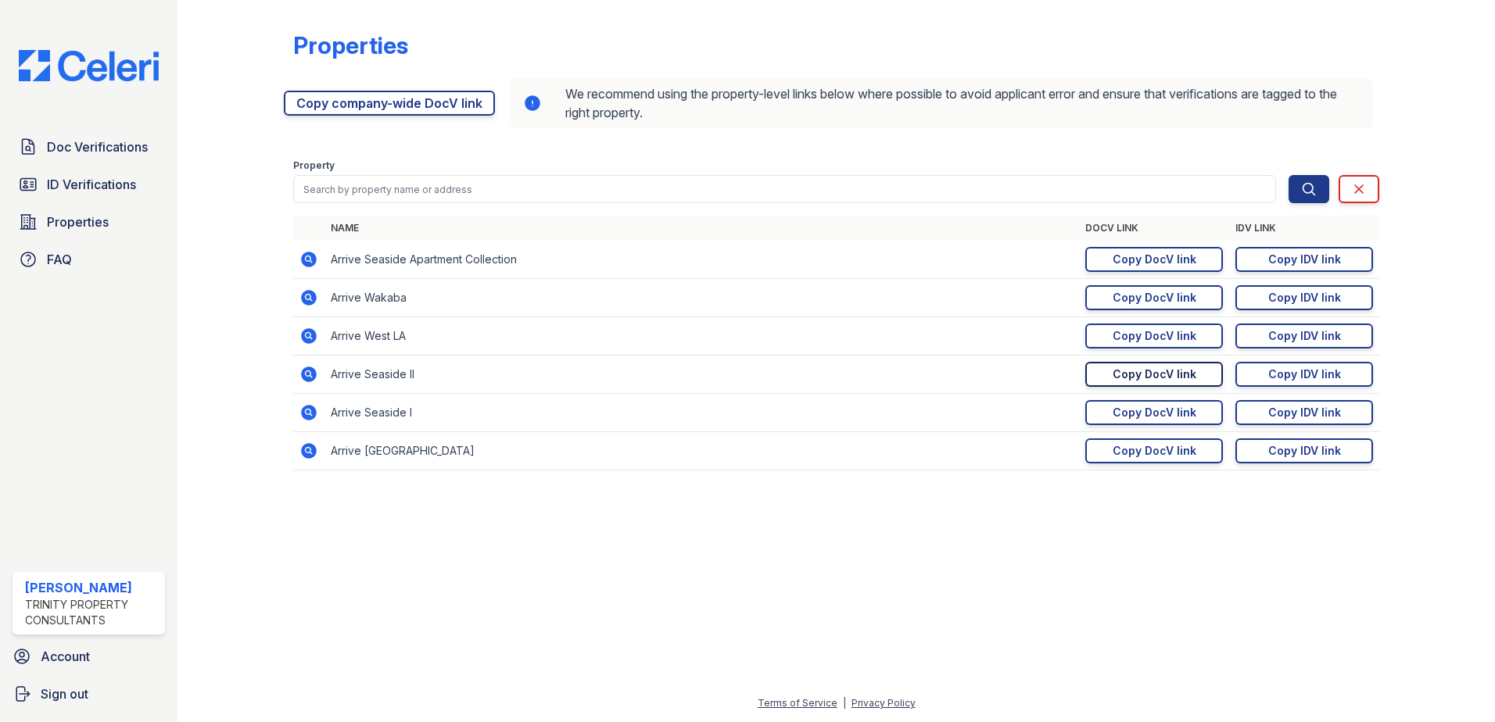
click at [1160, 367] on div "Copy DocV link" at bounding box center [1154, 375] width 84 height 16
click at [107, 153] on span "Doc Verifications" at bounding box center [97, 147] width 101 height 19
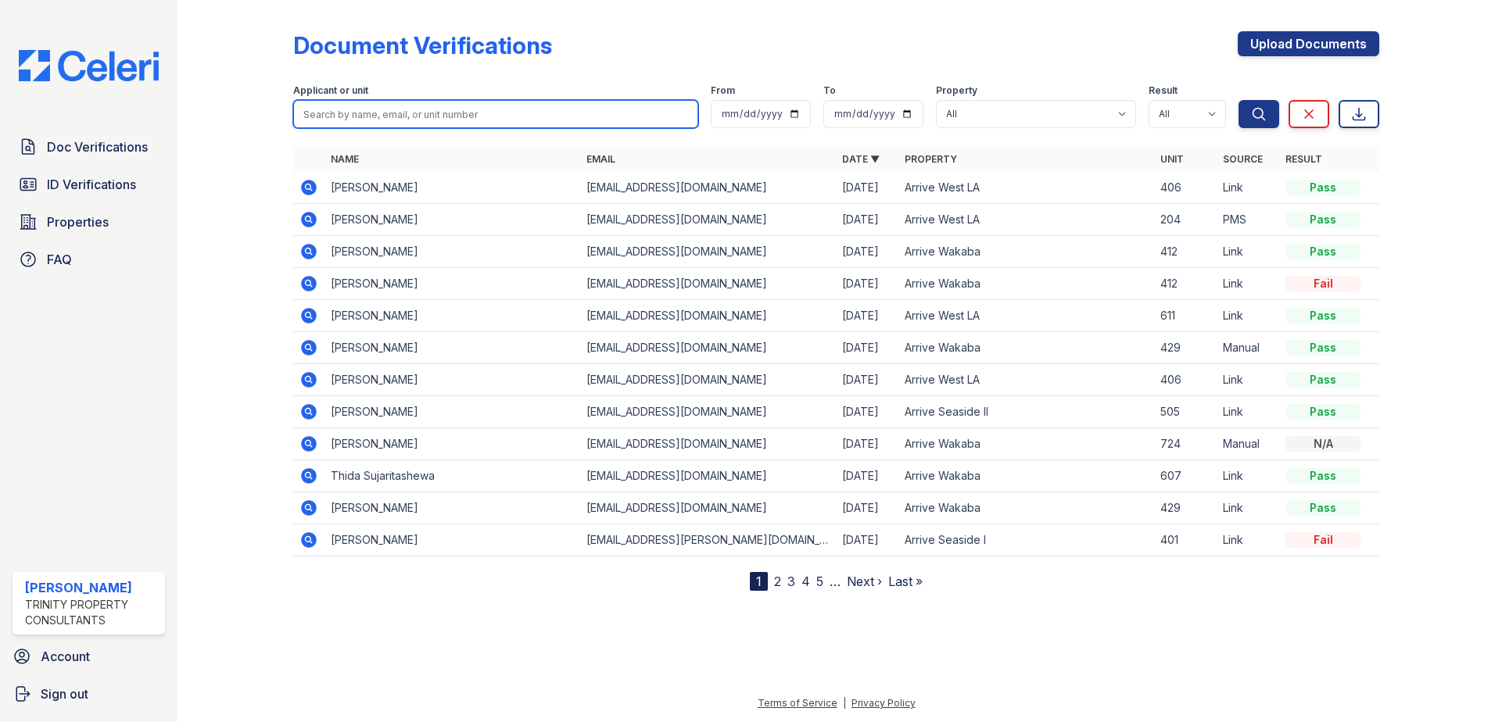
click at [389, 118] on input "search" at bounding box center [495, 114] width 405 height 28
type input "isaiah"
click at [1238, 100] on button "Search" at bounding box center [1258, 114] width 41 height 28
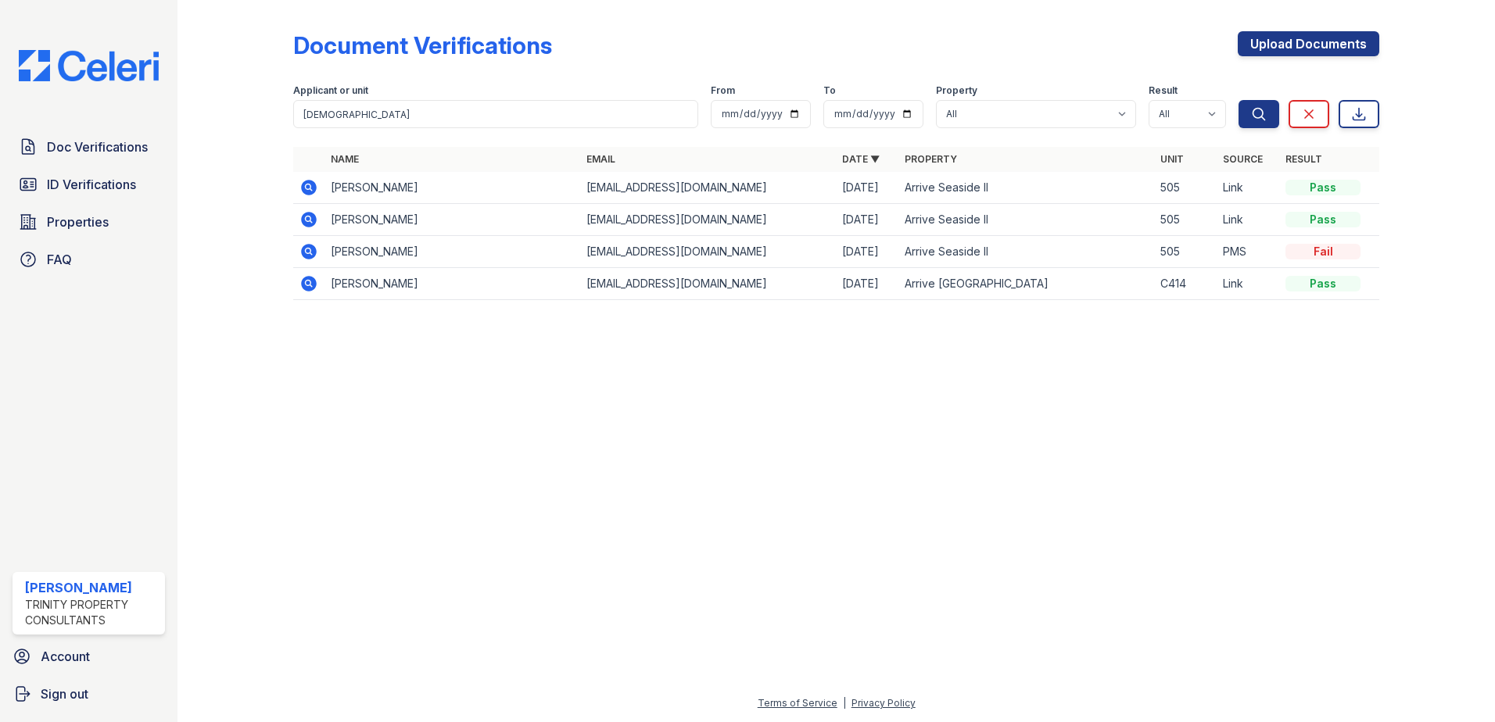
click at [311, 186] on icon at bounding box center [308, 187] width 19 height 19
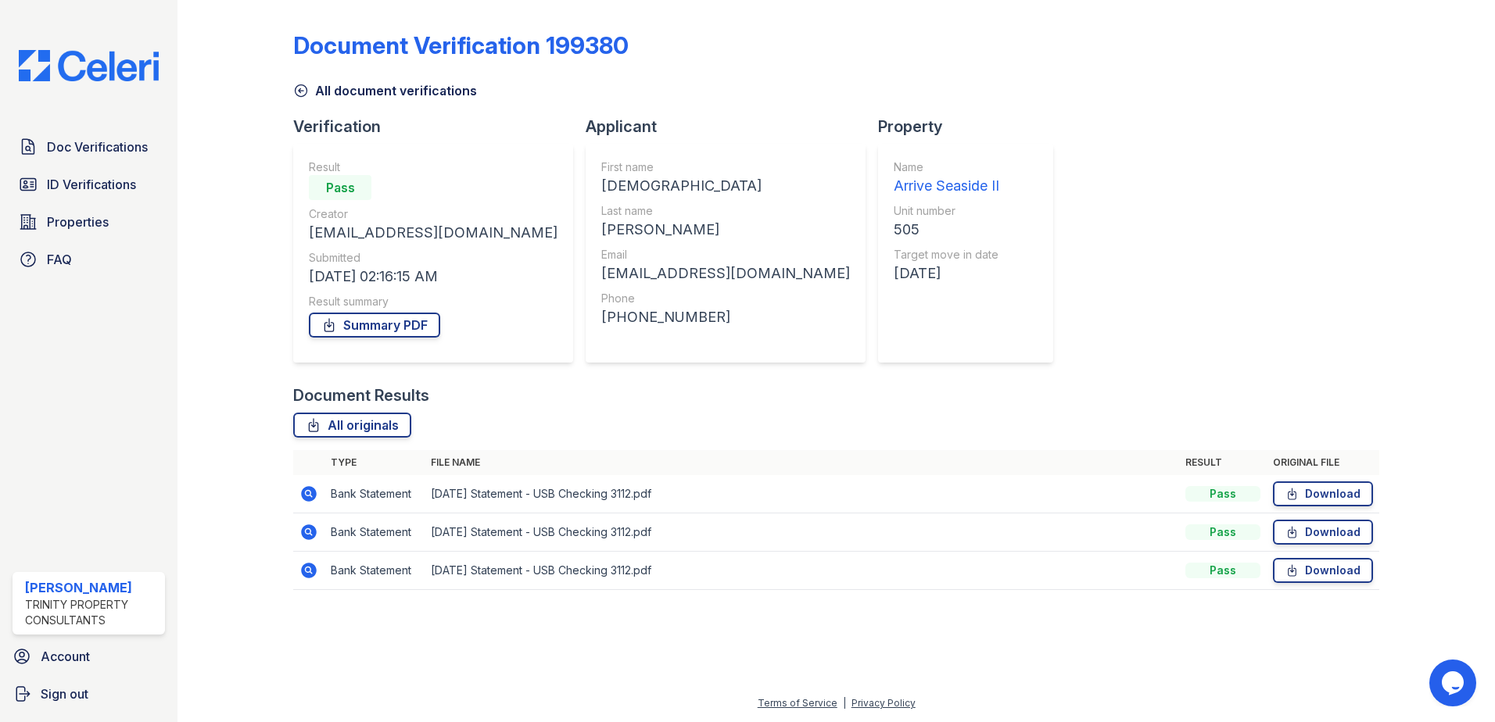
click at [299, 496] on td at bounding box center [308, 494] width 31 height 38
click at [299, 493] on icon at bounding box center [308, 494] width 19 height 19
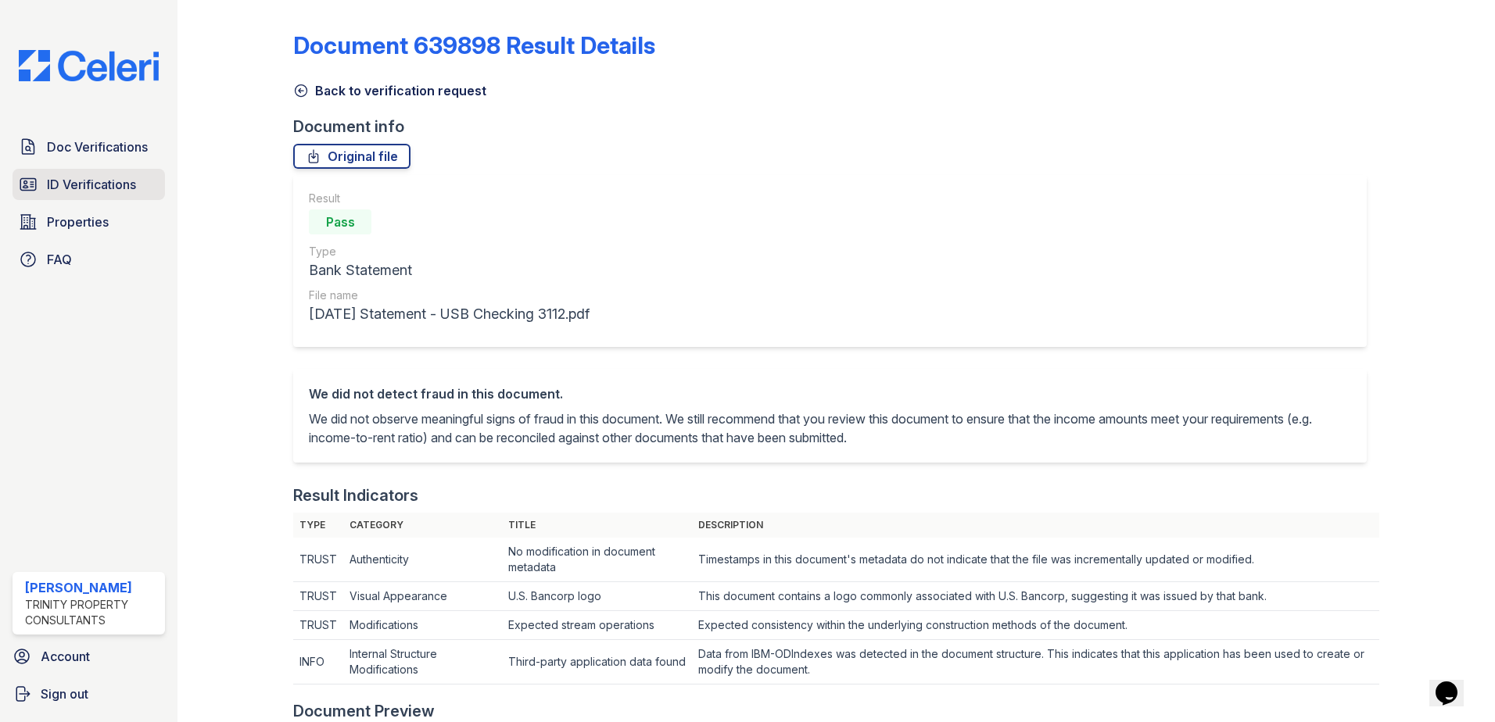
click at [141, 181] on link "ID Verifications" at bounding box center [89, 184] width 152 height 31
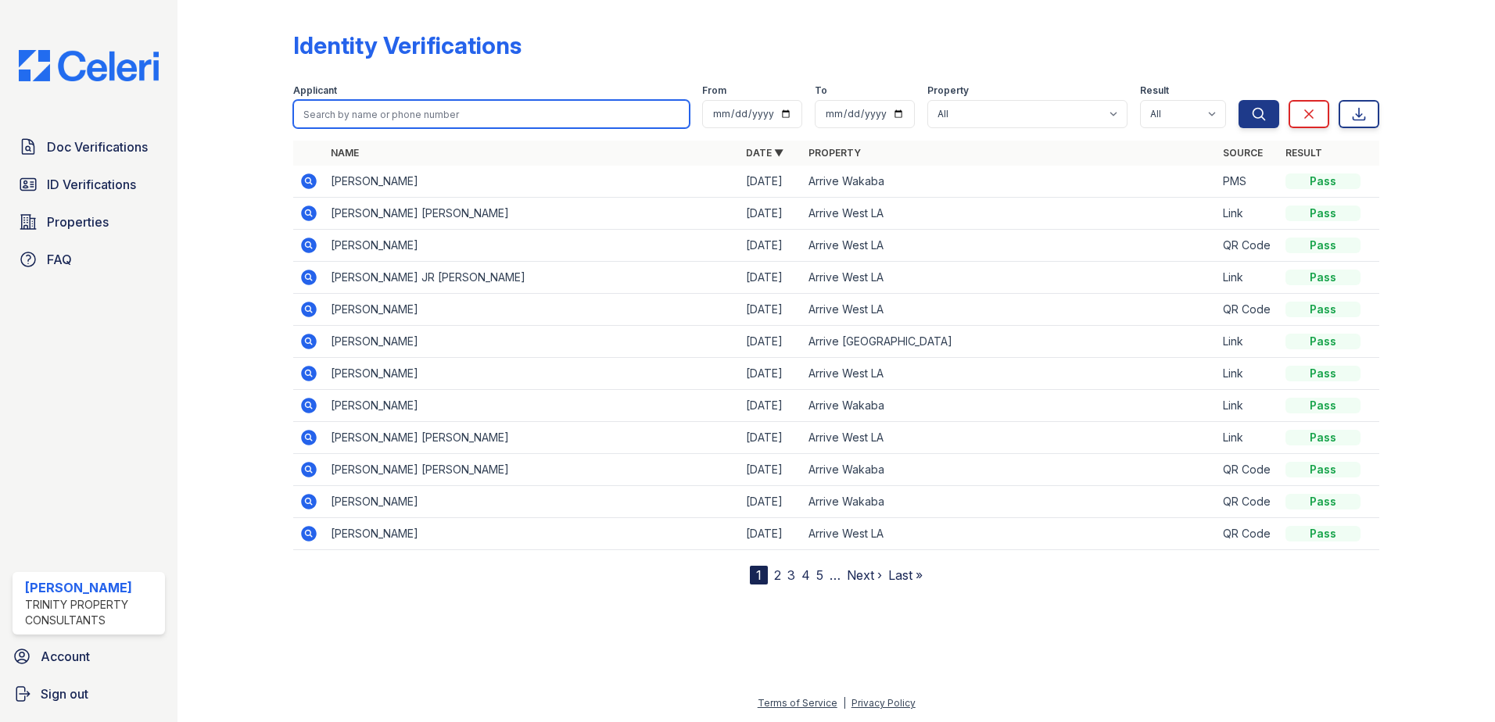
click at [417, 116] on input "search" at bounding box center [491, 114] width 396 height 28
type input "[PERSON_NAME]"
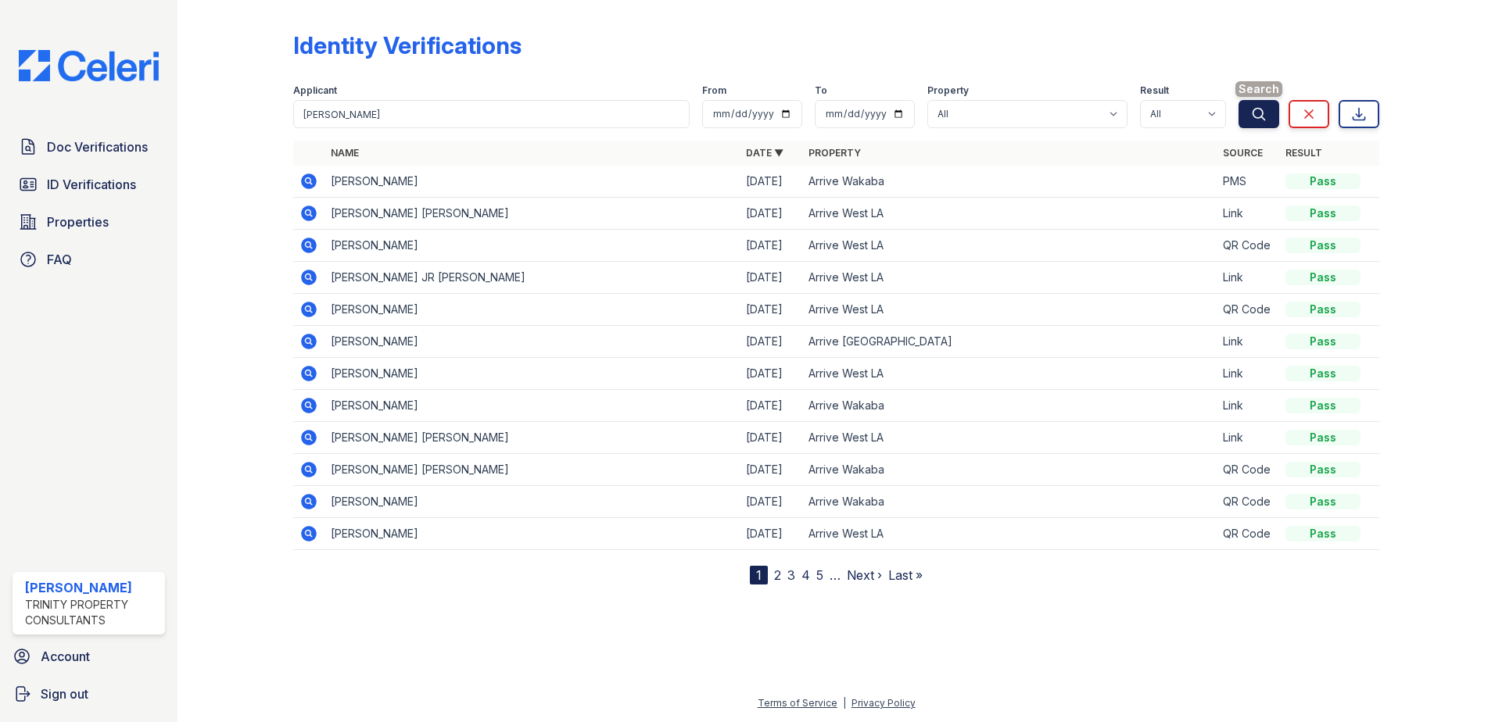
click at [1261, 109] on icon "submit" at bounding box center [1259, 114] width 12 height 12
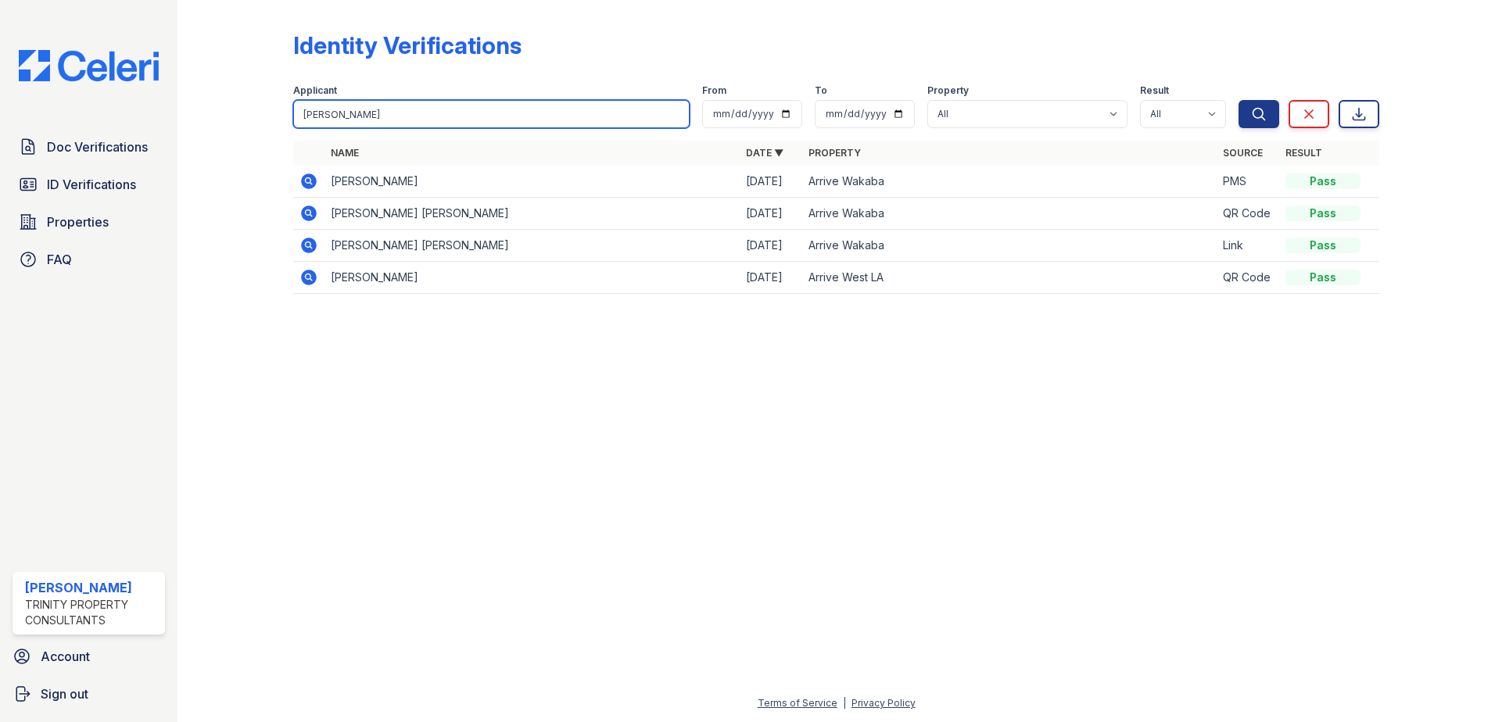
click at [377, 106] on input "[PERSON_NAME]" at bounding box center [491, 114] width 396 height 28
type input "[PERSON_NAME]"
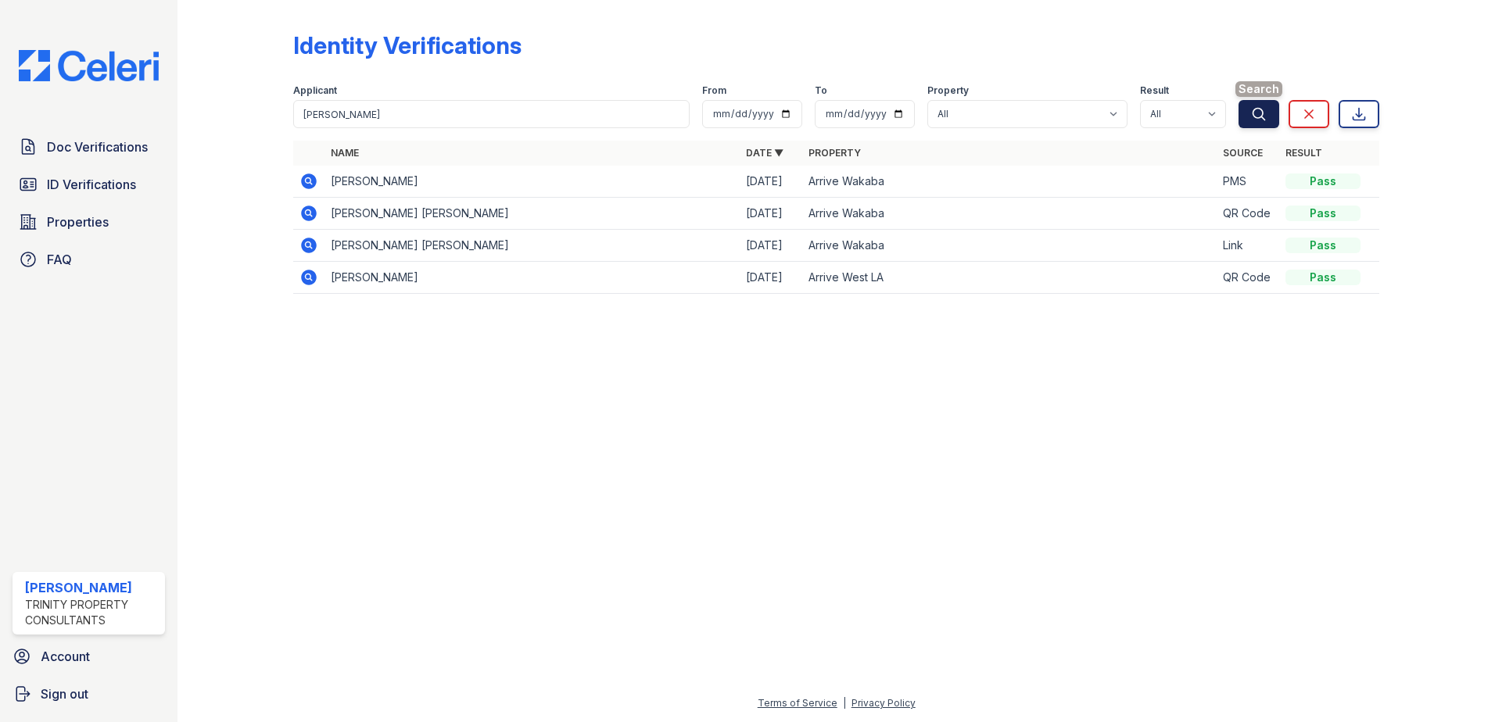
click at [1262, 116] on icon "submit" at bounding box center [1259, 114] width 12 height 12
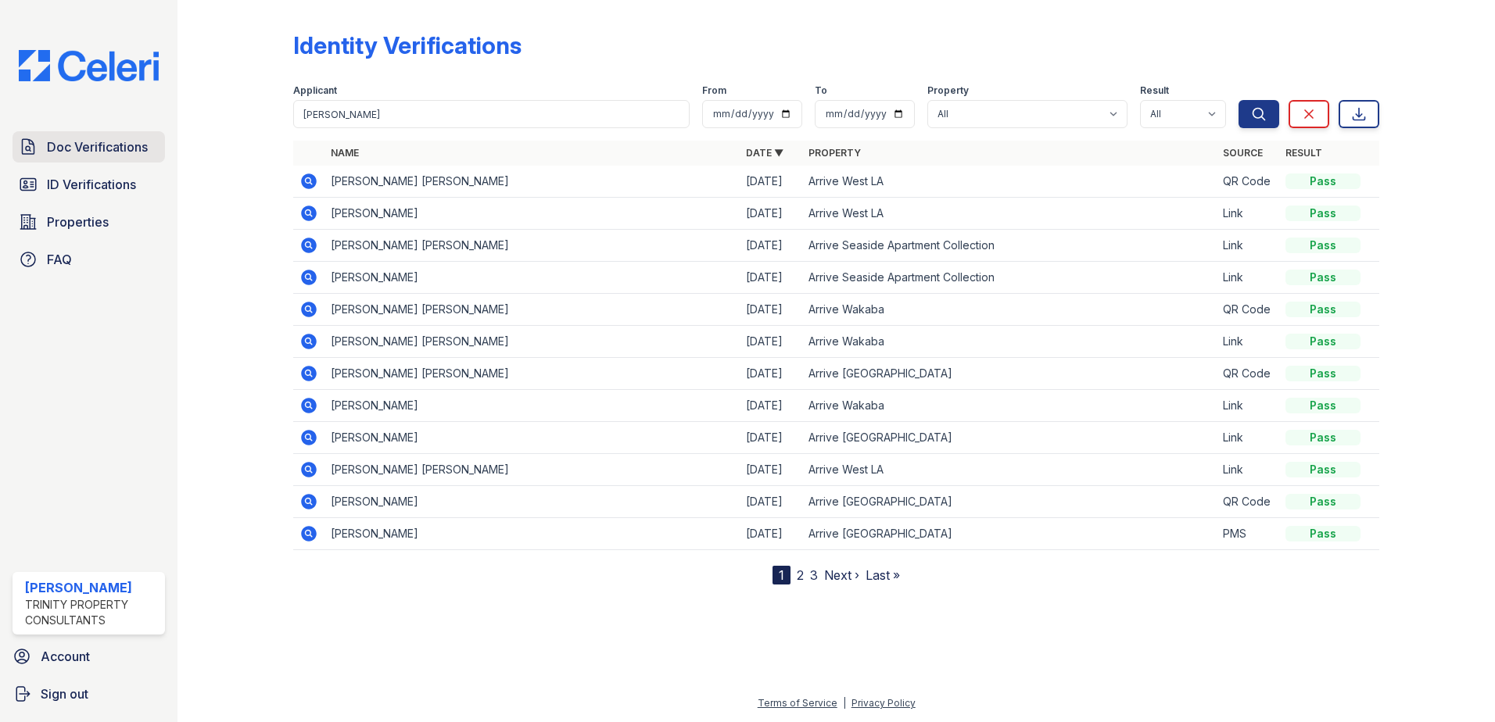
click at [102, 156] on span "Doc Verifications" at bounding box center [97, 147] width 101 height 19
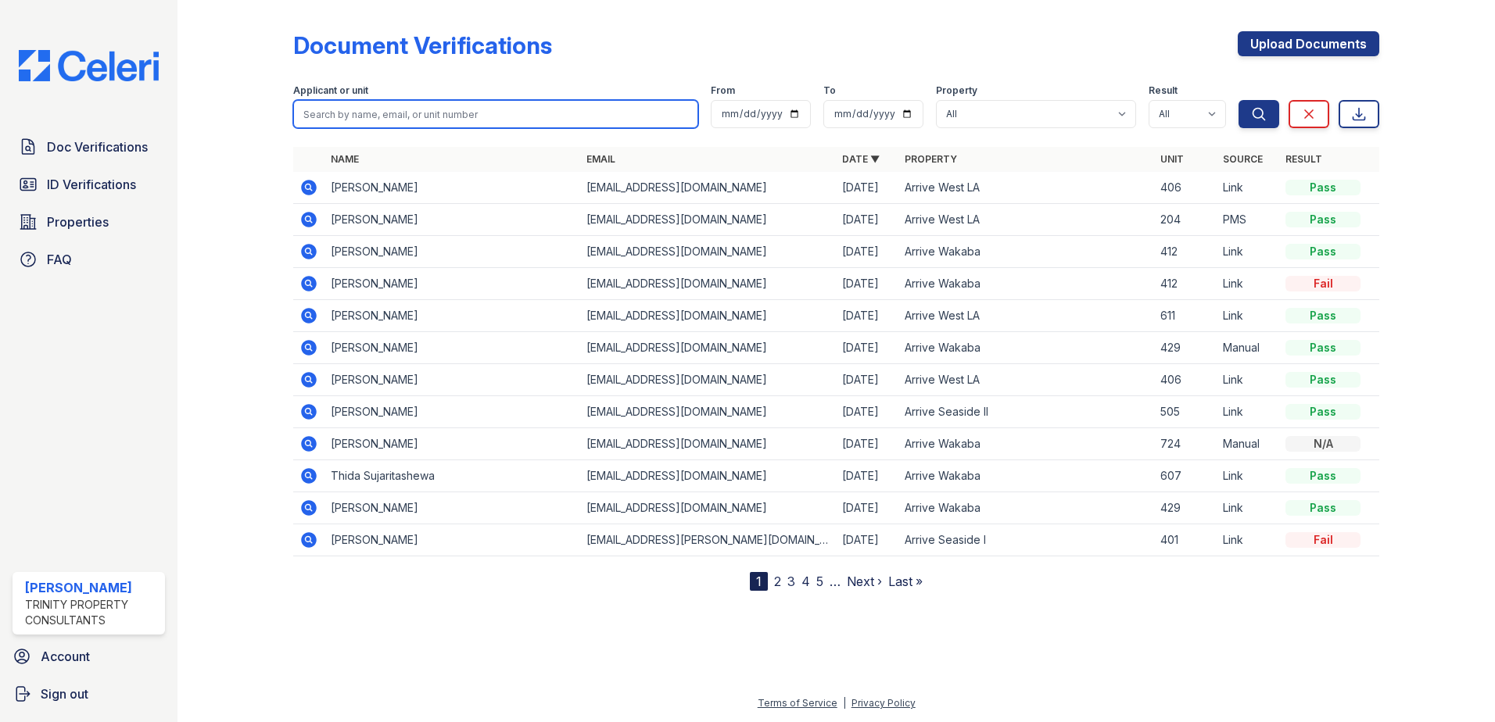
click at [389, 113] on input "search" at bounding box center [495, 114] width 405 height 28
type input "daniel"
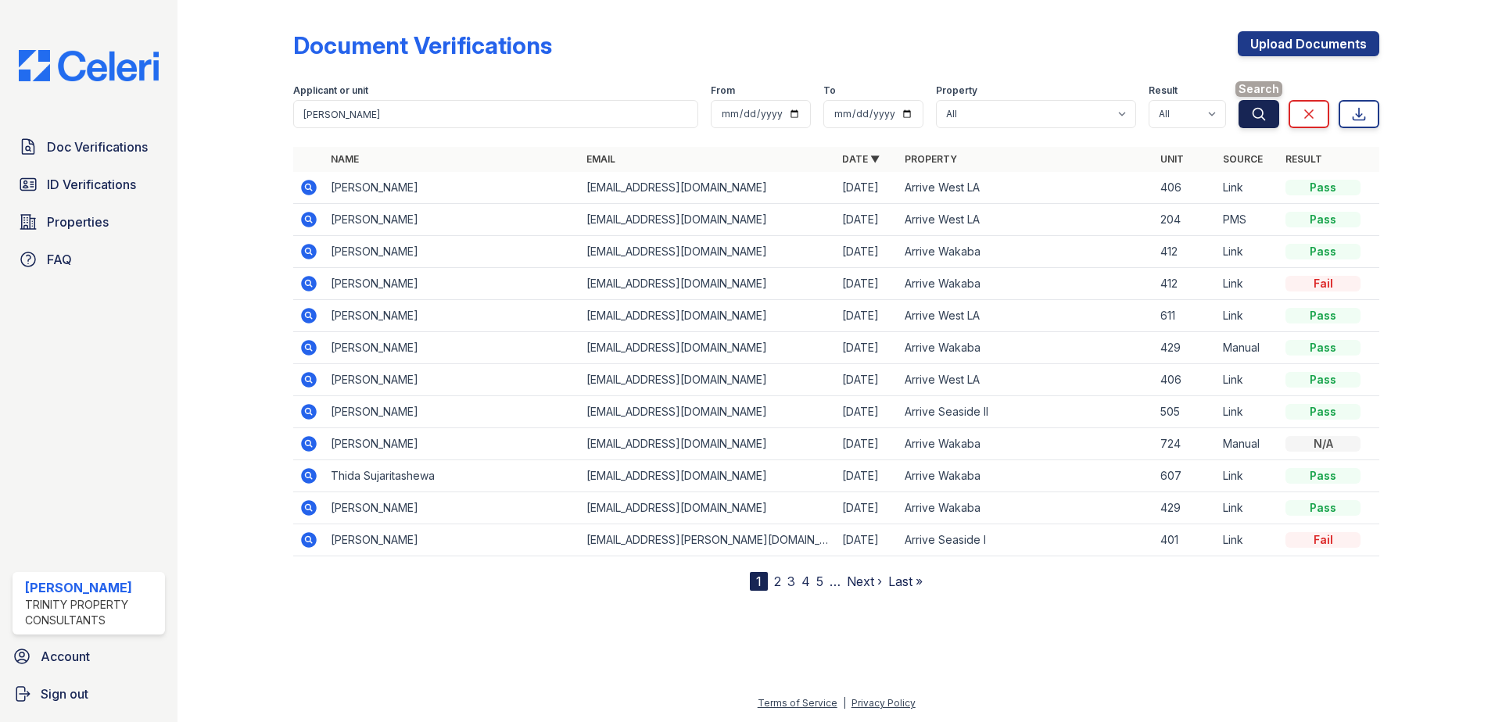
click at [1245, 111] on button "Search" at bounding box center [1258, 114] width 41 height 28
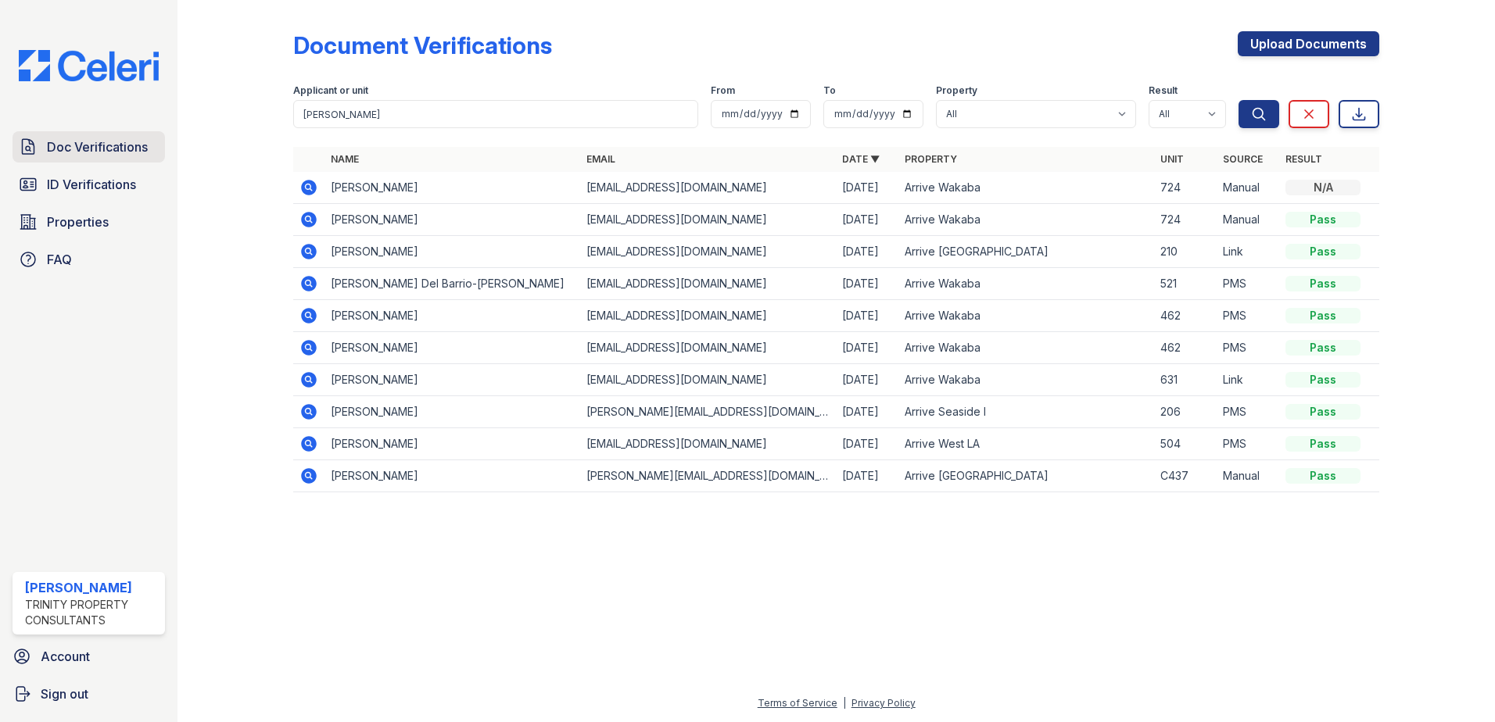
click at [135, 157] on link "Doc Verifications" at bounding box center [89, 146] width 152 height 31
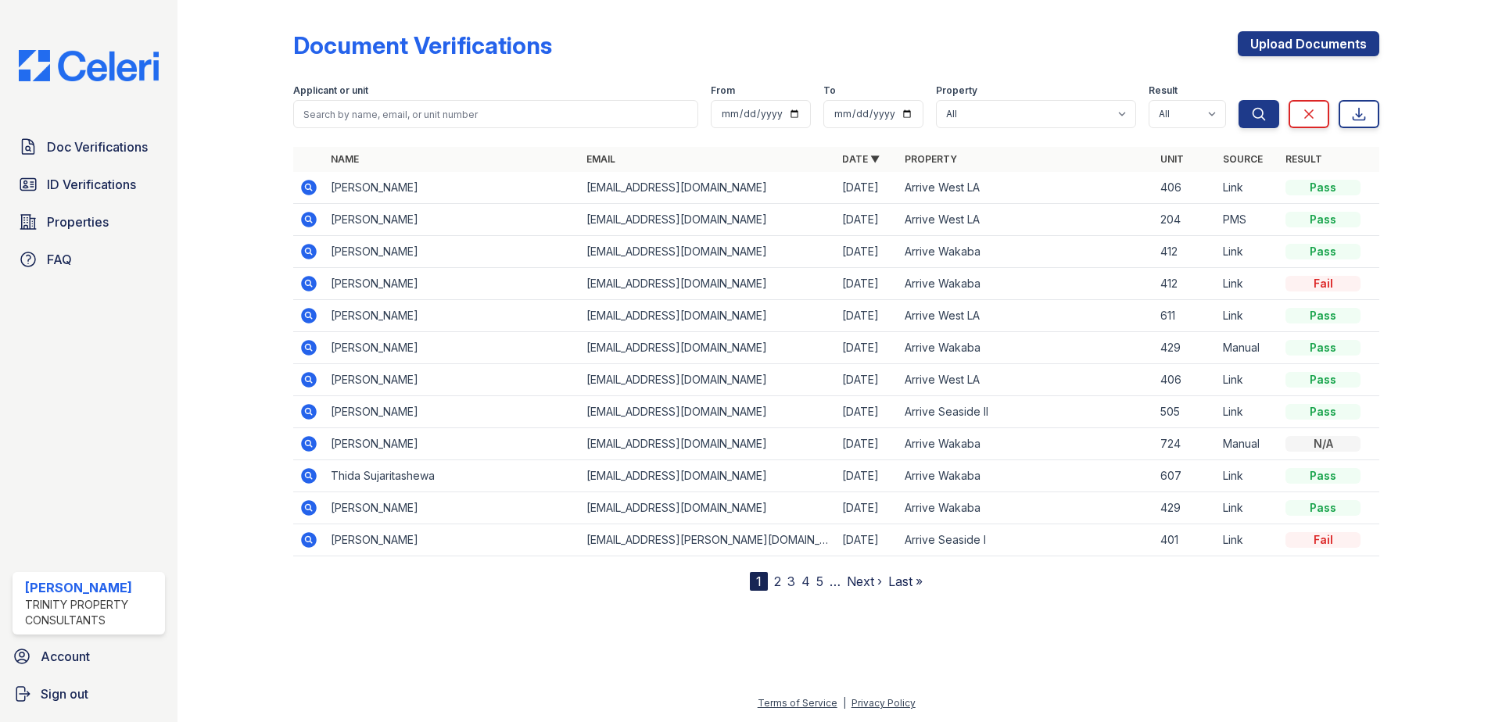
click at [310, 478] on icon at bounding box center [308, 476] width 19 height 19
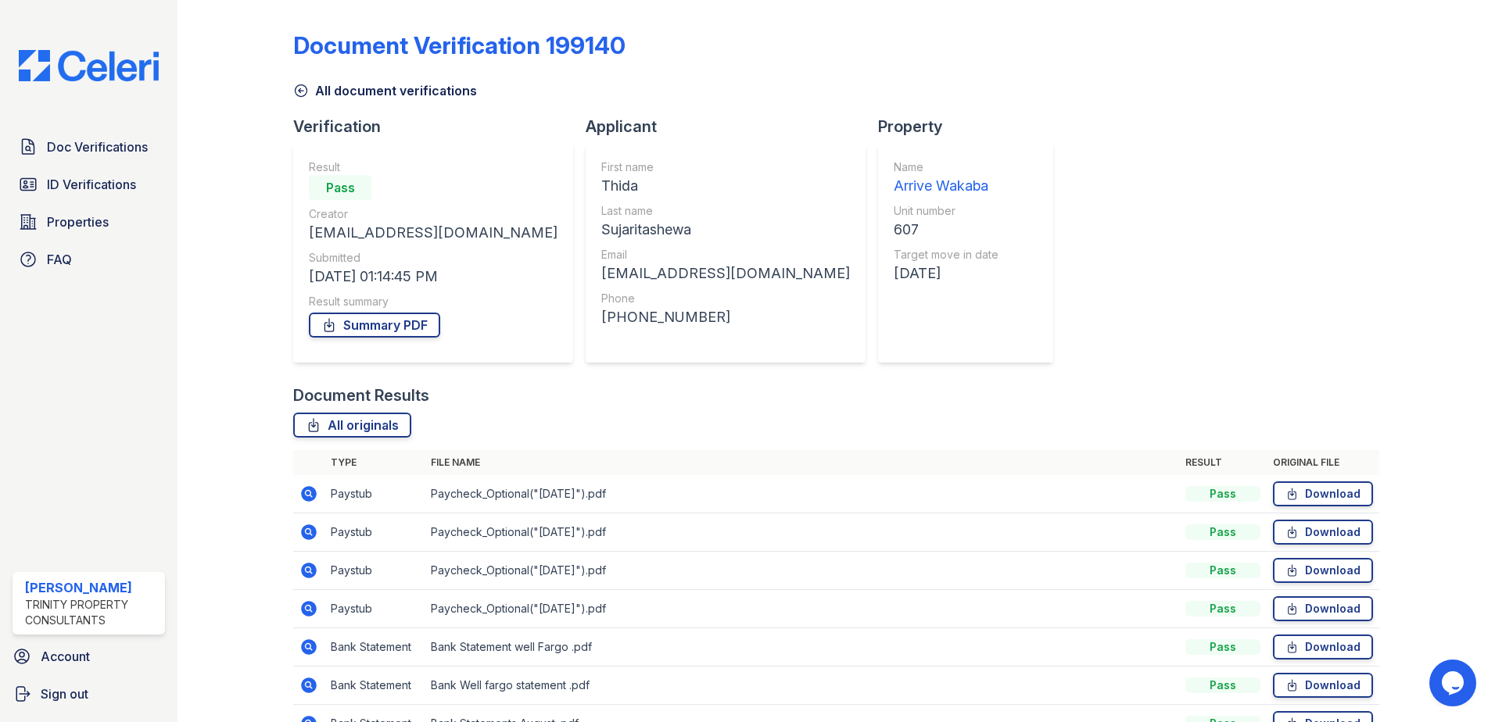
click at [305, 87] on icon at bounding box center [301, 91] width 12 height 12
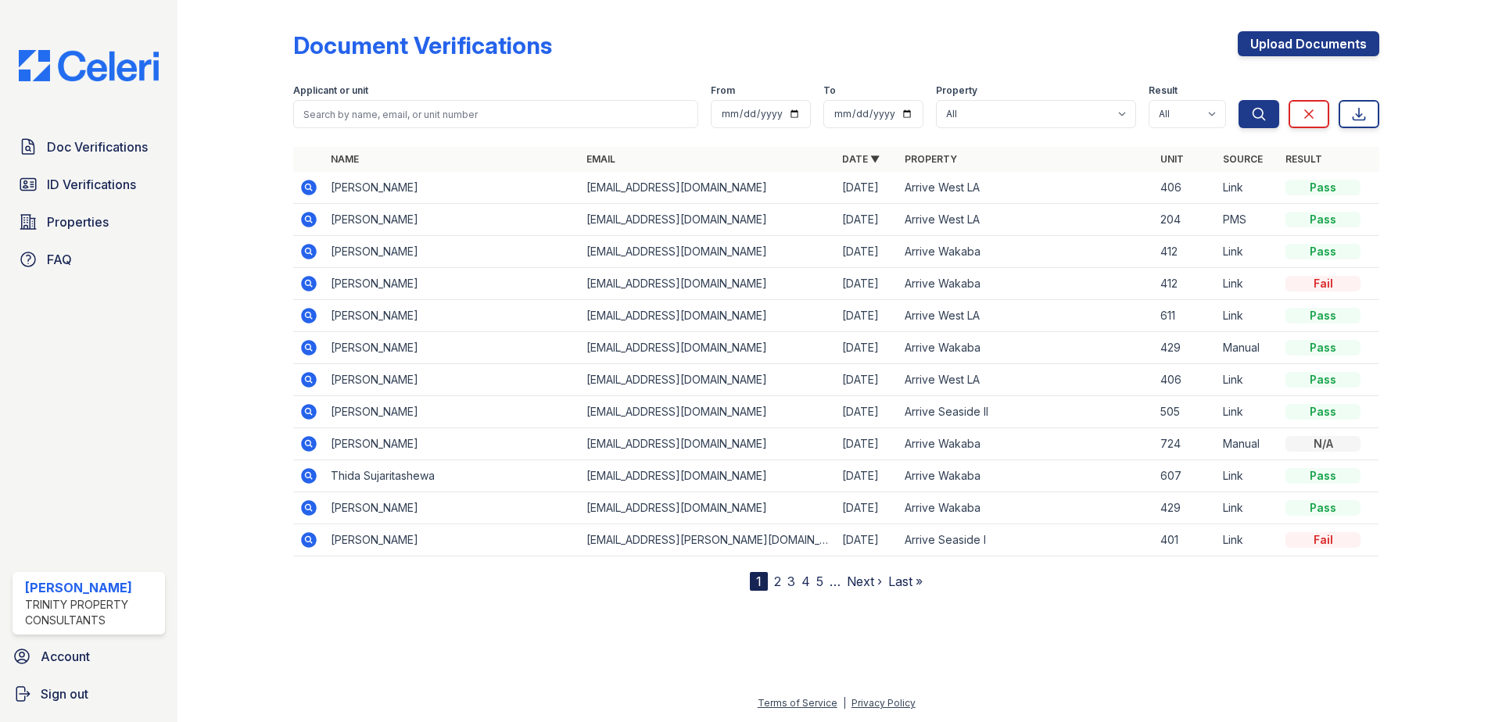
click at [313, 316] on icon at bounding box center [309, 316] width 16 height 16
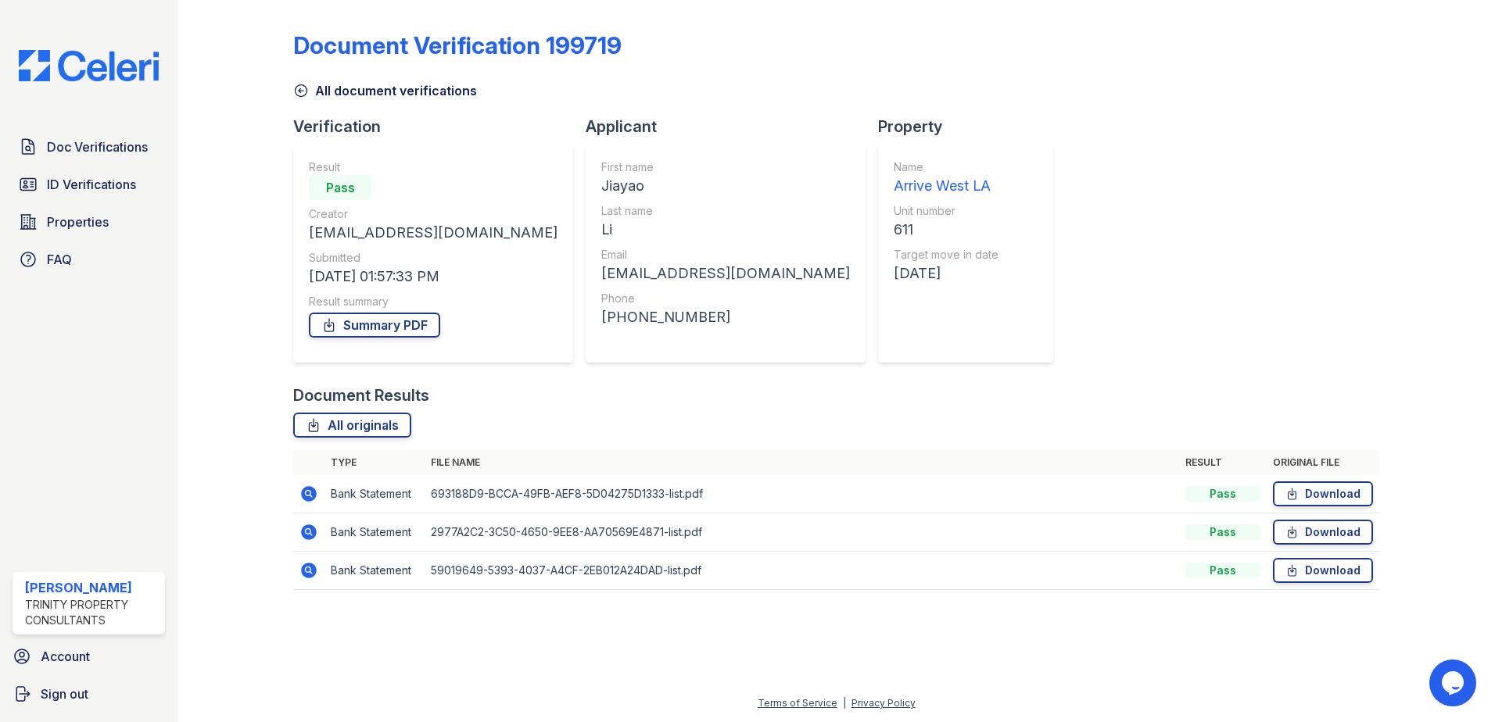
click at [307, 500] on icon at bounding box center [309, 494] width 16 height 16
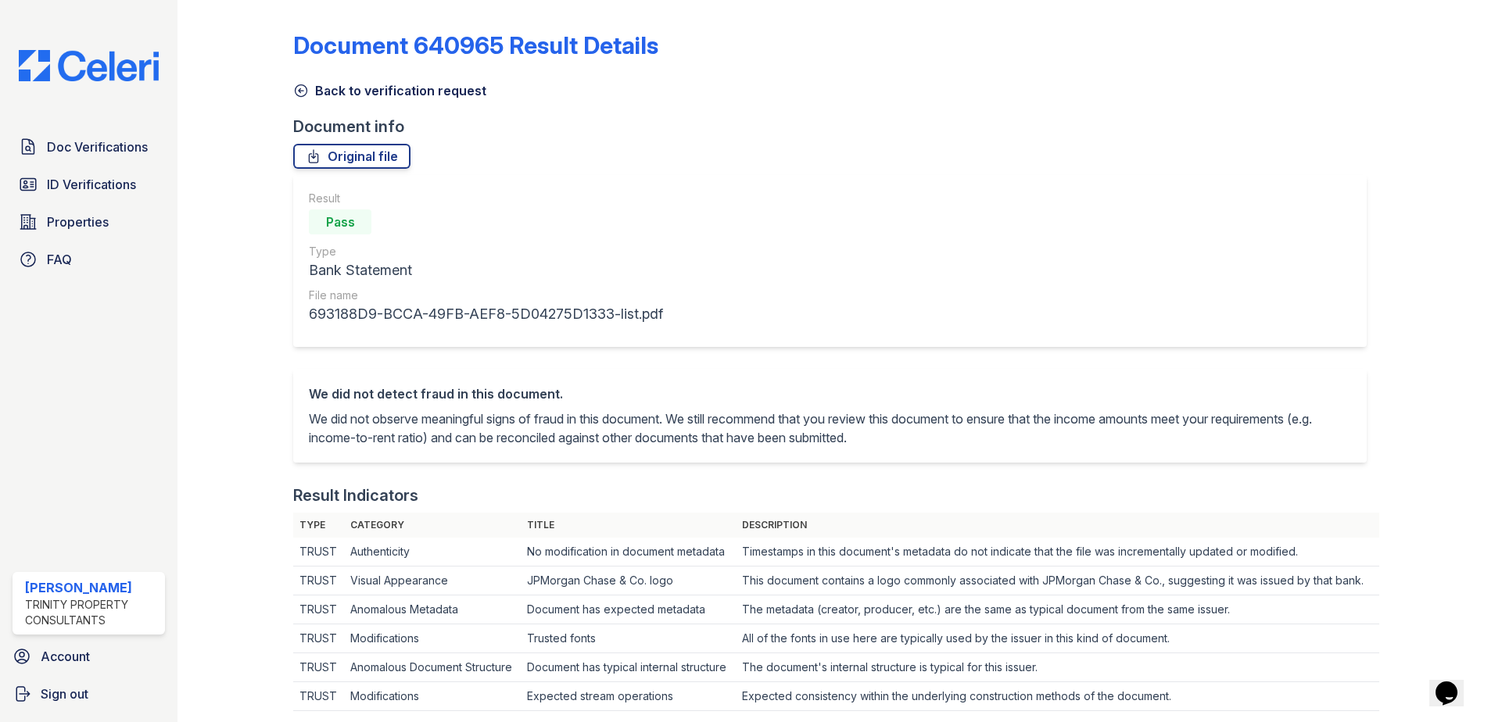
click at [303, 92] on icon at bounding box center [301, 91] width 16 height 16
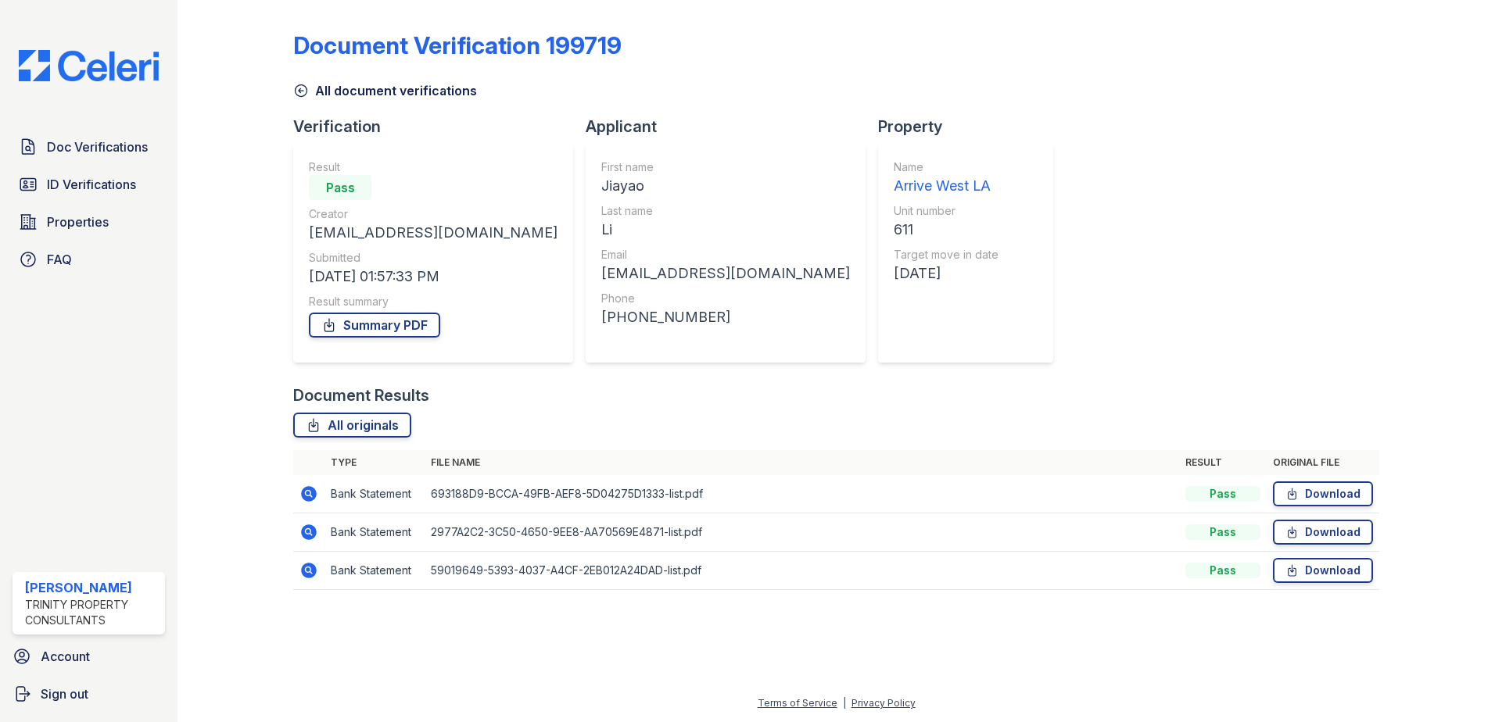
click at [300, 528] on icon at bounding box center [308, 532] width 19 height 19
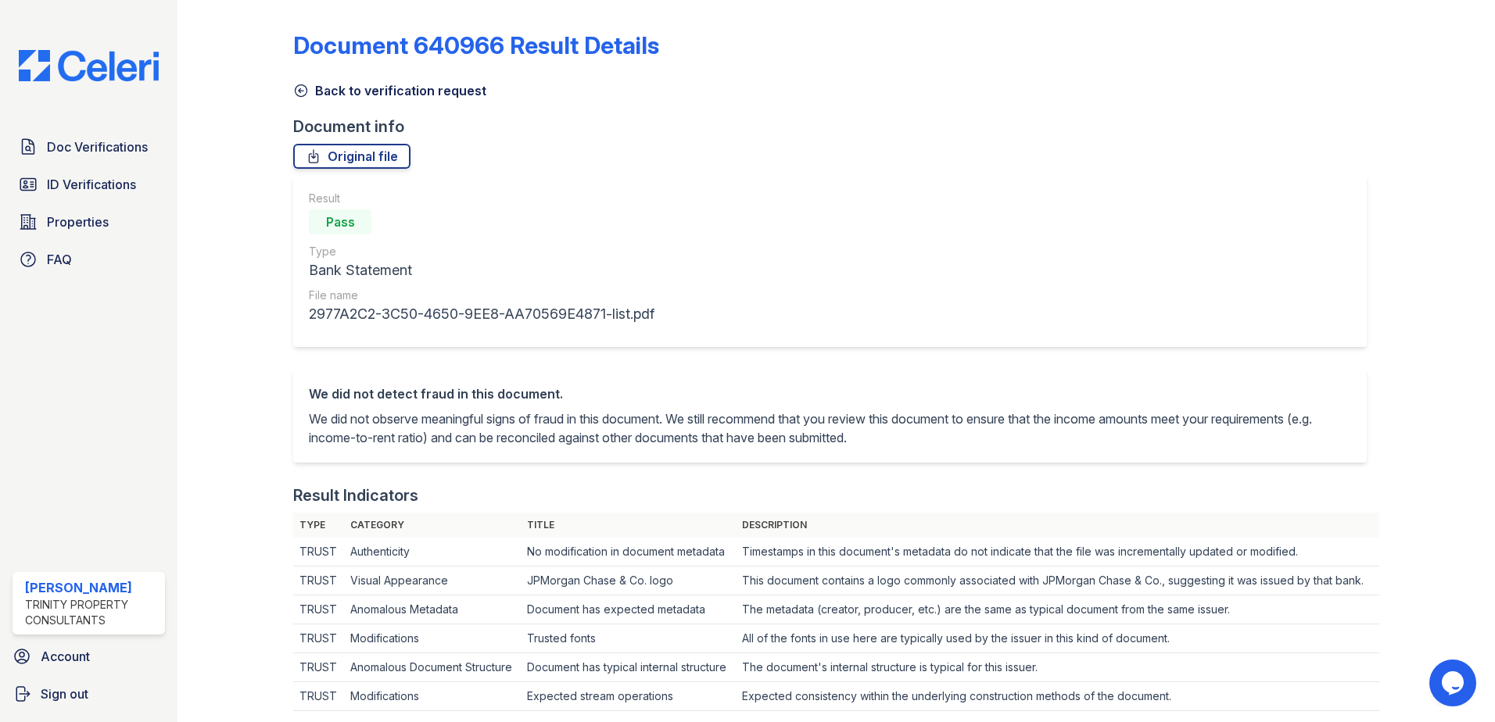
click at [295, 85] on icon at bounding box center [301, 91] width 16 height 16
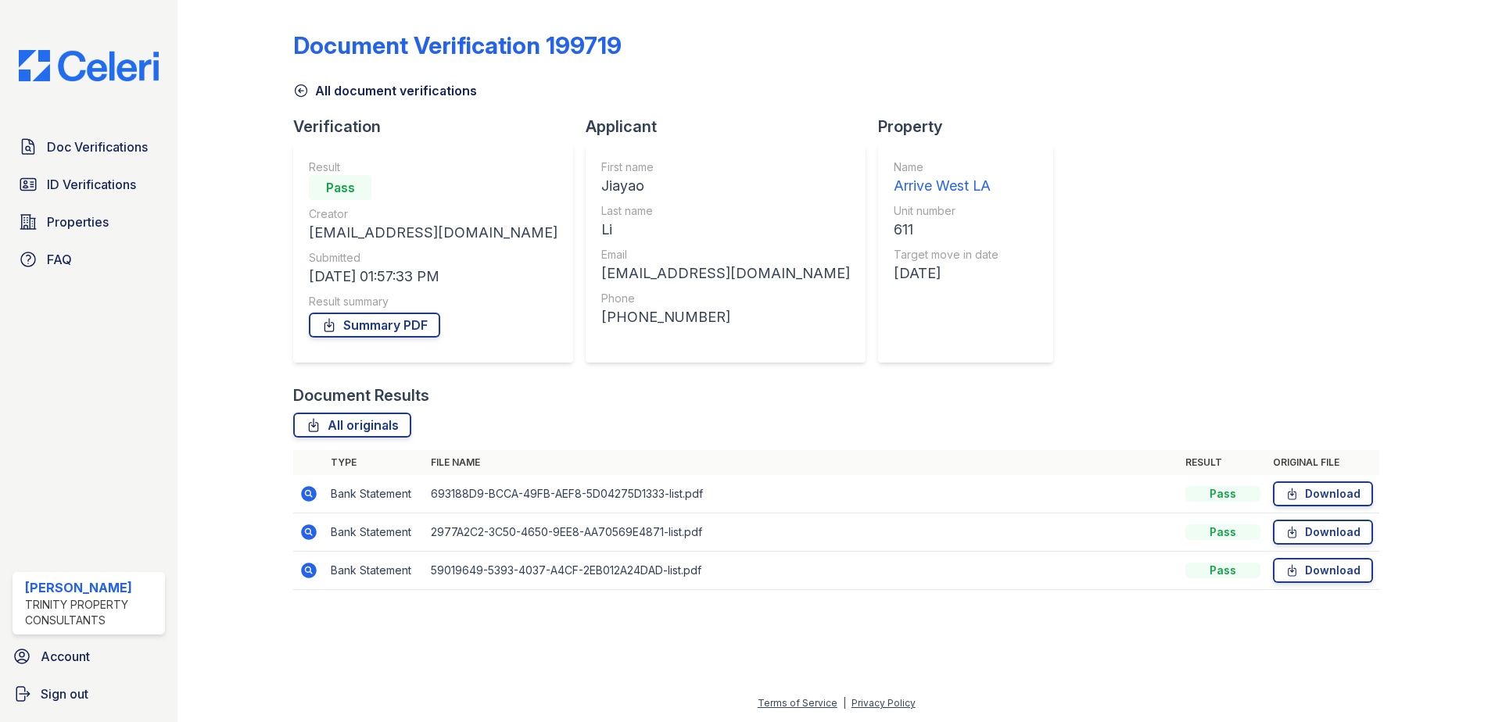
click at [314, 572] on icon at bounding box center [309, 571] width 16 height 16
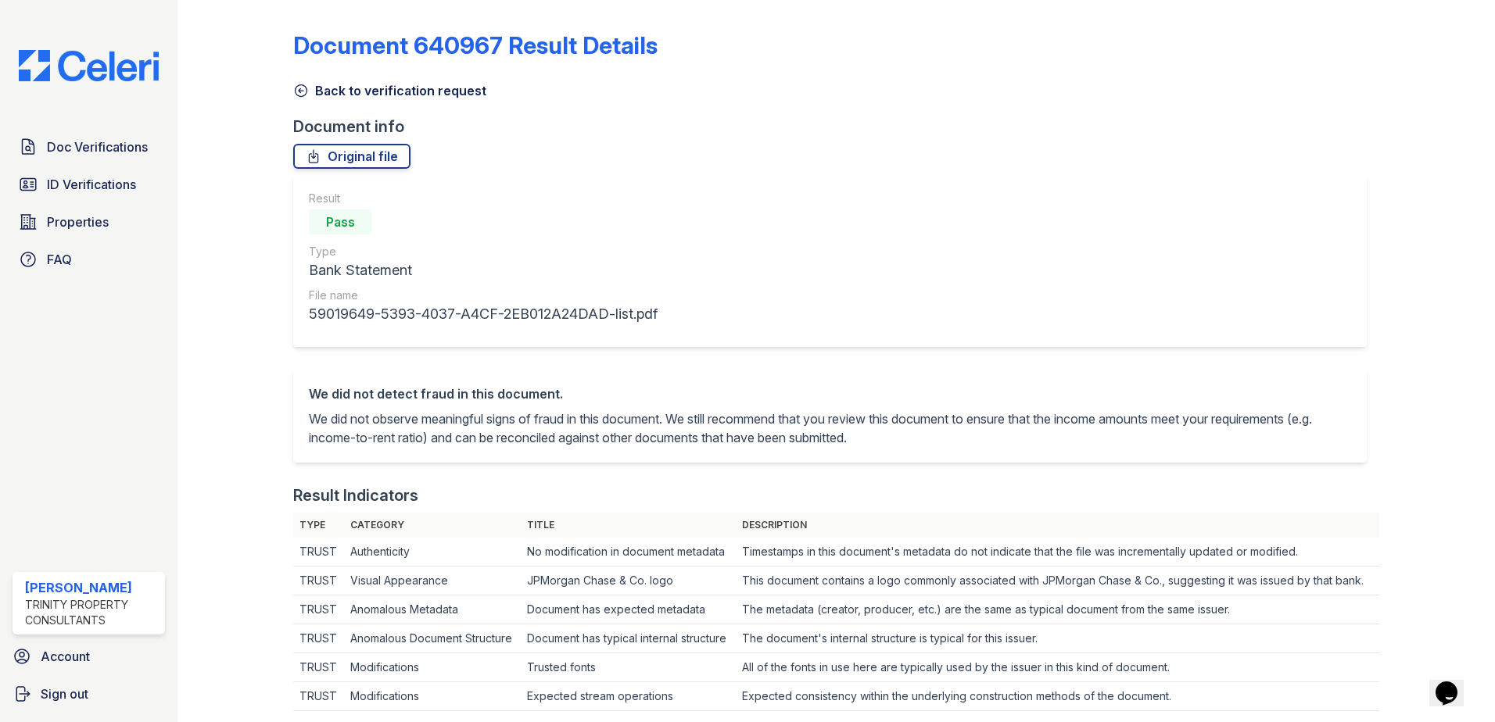
click at [304, 92] on icon at bounding box center [301, 91] width 16 height 16
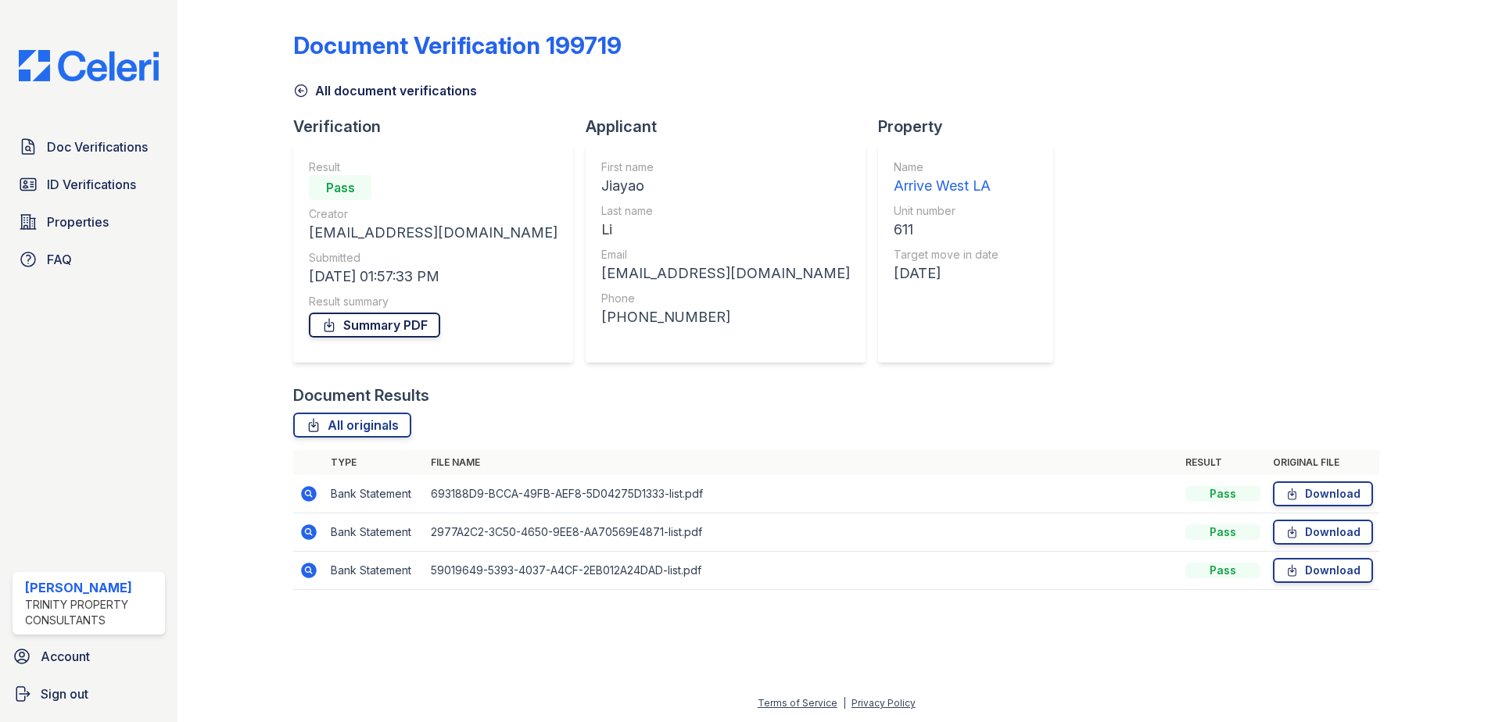
click at [396, 314] on link "Summary PDF" at bounding box center [374, 325] width 131 height 25
click at [1030, 267] on div "Document Verification 199719 All document verifications Verification Result Pas…" at bounding box center [836, 306] width 1086 height 600
click at [1305, 500] on link "Download" at bounding box center [1323, 494] width 100 height 25
click at [1465, 34] on div at bounding box center [1424, 306] width 91 height 600
click at [313, 498] on icon at bounding box center [309, 494] width 16 height 16
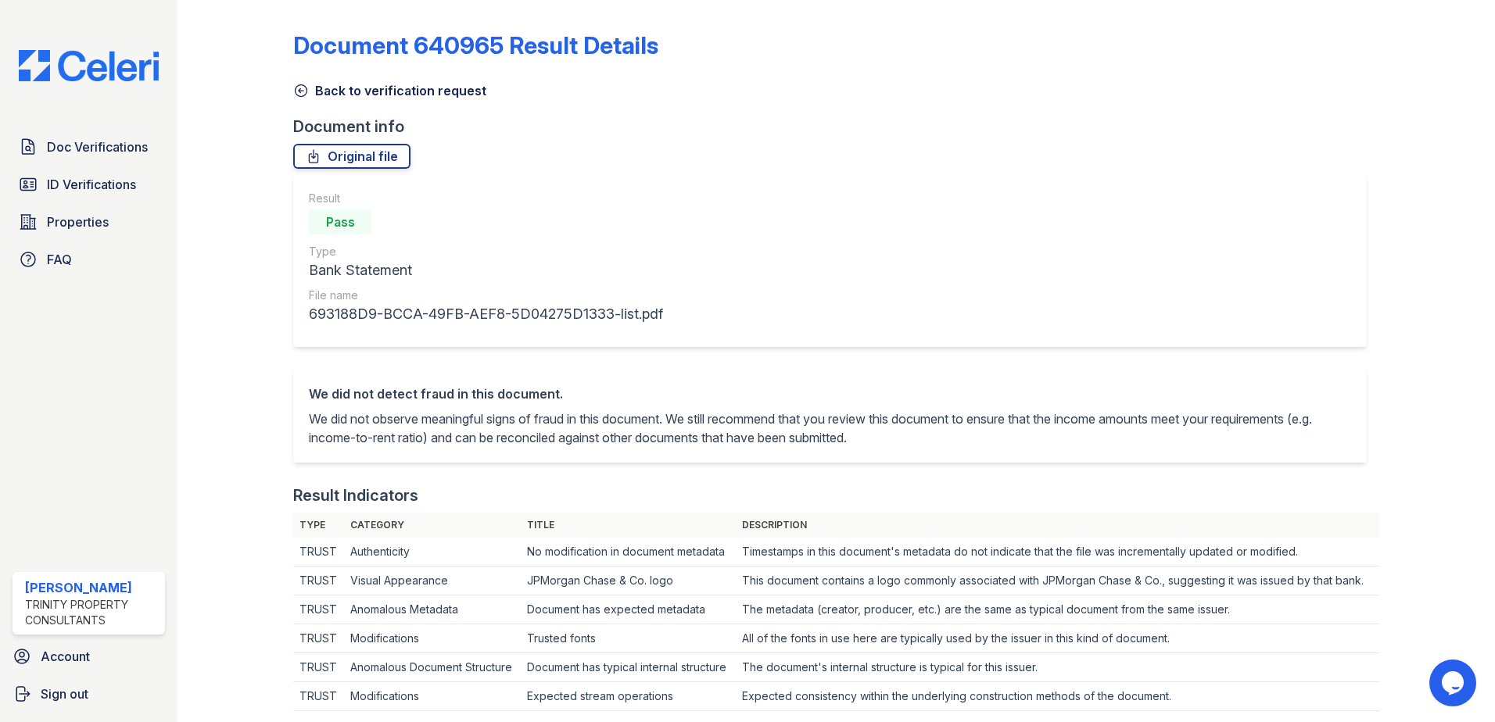
click at [300, 86] on icon at bounding box center [301, 91] width 16 height 16
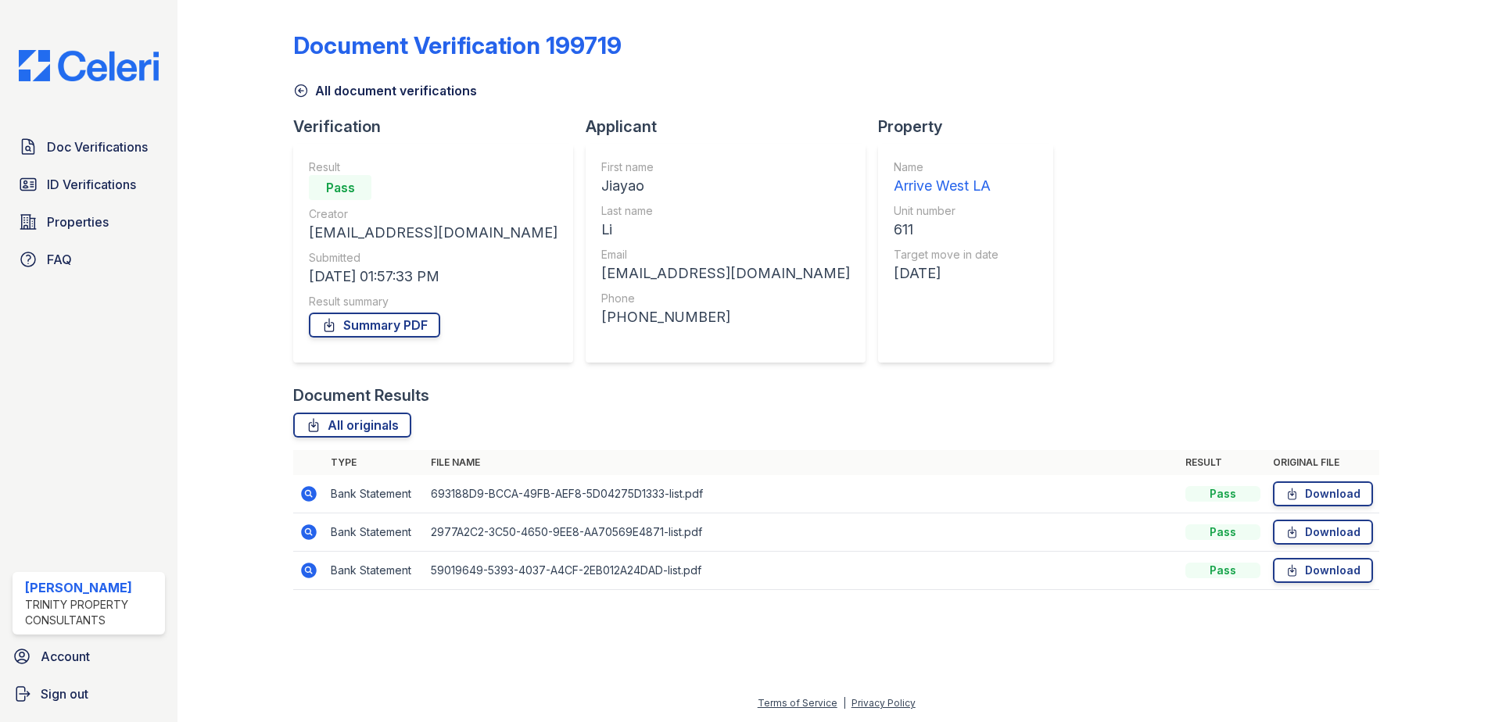
click at [310, 496] on icon at bounding box center [308, 494] width 19 height 19
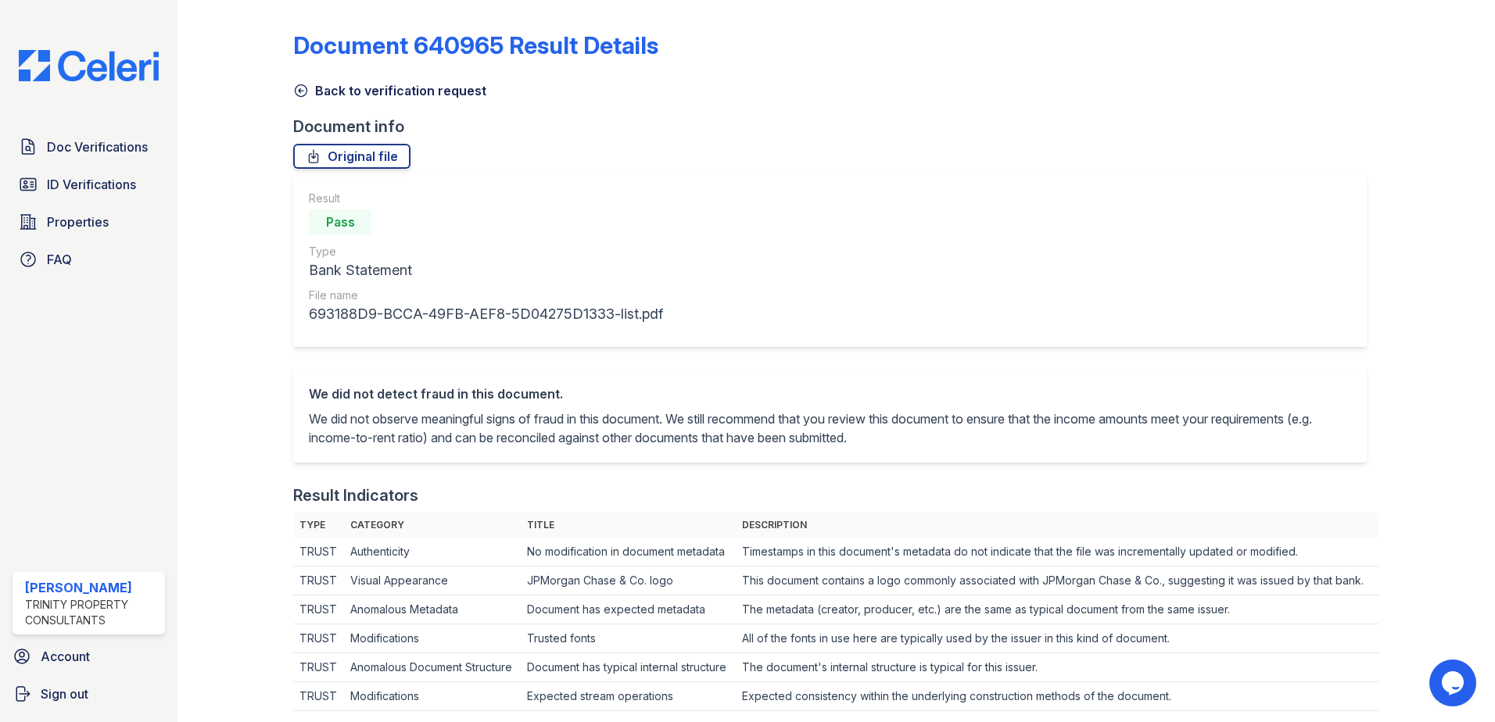
click at [295, 87] on icon at bounding box center [301, 91] width 12 height 12
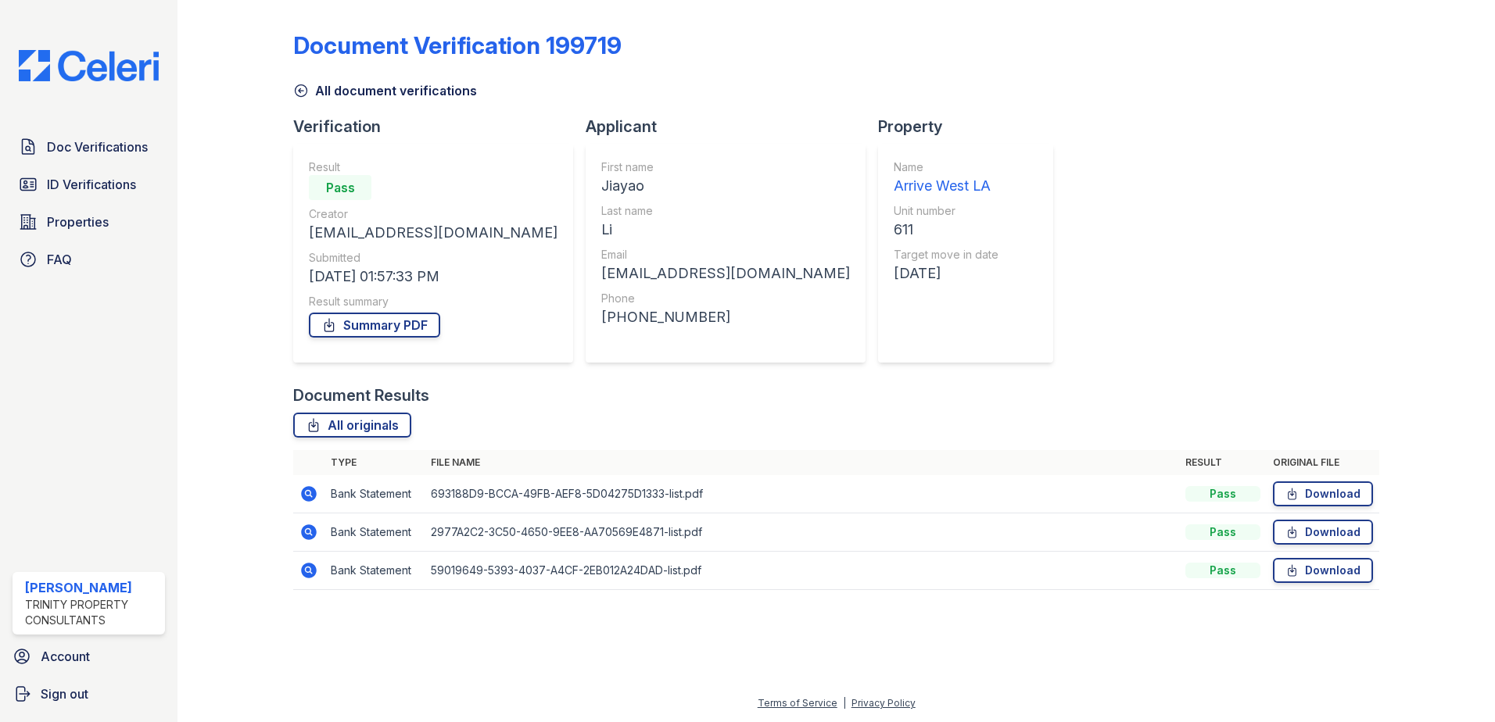
click at [309, 534] on icon at bounding box center [308, 532] width 19 height 19
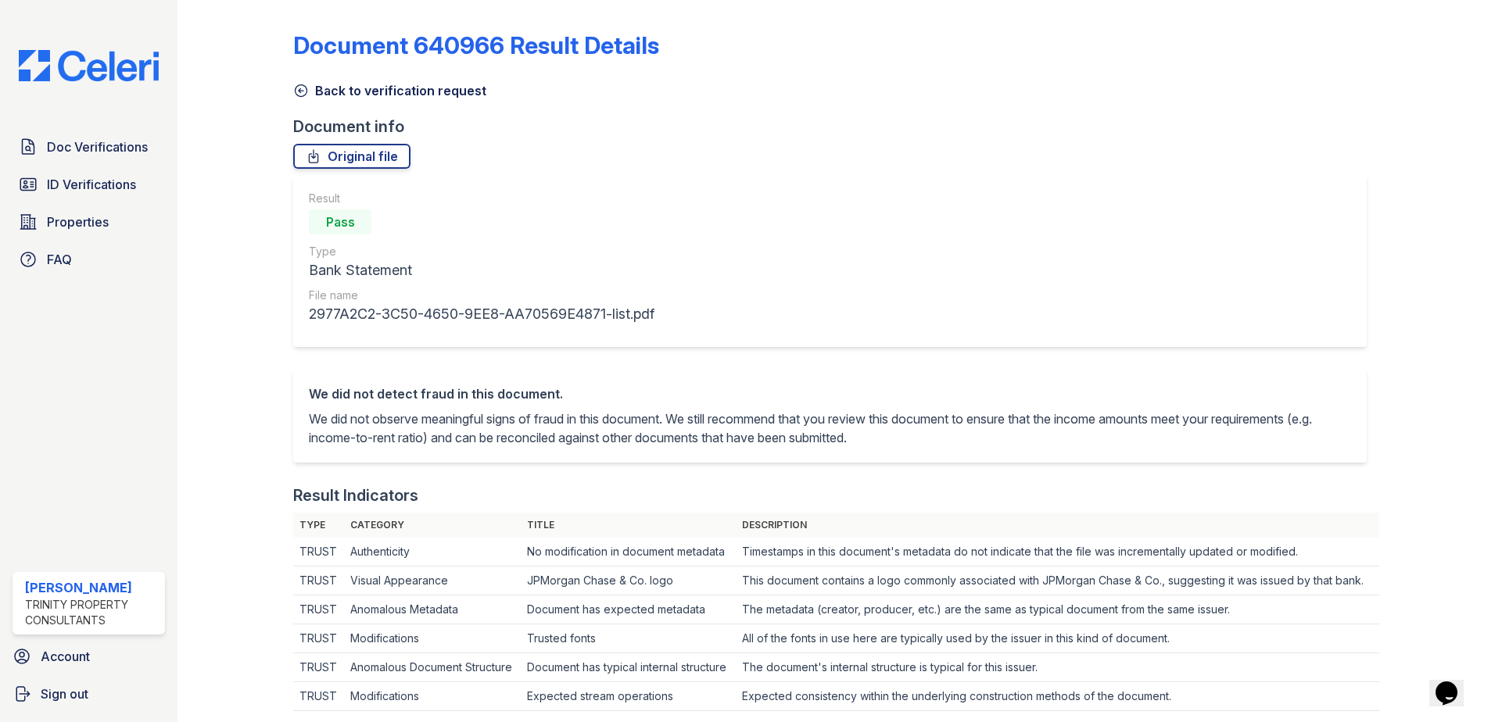
click at [300, 92] on icon at bounding box center [301, 91] width 16 height 16
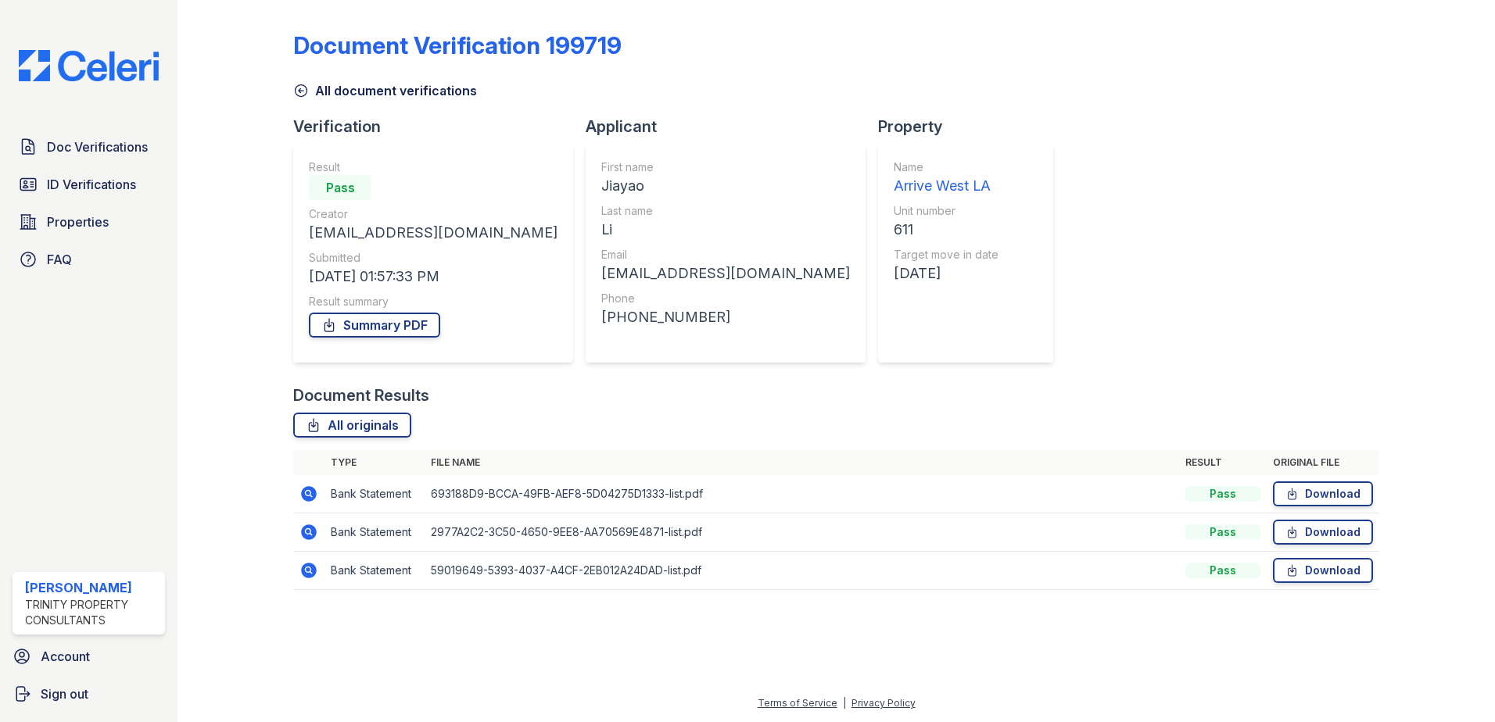
click at [313, 568] on icon at bounding box center [309, 571] width 16 height 16
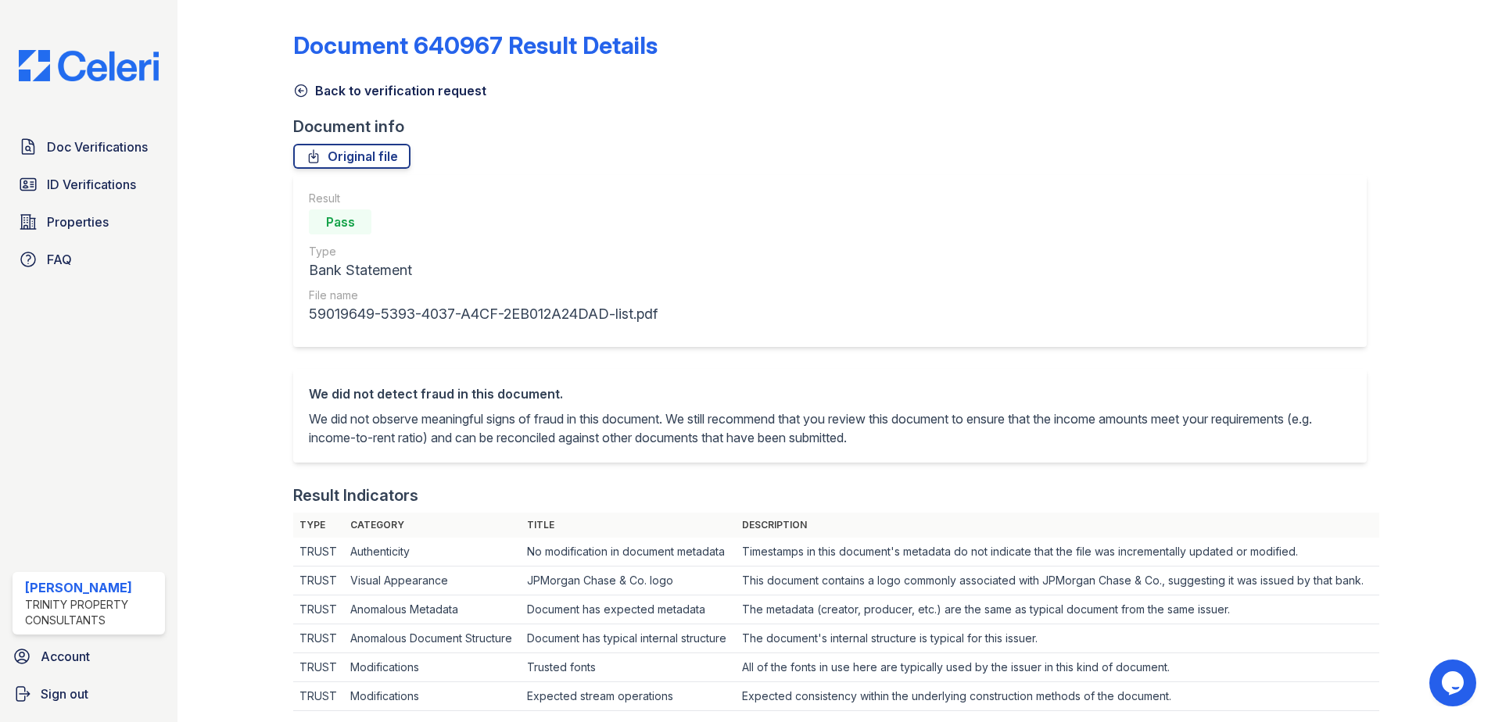
click at [298, 94] on icon at bounding box center [301, 91] width 16 height 16
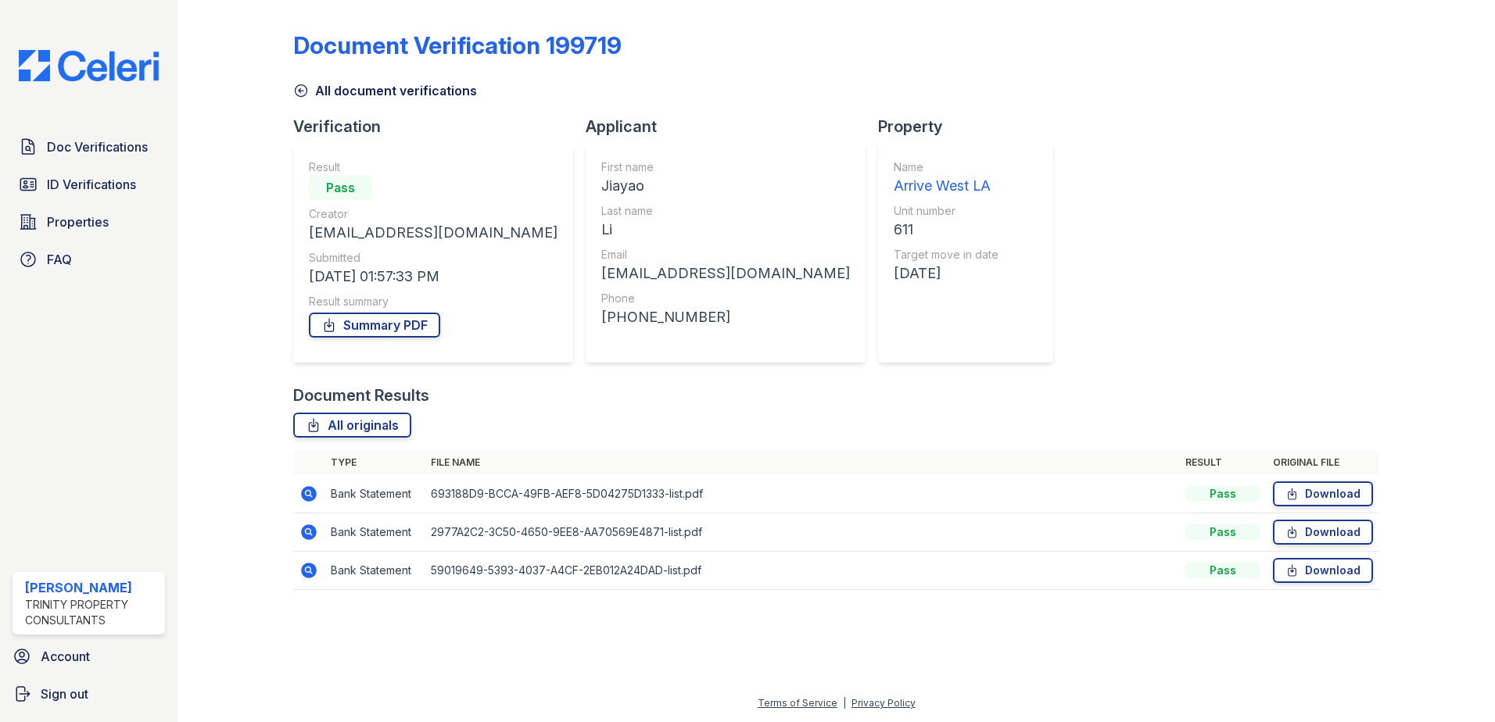
click at [296, 86] on icon at bounding box center [301, 91] width 16 height 16
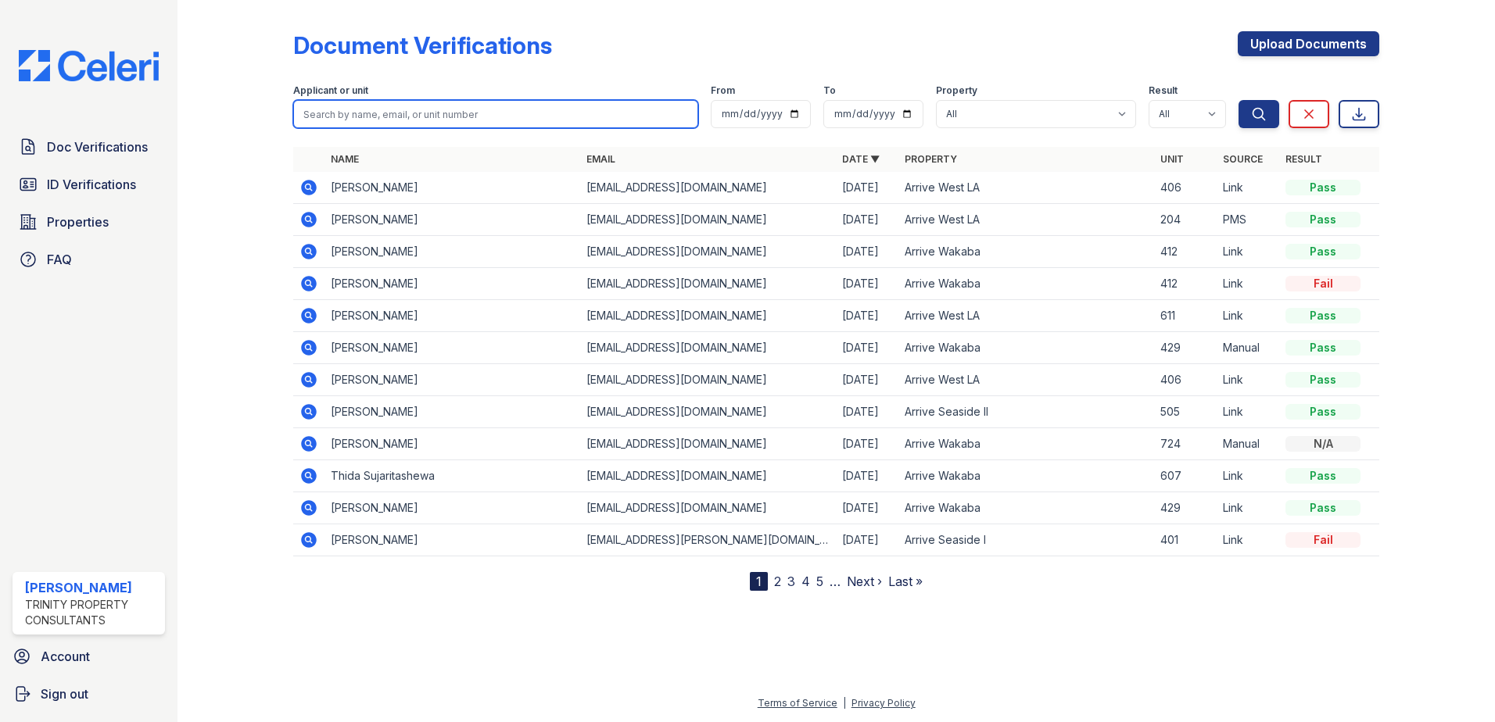
click at [392, 111] on input "search" at bounding box center [495, 114] width 405 height 28
click at [250, 290] on div at bounding box center [247, 298] width 91 height 585
click at [382, 108] on input "search" at bounding box center [495, 114] width 405 height 28
type input "hang"
click at [1251, 99] on div "Search Clear Export" at bounding box center [1308, 103] width 141 height 50
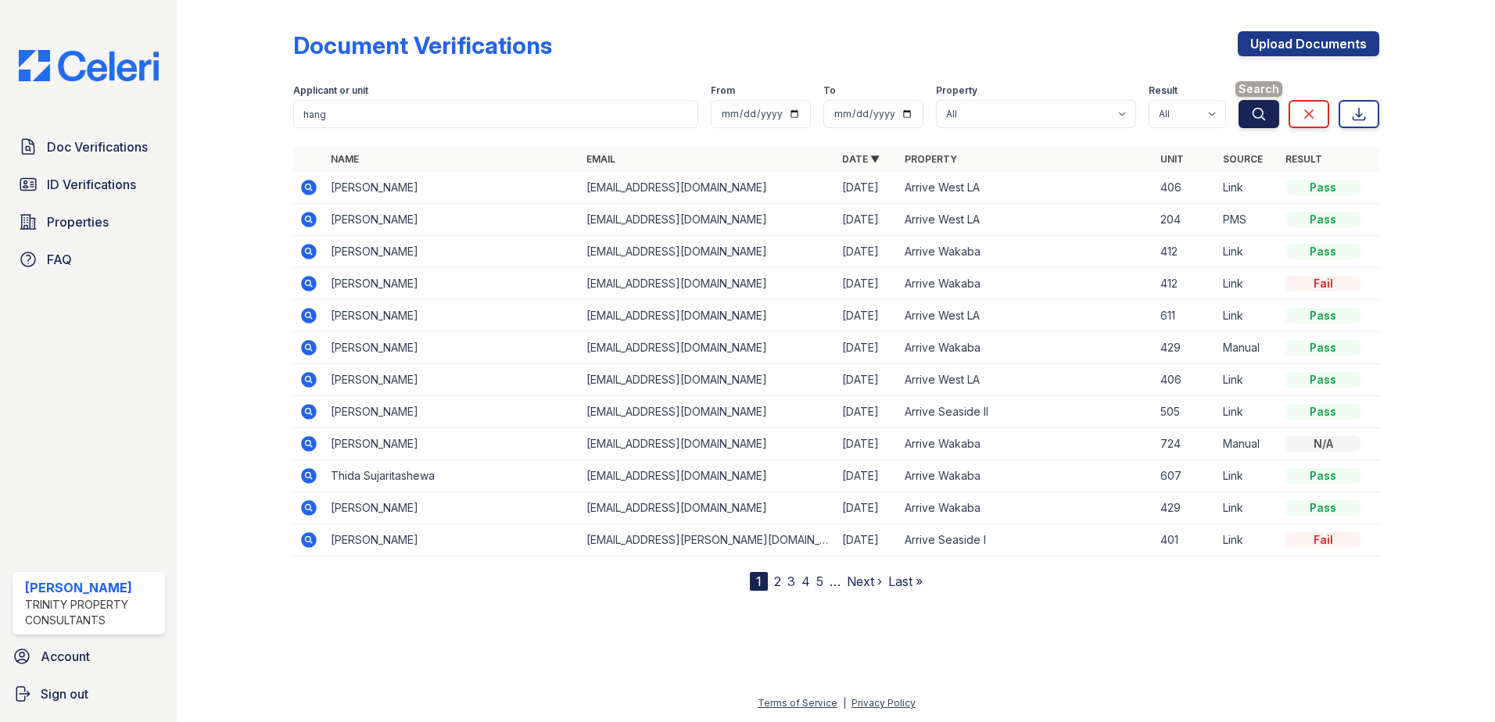
click at [1252, 105] on button "Search" at bounding box center [1258, 114] width 41 height 28
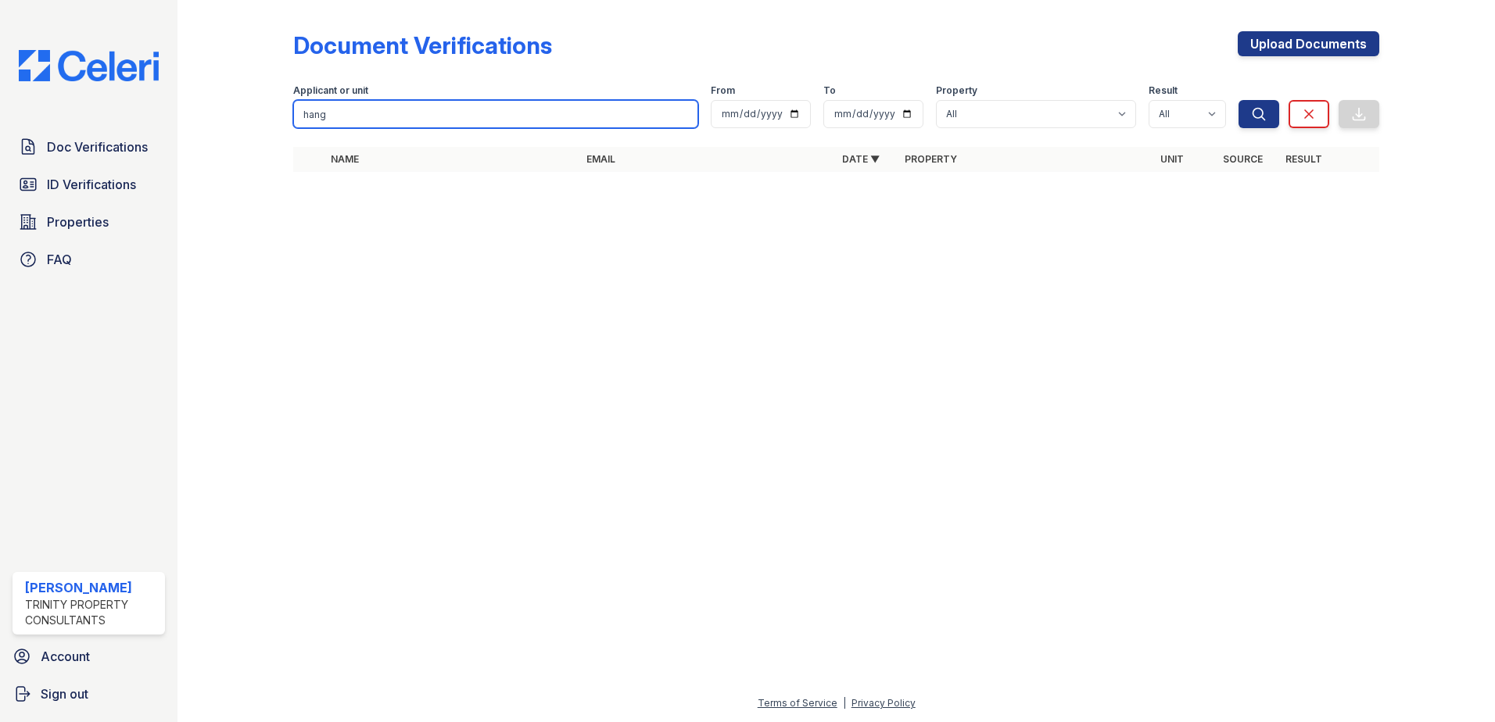
click at [447, 114] on input "hang" at bounding box center [495, 114] width 405 height 28
type input "yin"
click at [1238, 100] on button "Search" at bounding box center [1258, 114] width 41 height 28
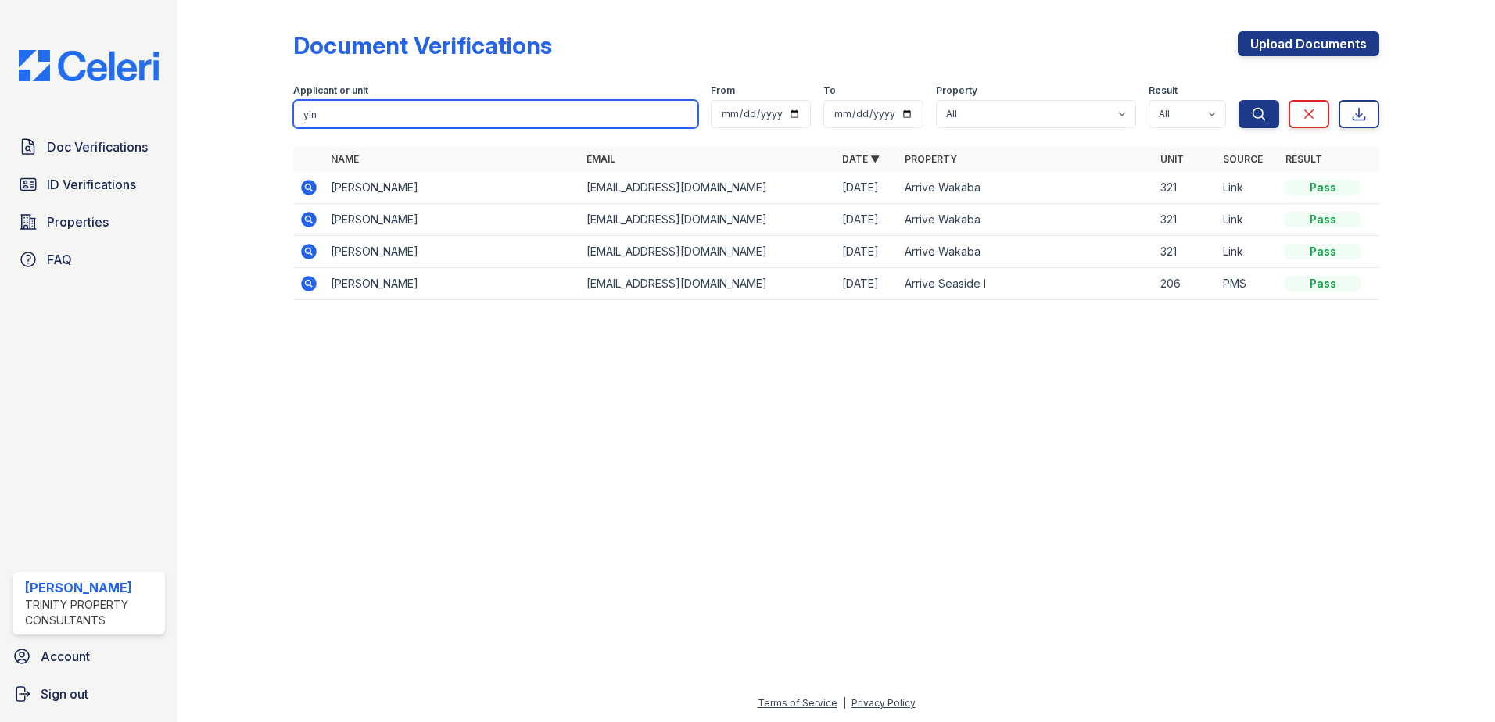
click at [347, 113] on input "yin" at bounding box center [495, 114] width 405 height 28
click at [680, 115] on input "yin" at bounding box center [495, 114] width 405 height 28
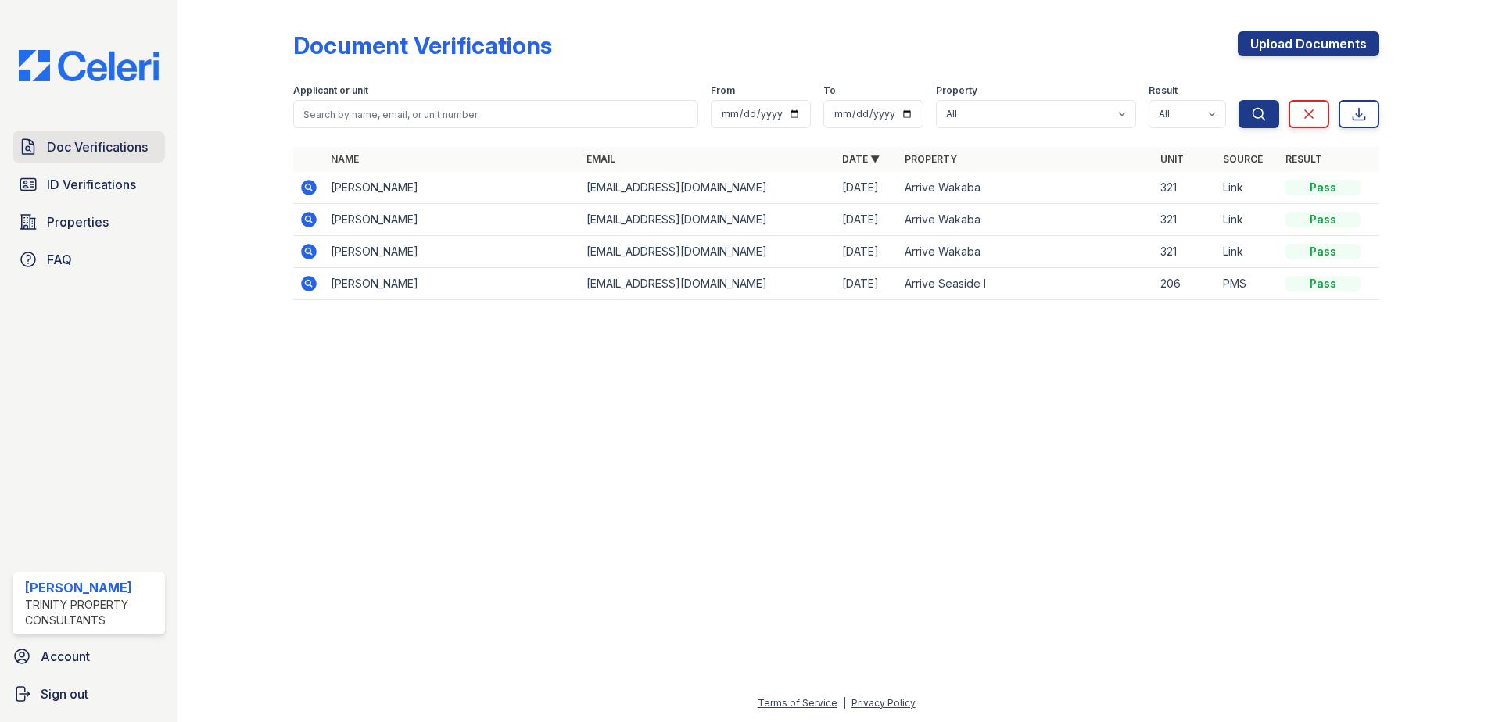
click at [109, 149] on span "Doc Verifications" at bounding box center [97, 147] width 101 height 19
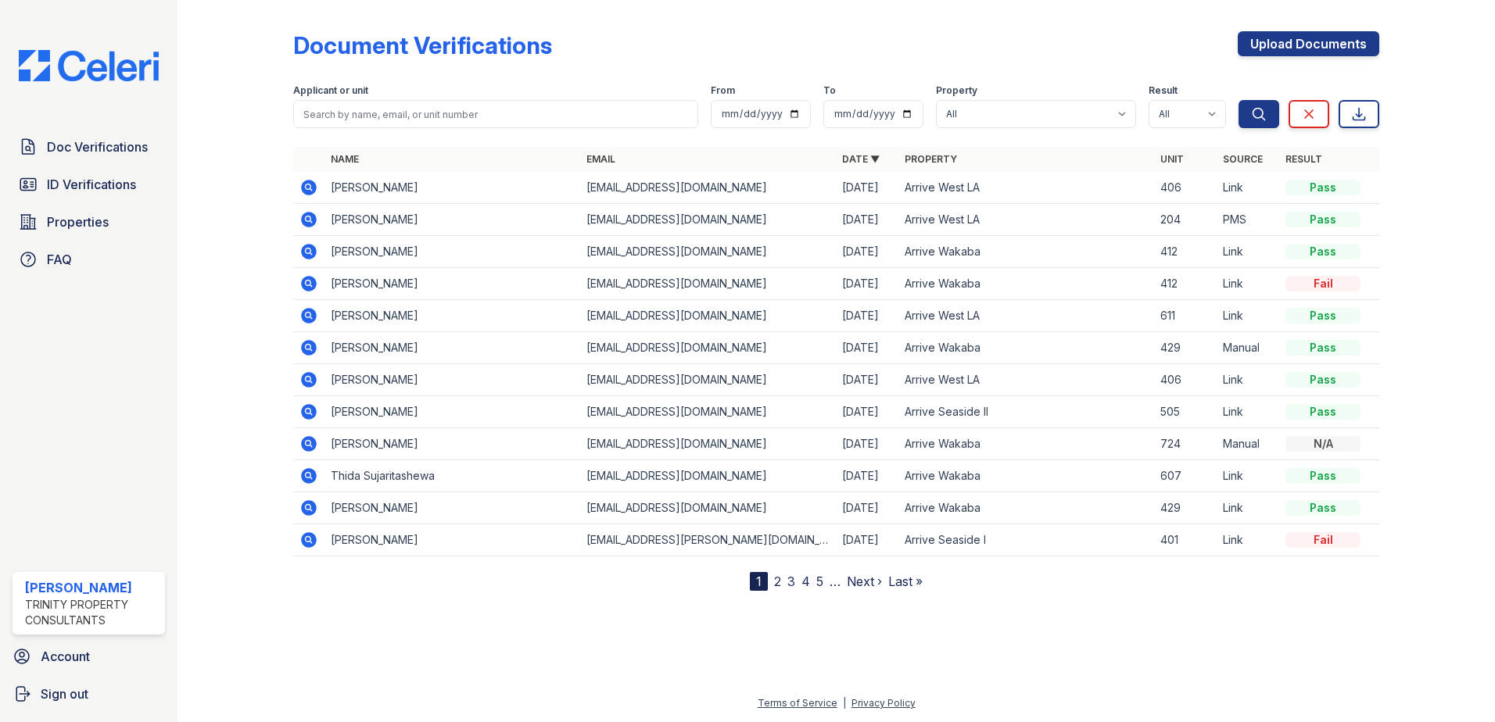
click at [779, 580] on link "2" at bounding box center [777, 582] width 7 height 16
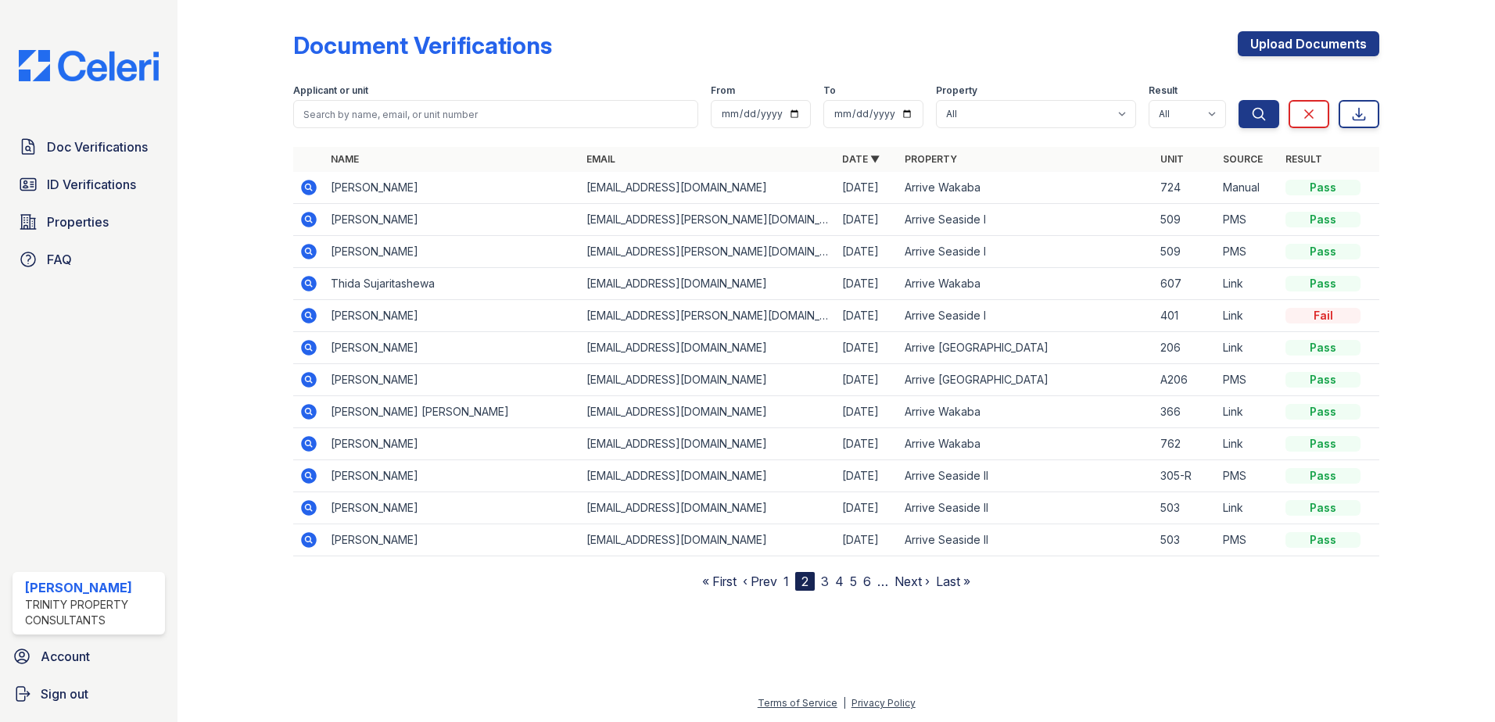
click at [822, 582] on link "3" at bounding box center [825, 582] width 8 height 16
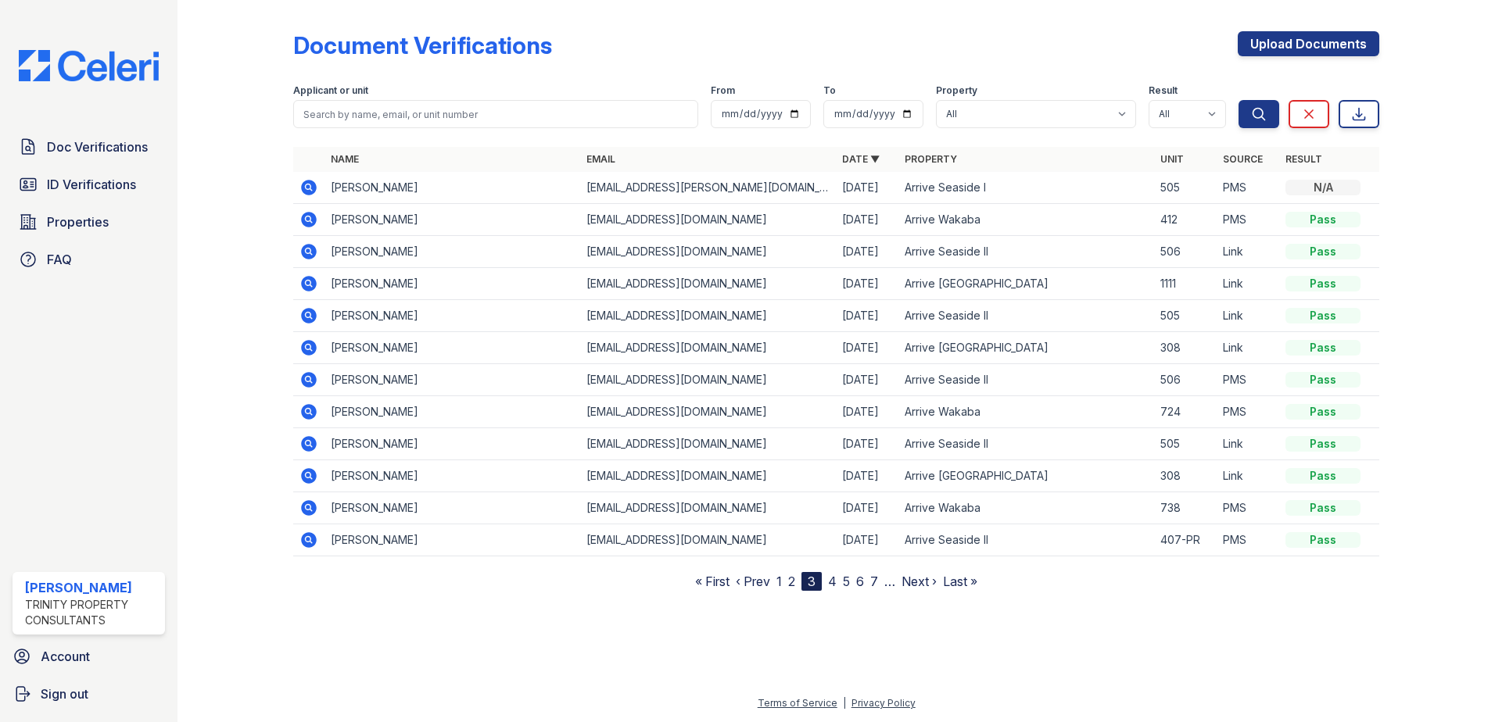
click at [831, 584] on link "4" at bounding box center [832, 582] width 9 height 16
click at [775, 580] on link "1" at bounding box center [771, 582] width 5 height 16
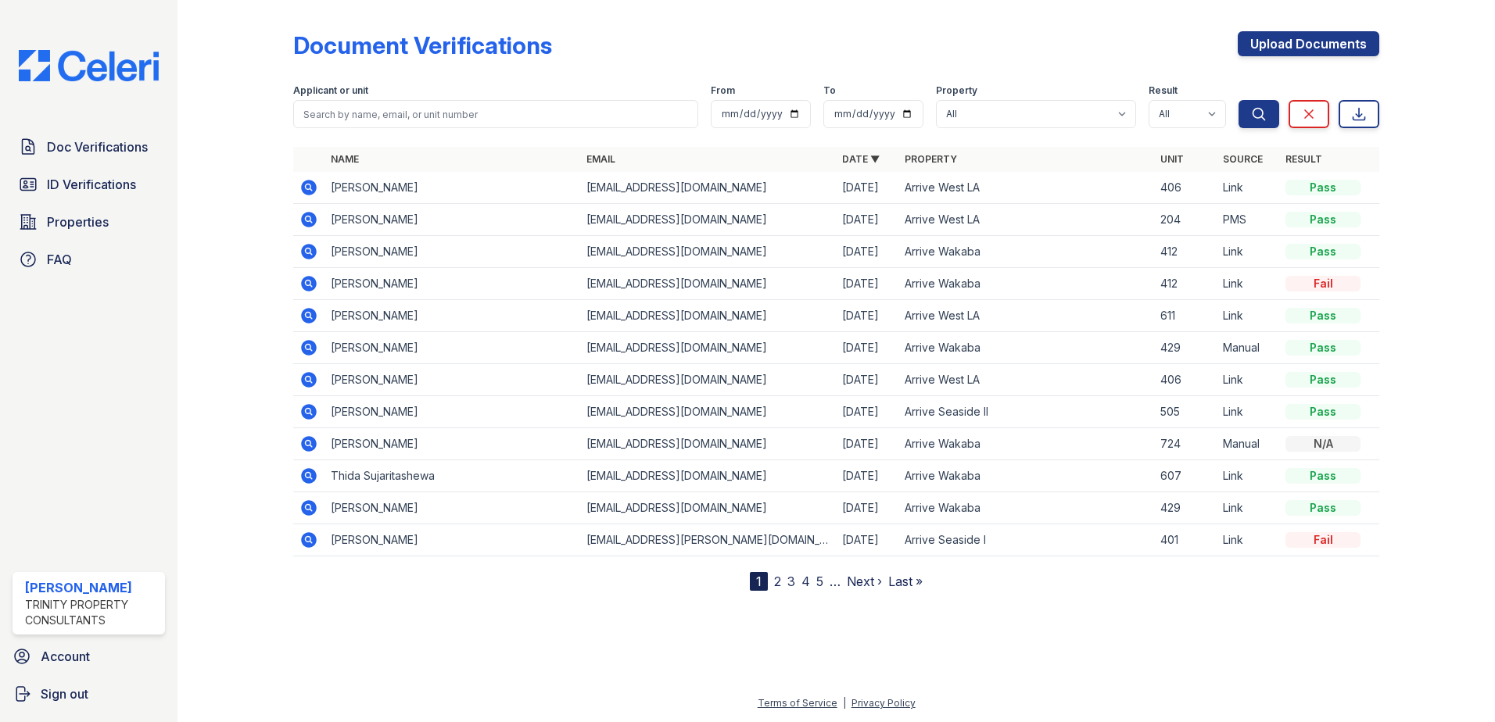
click at [310, 316] on icon at bounding box center [308, 315] width 19 height 19
